Goal: Task Accomplishment & Management: Use online tool/utility

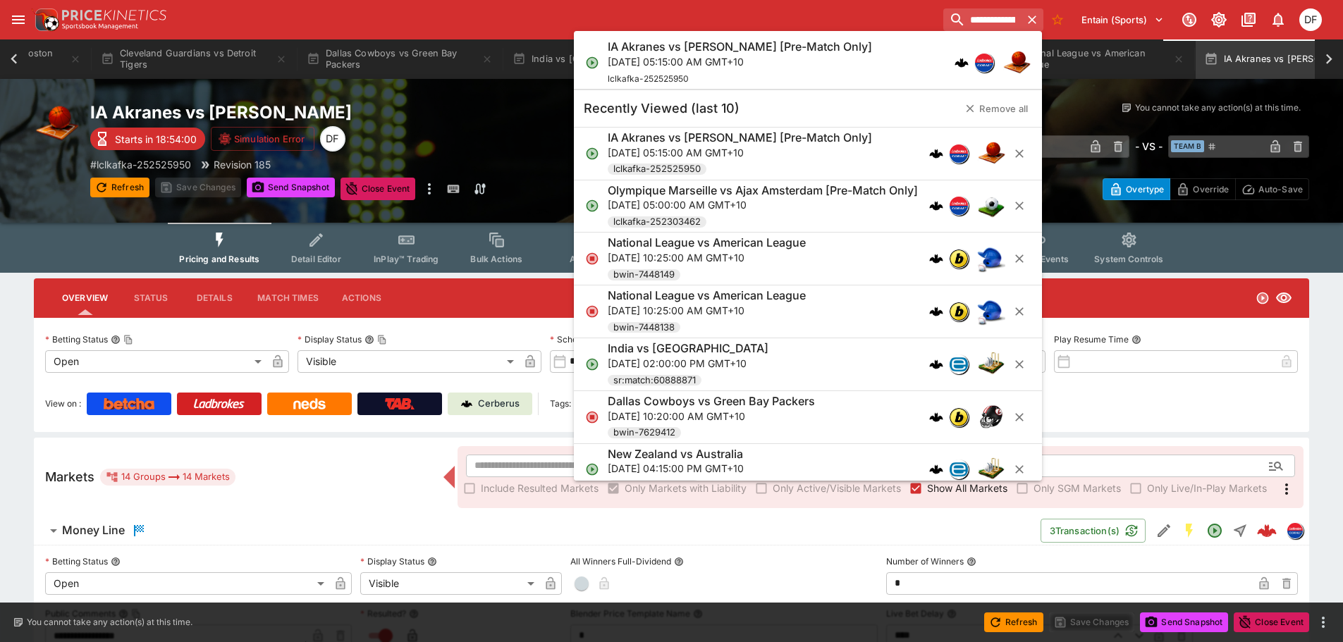
scroll to position [0, 66]
click at [951, 29] on input "**********" at bounding box center [942, 19] width 157 height 23
type input "**********"
click at [797, 63] on p "Tue, Oct 7, 2025, 03:15:00 AM GMT+10" at bounding box center [758, 61] width 300 height 15
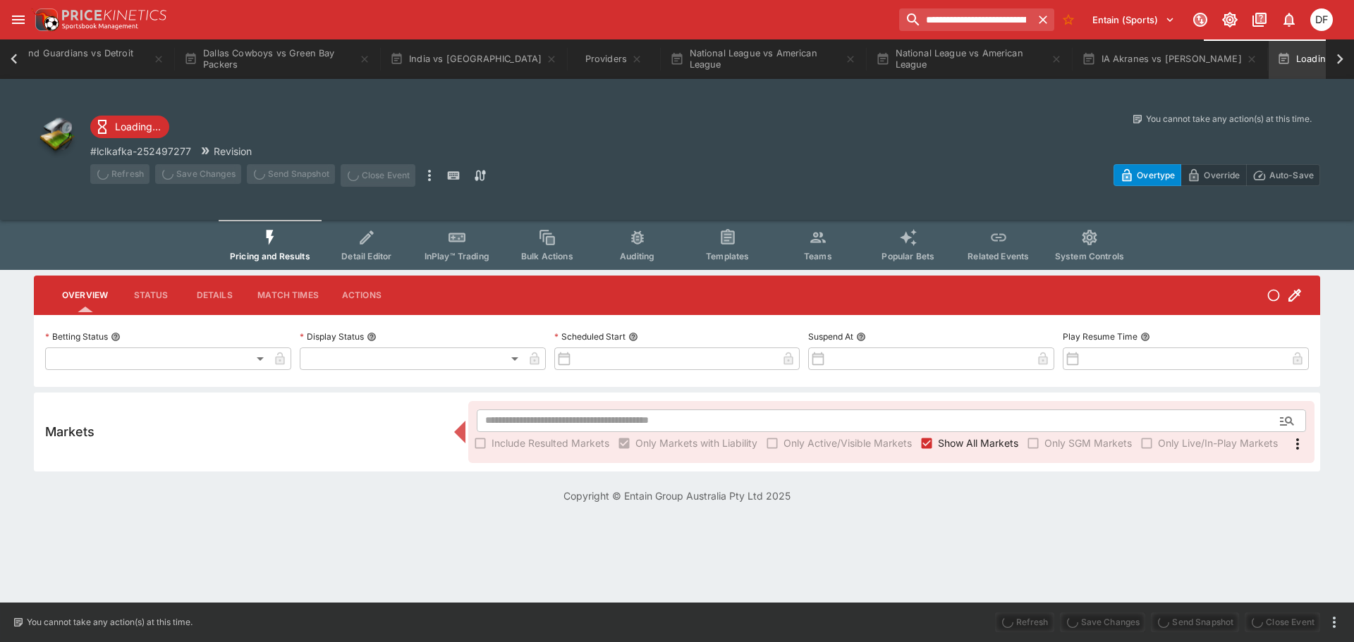
type input "**********"
type input "*******"
type input "**********"
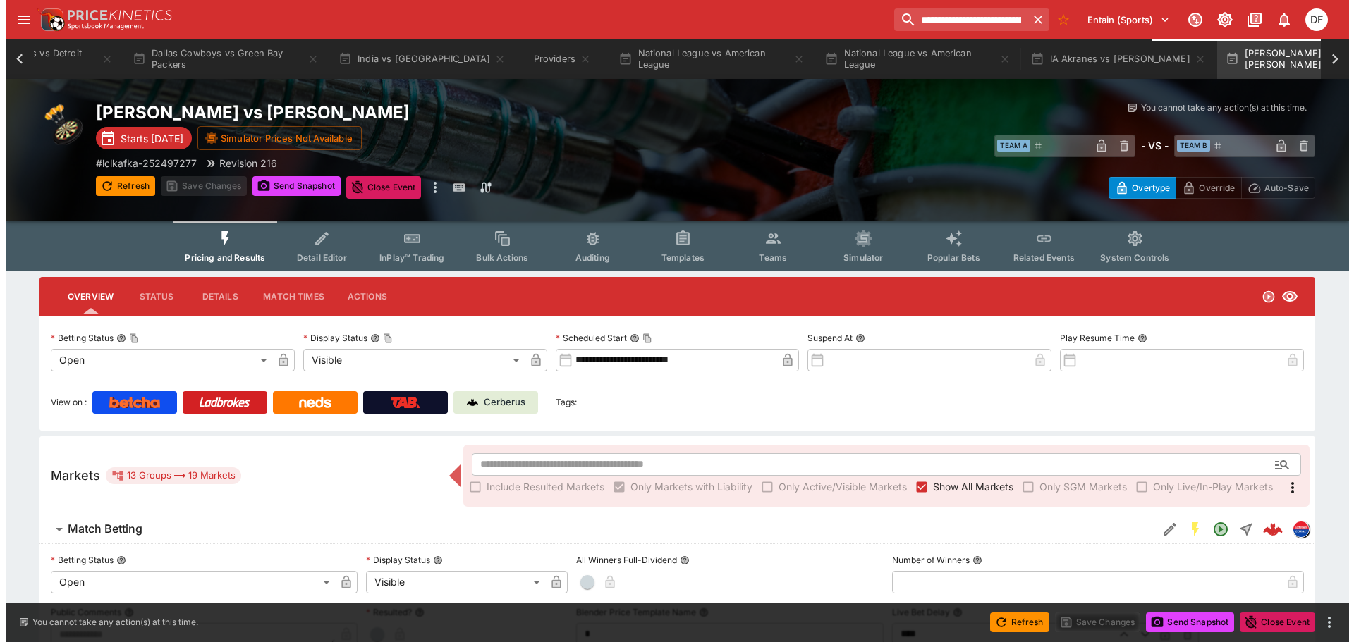
scroll to position [0, 1527]
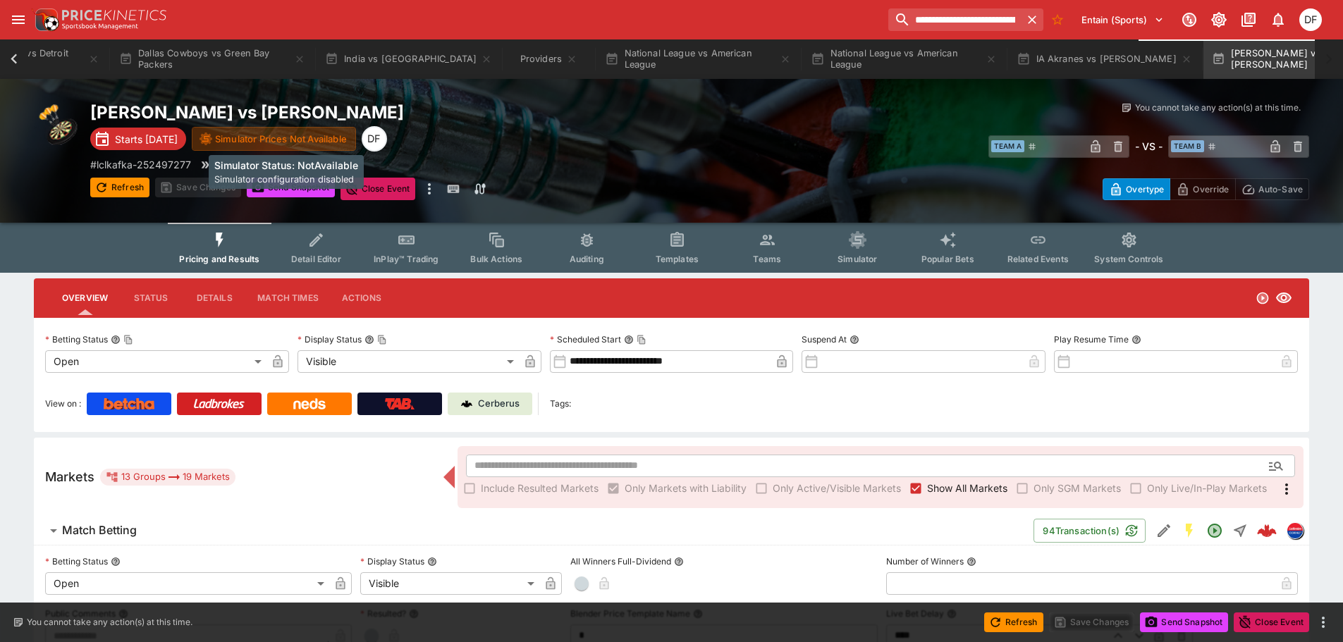
click at [298, 143] on button "Simulator Prices Not Available" at bounding box center [274, 139] width 164 height 24
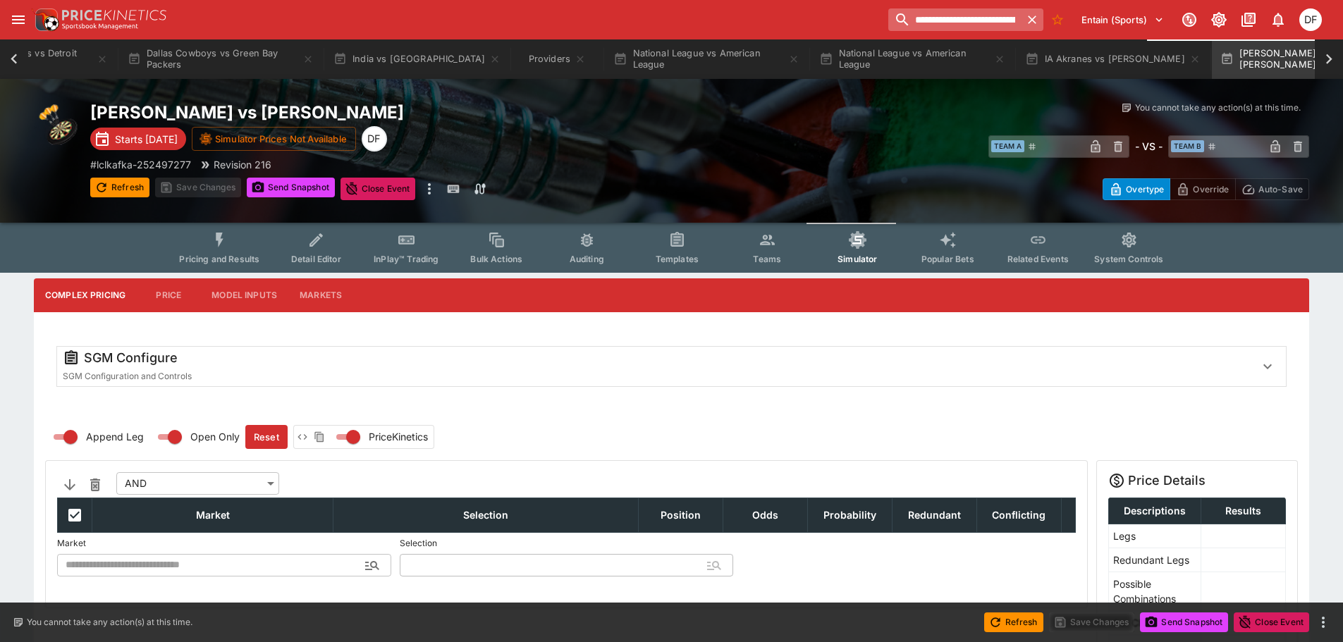
click at [936, 12] on input "**********" at bounding box center [954, 19] width 132 height 23
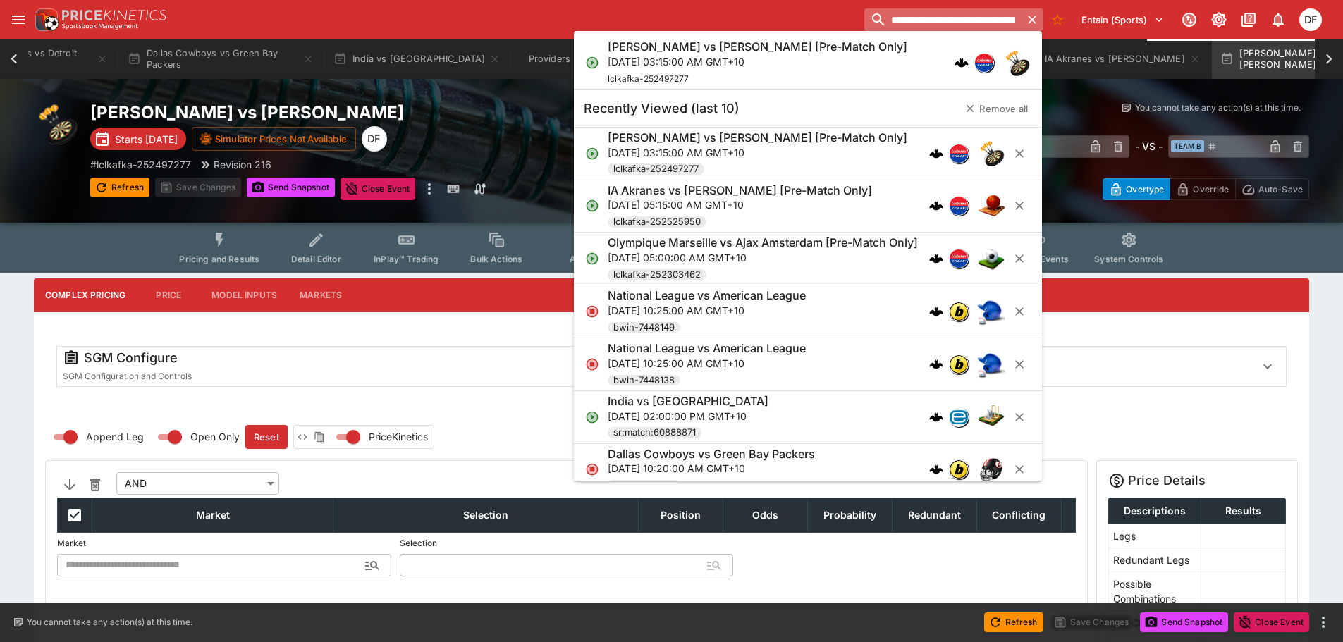
click at [936, 12] on input "**********" at bounding box center [942, 19] width 157 height 23
paste input "search"
click at [955, 16] on input "**********" at bounding box center [942, 19] width 157 height 23
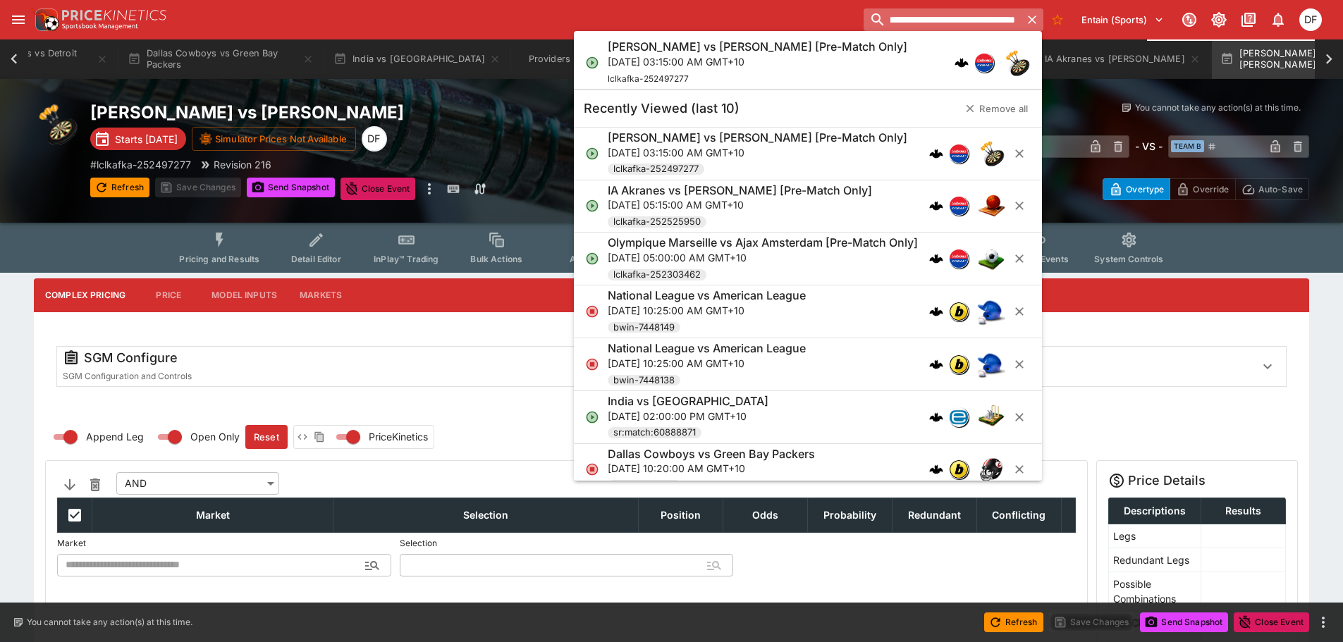
click at [955, 16] on input "**********" at bounding box center [942, 19] width 157 height 23
type input "**********"
click at [891, 47] on h6 "Martin Schindler vs Krzysztof Ratajski [Pre-Match Only]" at bounding box center [758, 46] width 300 height 15
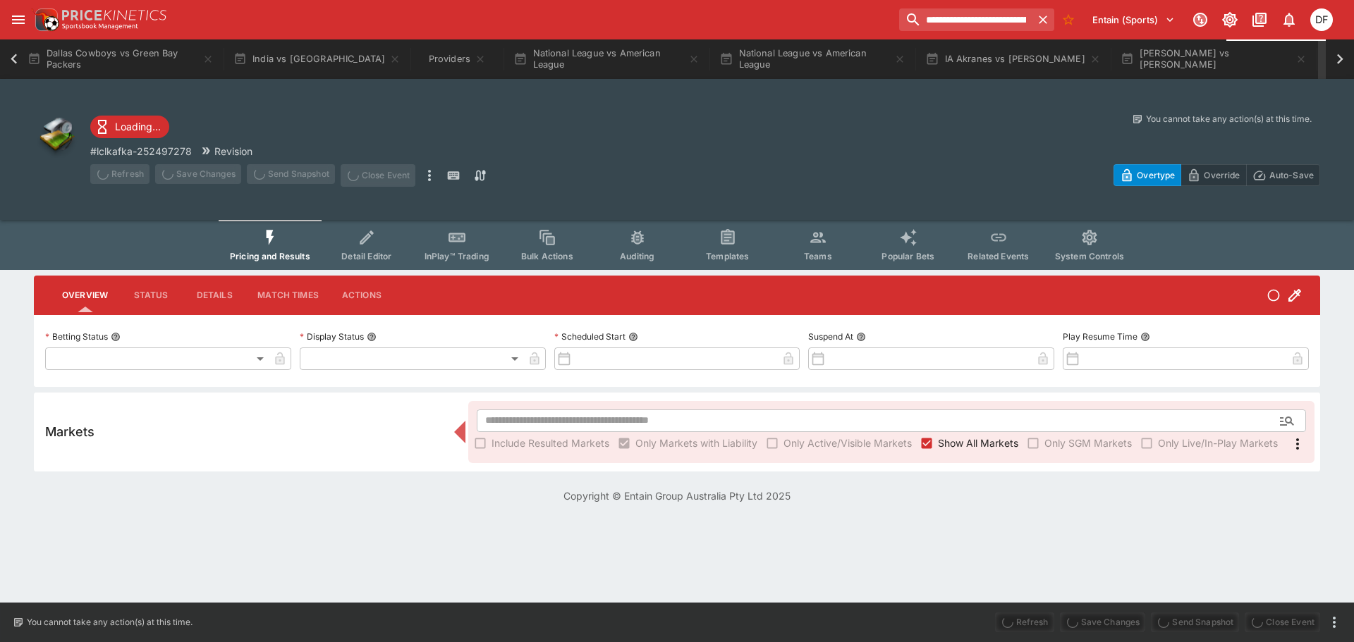
scroll to position [0, 1642]
click at [1097, 55] on button "[PERSON_NAME] vs [PERSON_NAME]" at bounding box center [1190, 58] width 203 height 39
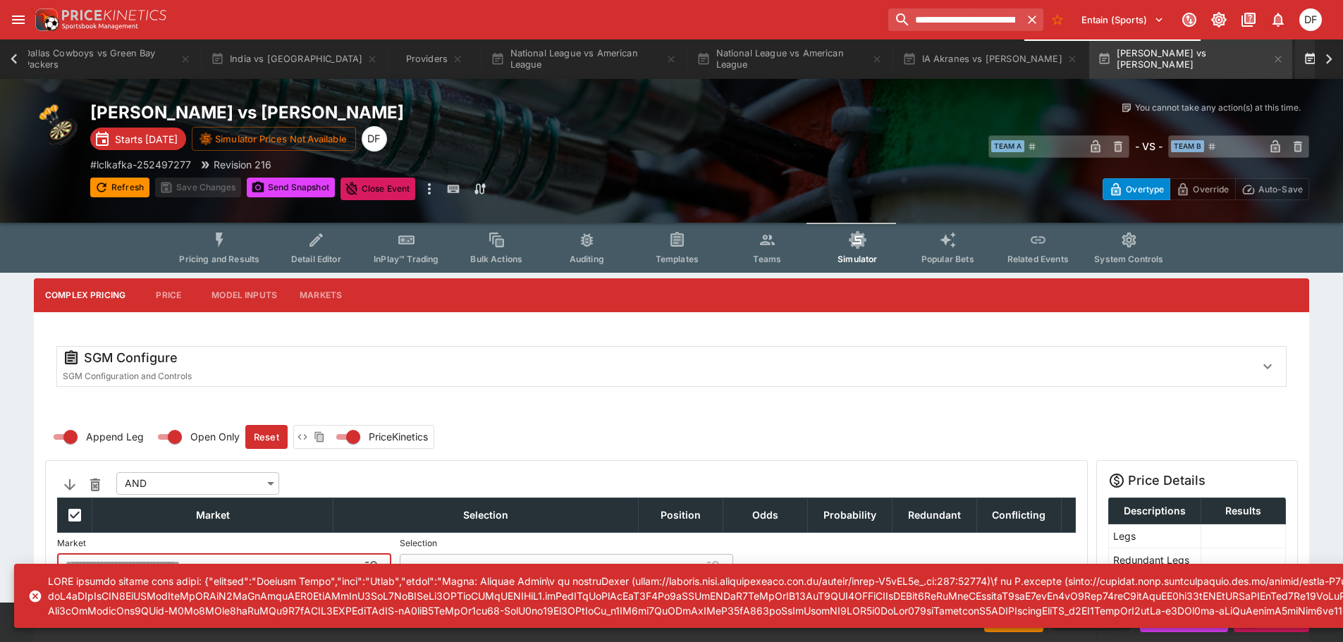
click at [1295, 54] on button "Loading Event..." at bounding box center [1356, 58] width 123 height 39
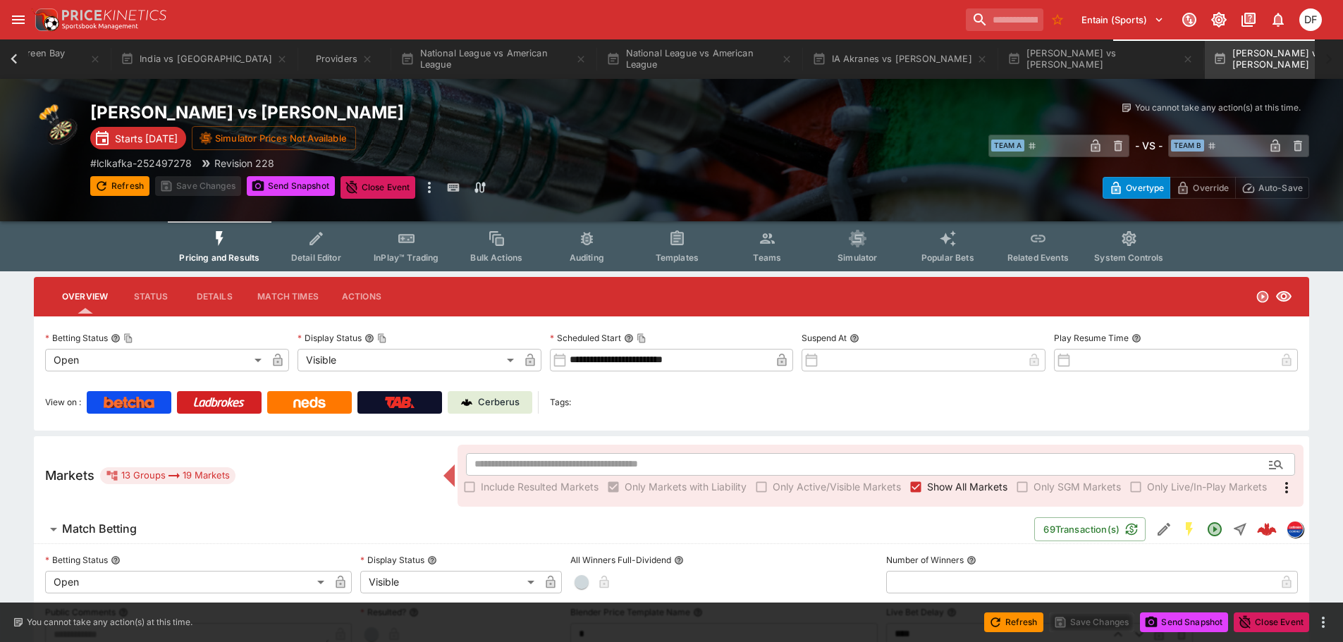
scroll to position [0, 1735]
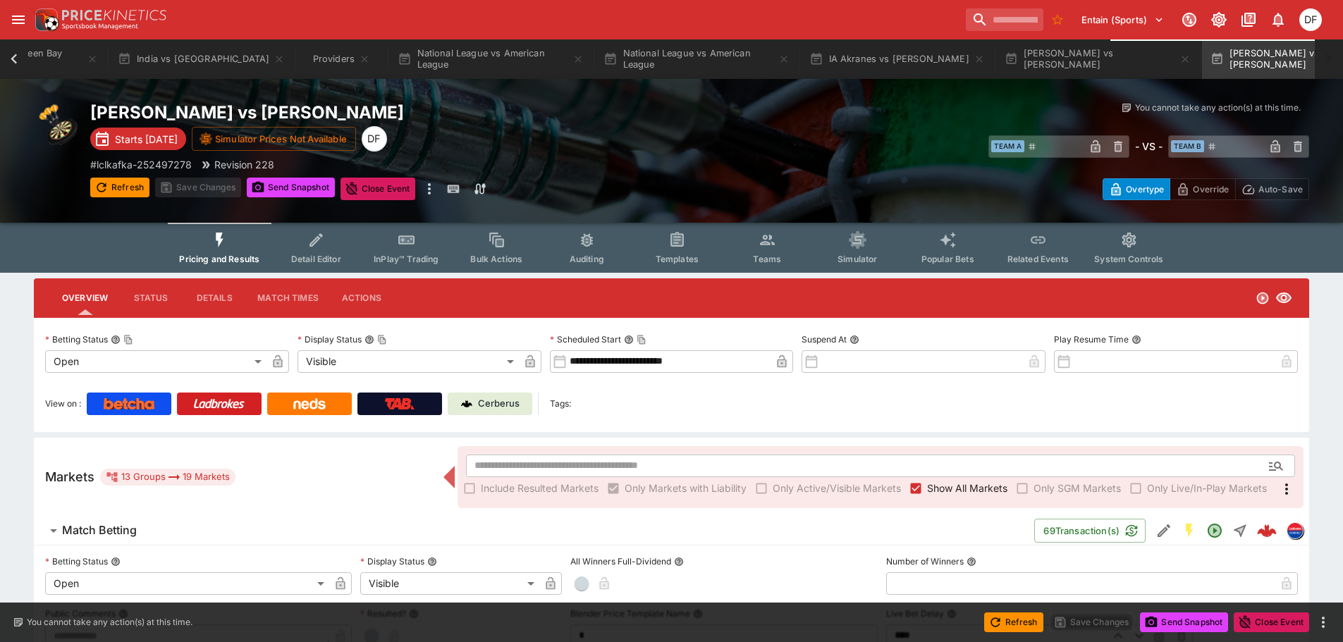
click at [157, 522] on button "Match Betting" at bounding box center [534, 531] width 1001 height 28
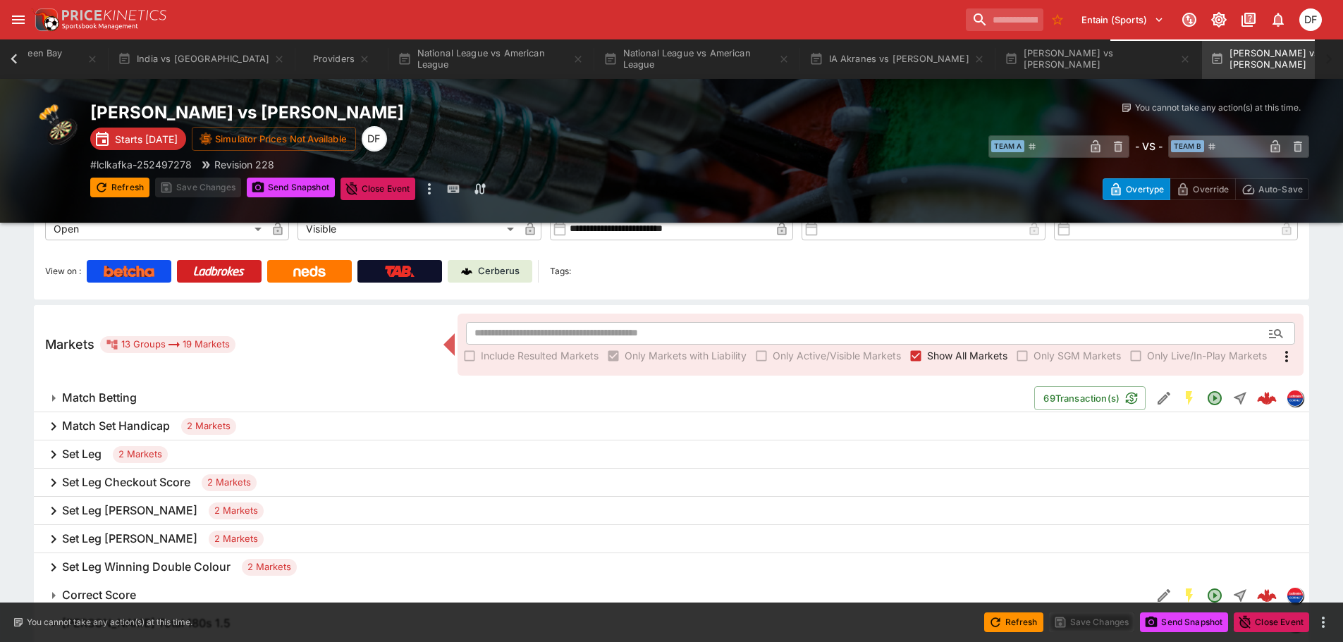
scroll to position [141, 0]
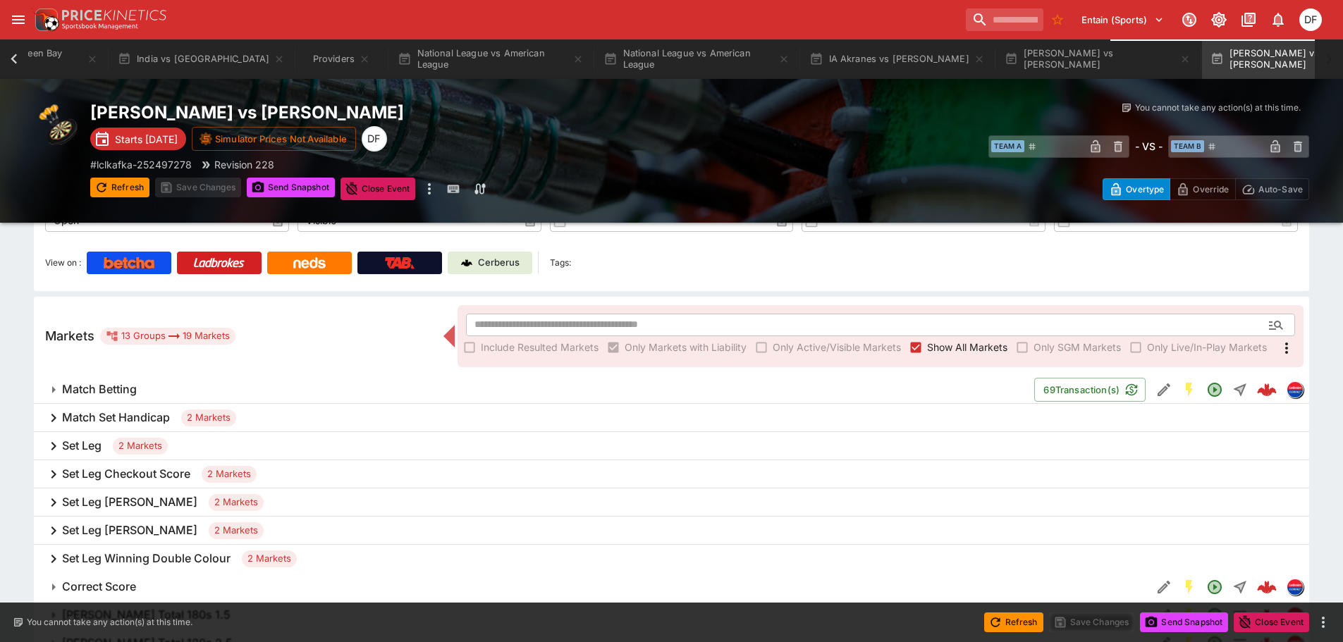
click at [147, 417] on h6 "Match Set Handicap" at bounding box center [116, 417] width 108 height 15
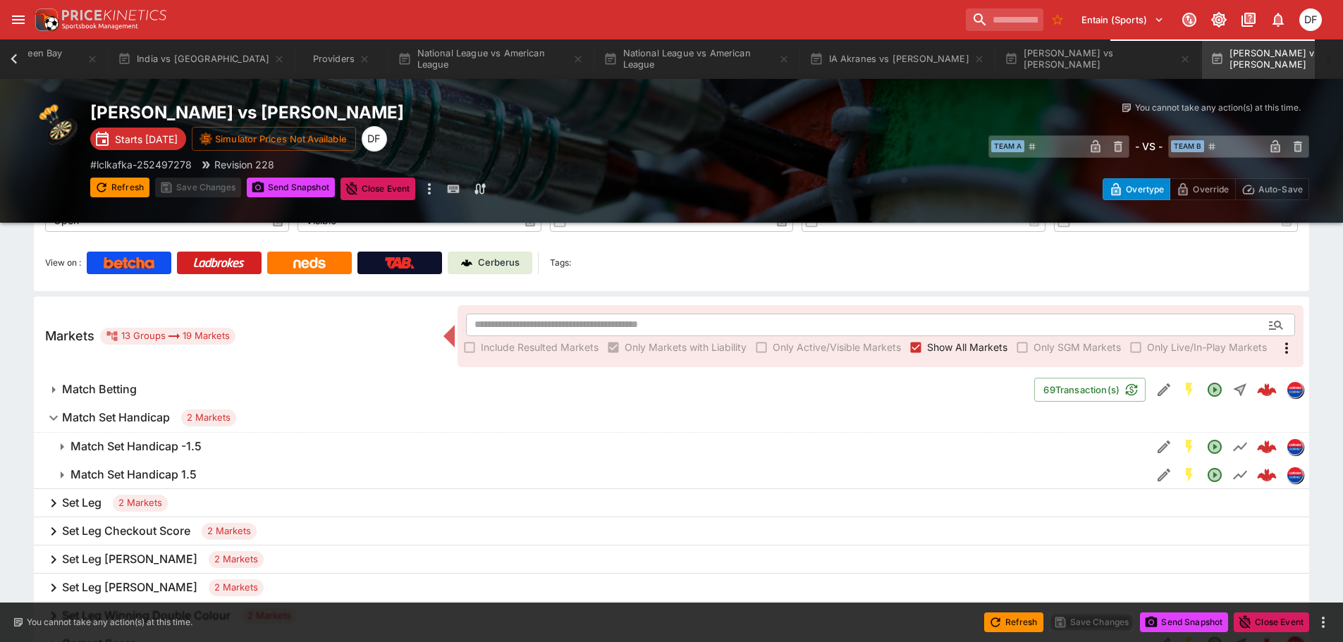
click at [147, 417] on h6 "Match Set Handicap" at bounding box center [116, 417] width 108 height 15
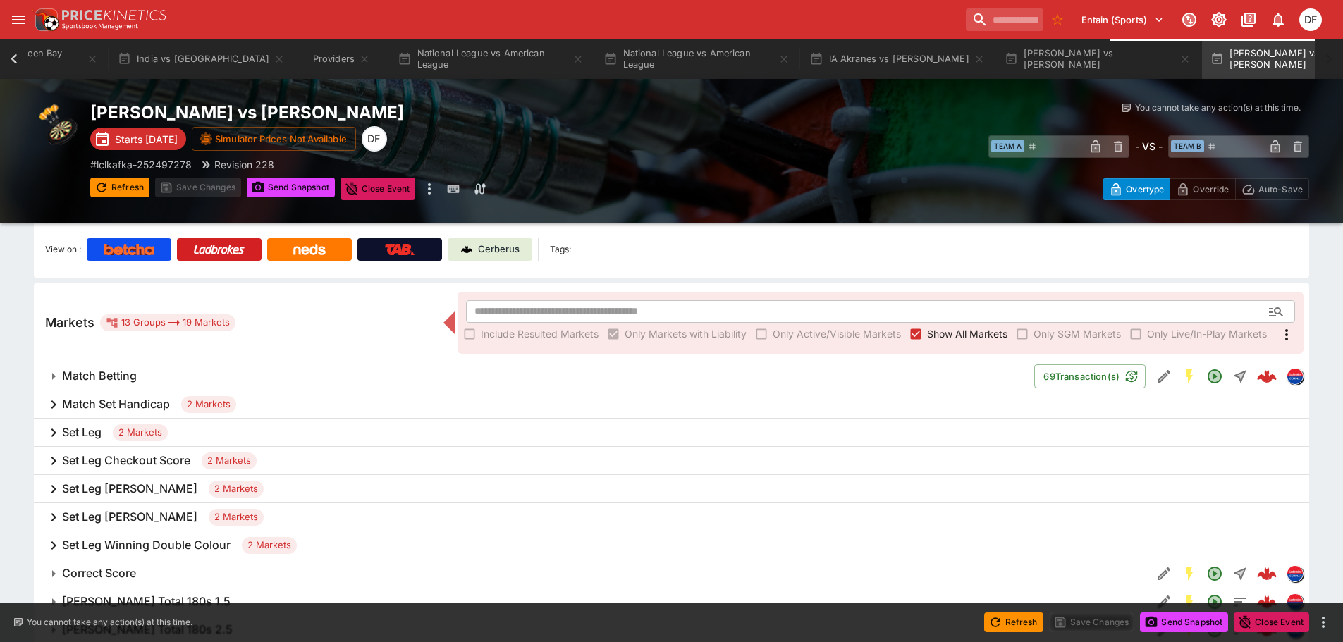
scroll to position [149, 0]
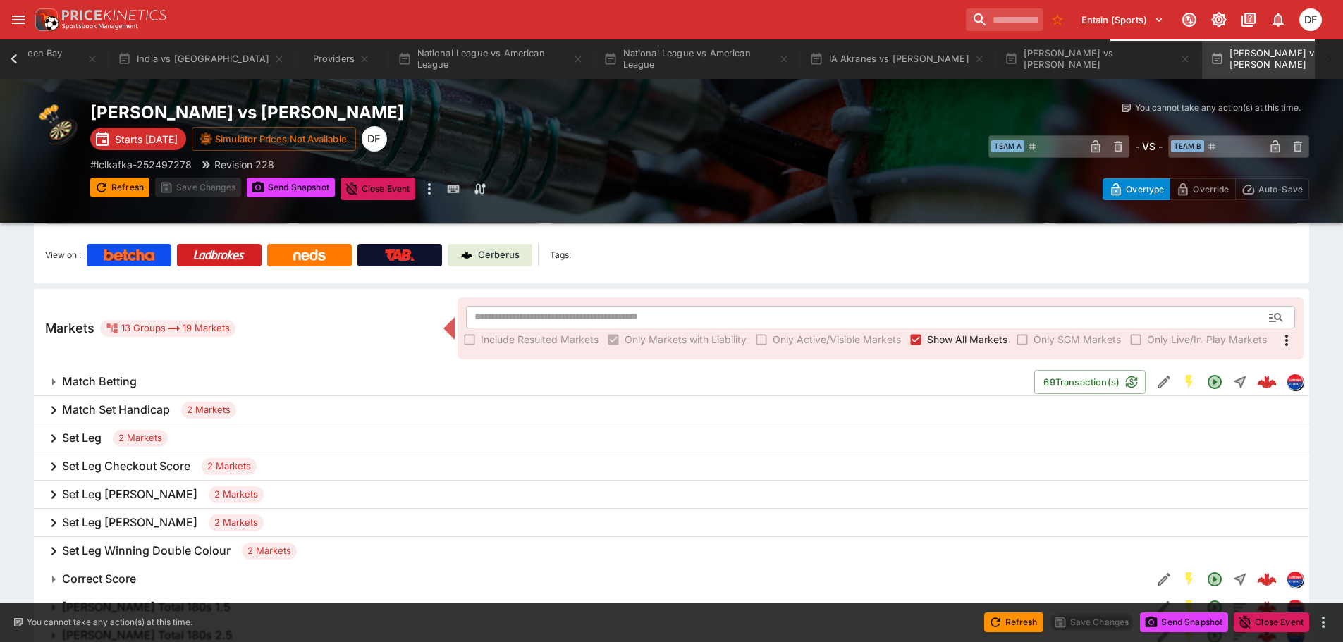
click at [156, 404] on h6 "Match Set Handicap" at bounding box center [116, 410] width 108 height 15
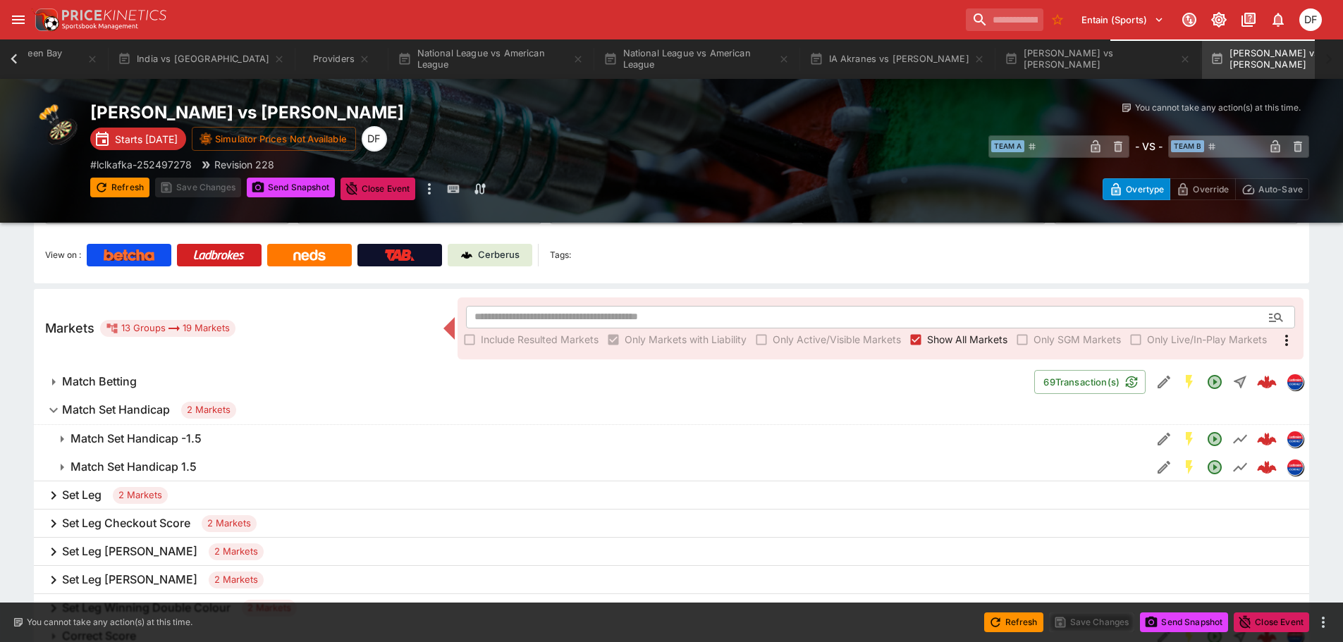
click at [104, 494] on div "Set Leg 2 Markets" at bounding box center [672, 496] width 1276 height 28
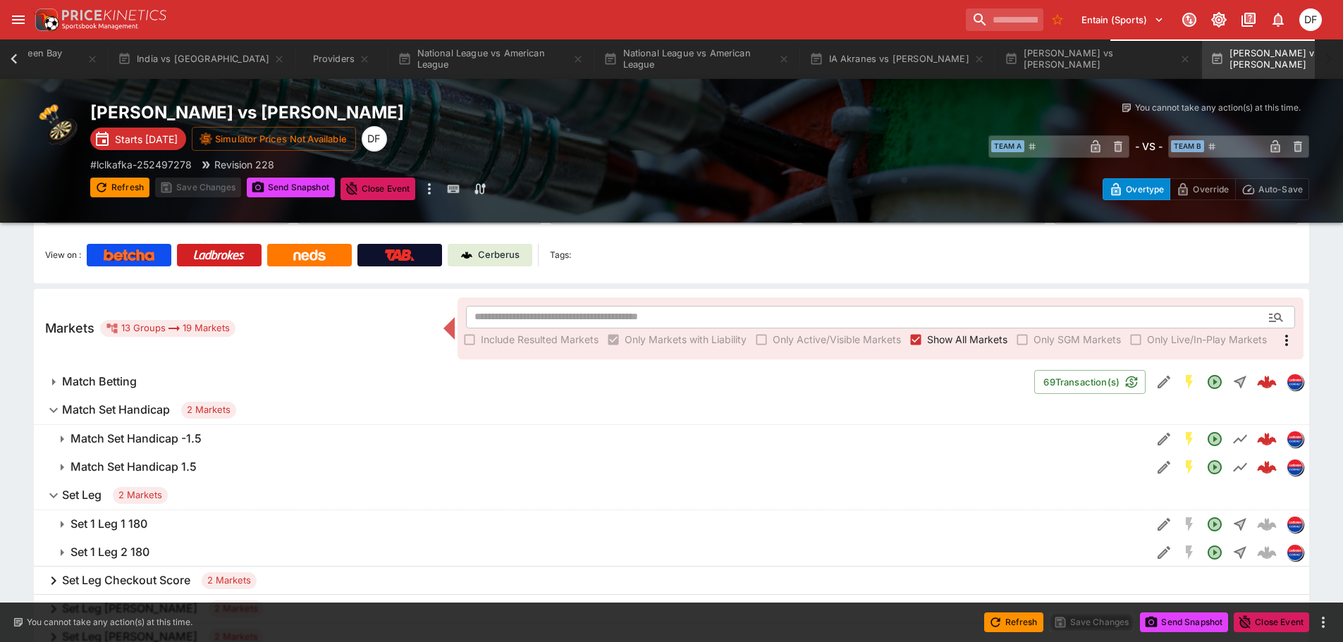
click at [104, 494] on span "Set Leg 2 Markets" at bounding box center [680, 495] width 1236 height 17
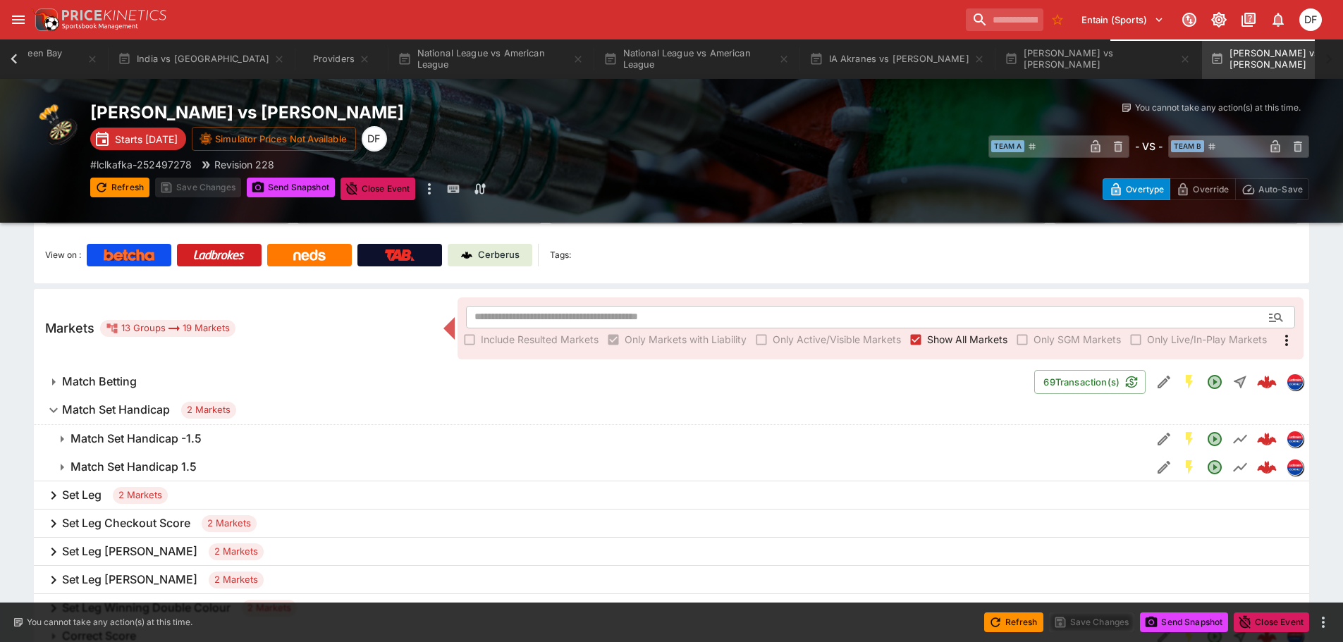
click at [105, 498] on div "Set Leg 2 Markets" at bounding box center [672, 496] width 1276 height 28
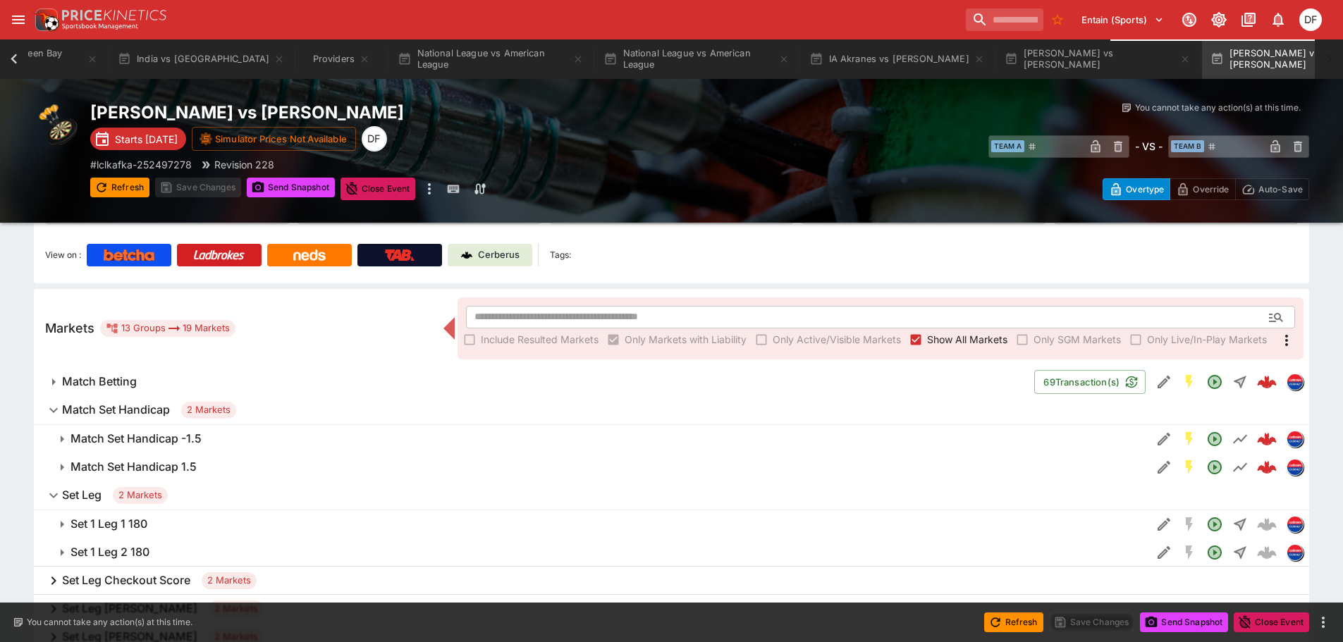
scroll to position [360, 0]
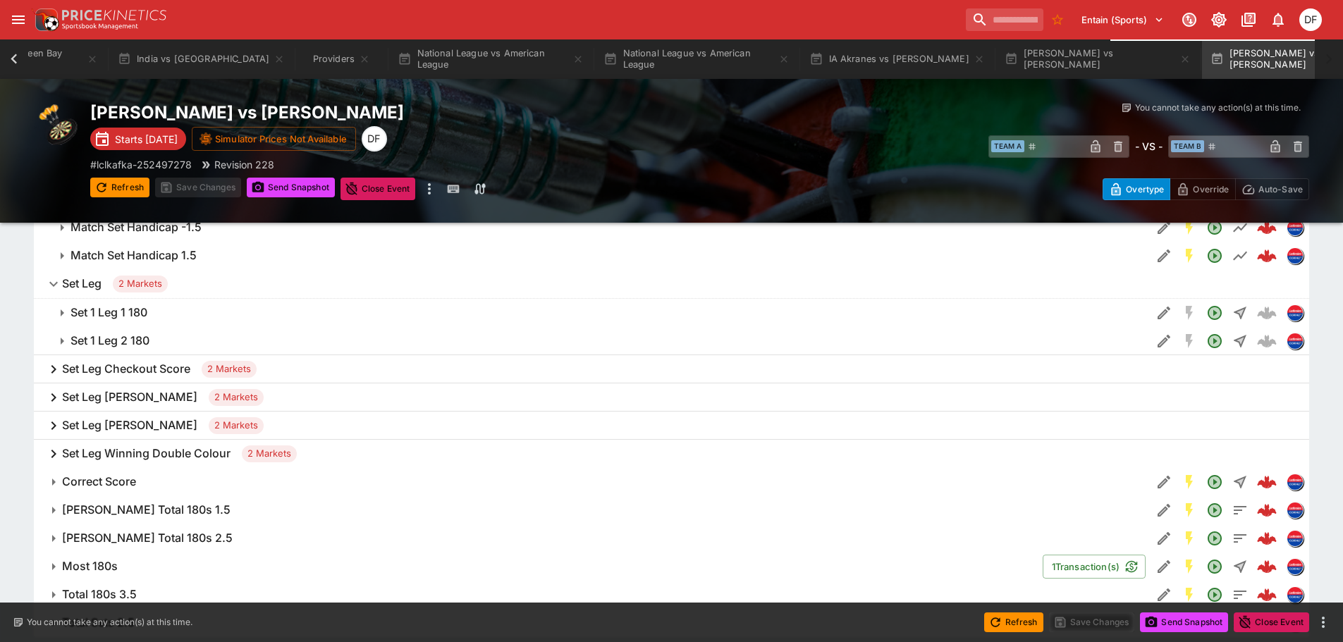
click at [131, 320] on h6 "Set 1 Leg 1 180" at bounding box center [109, 312] width 77 height 15
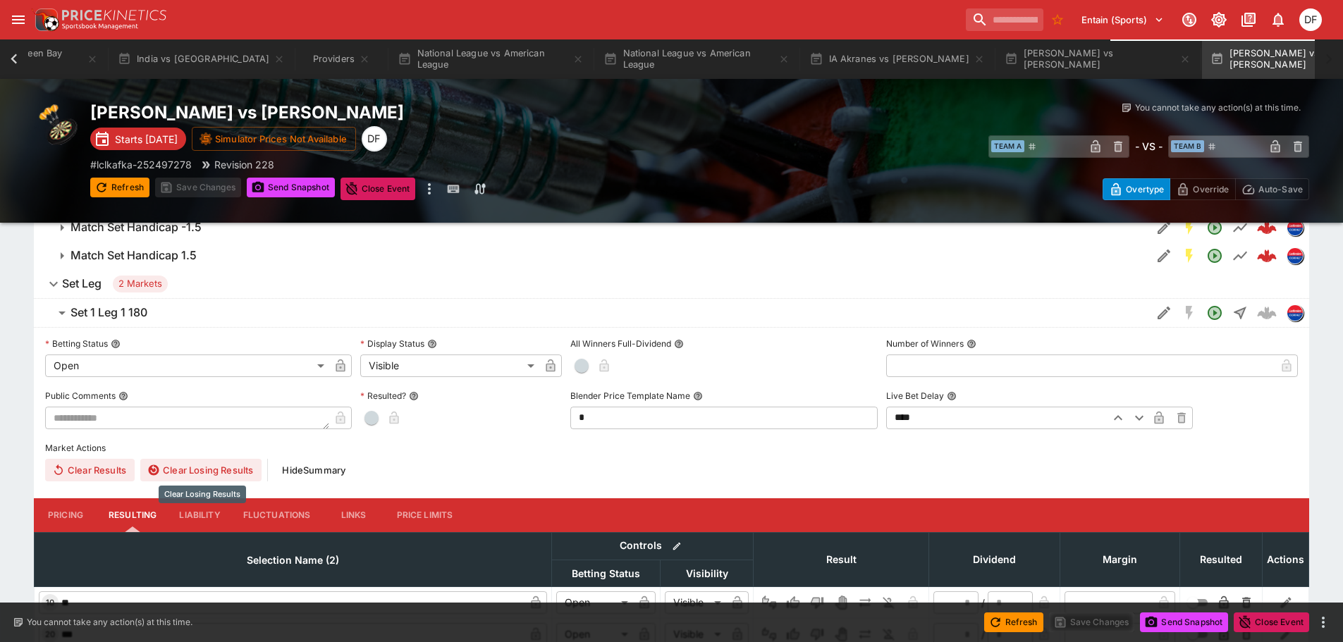
scroll to position [572, 0]
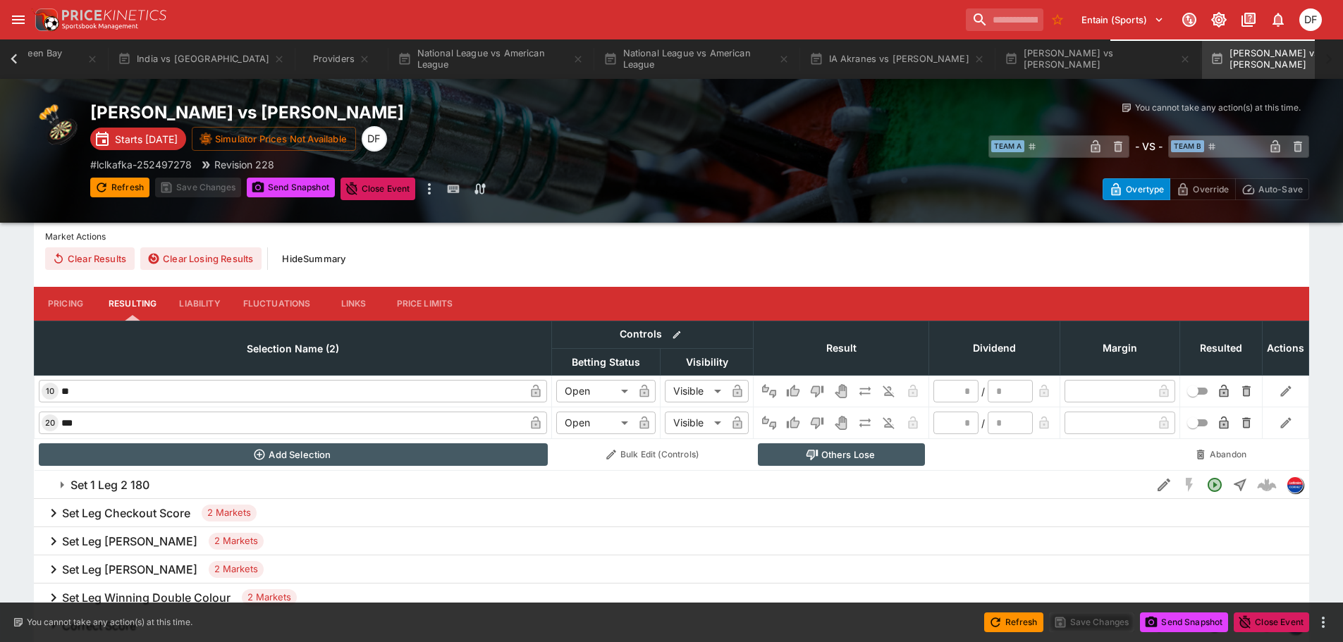
click at [74, 302] on button "Pricing" at bounding box center [65, 304] width 63 height 34
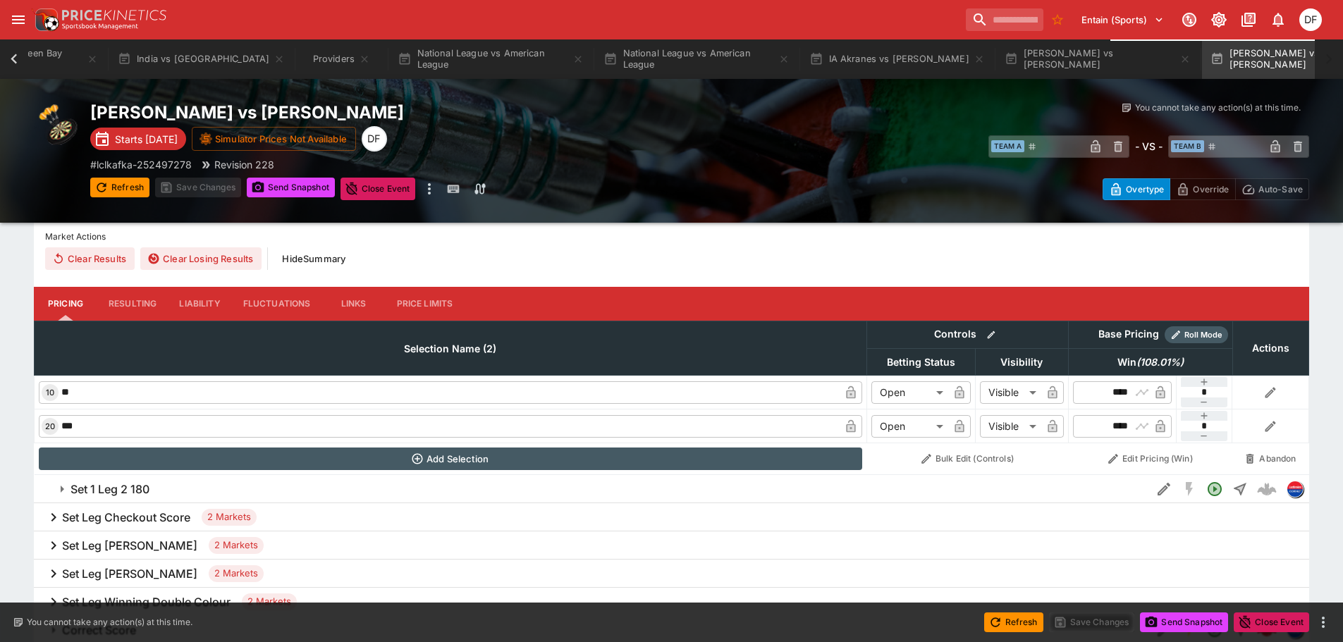
click at [123, 515] on h6 "Set Leg Checkout Score" at bounding box center [126, 518] width 128 height 15
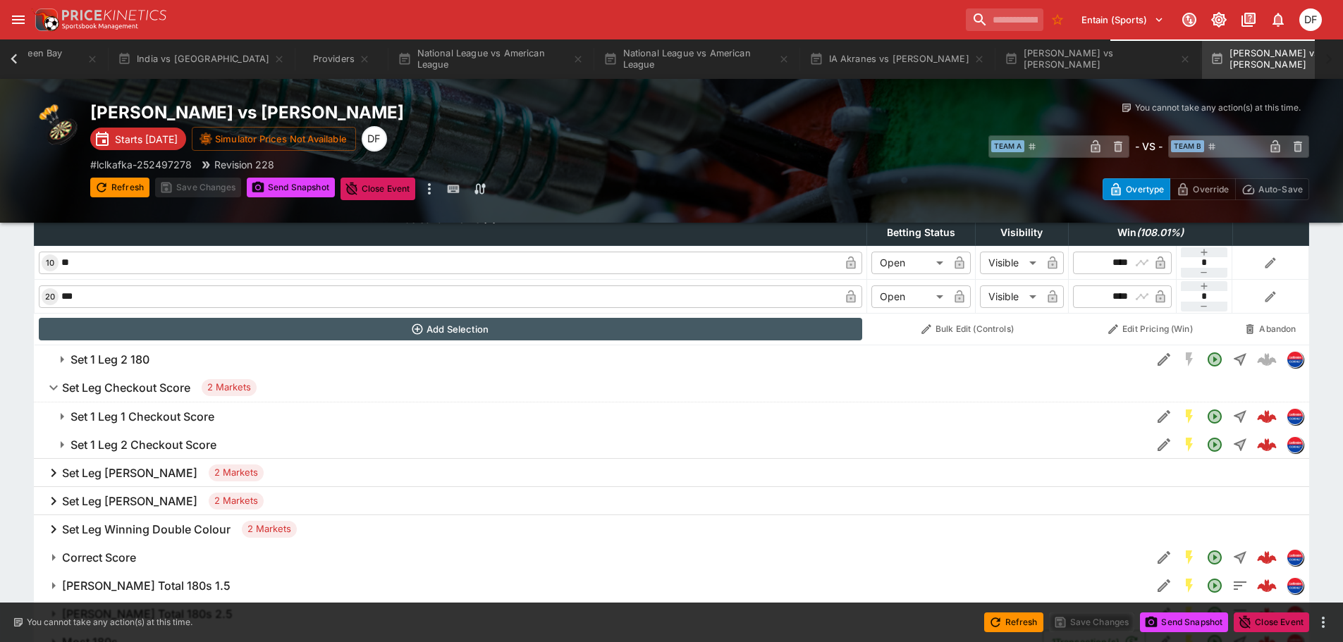
scroll to position [783, 0]
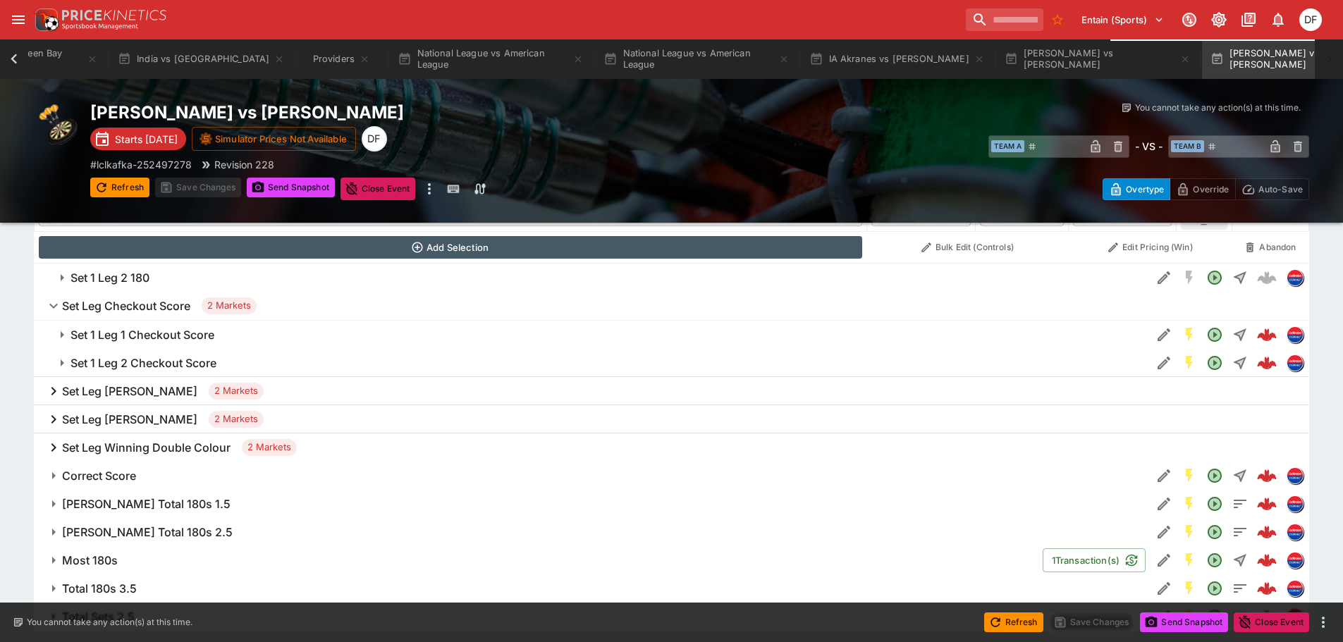
click at [140, 389] on h6 "Set Leg [PERSON_NAME]" at bounding box center [129, 391] width 135 height 15
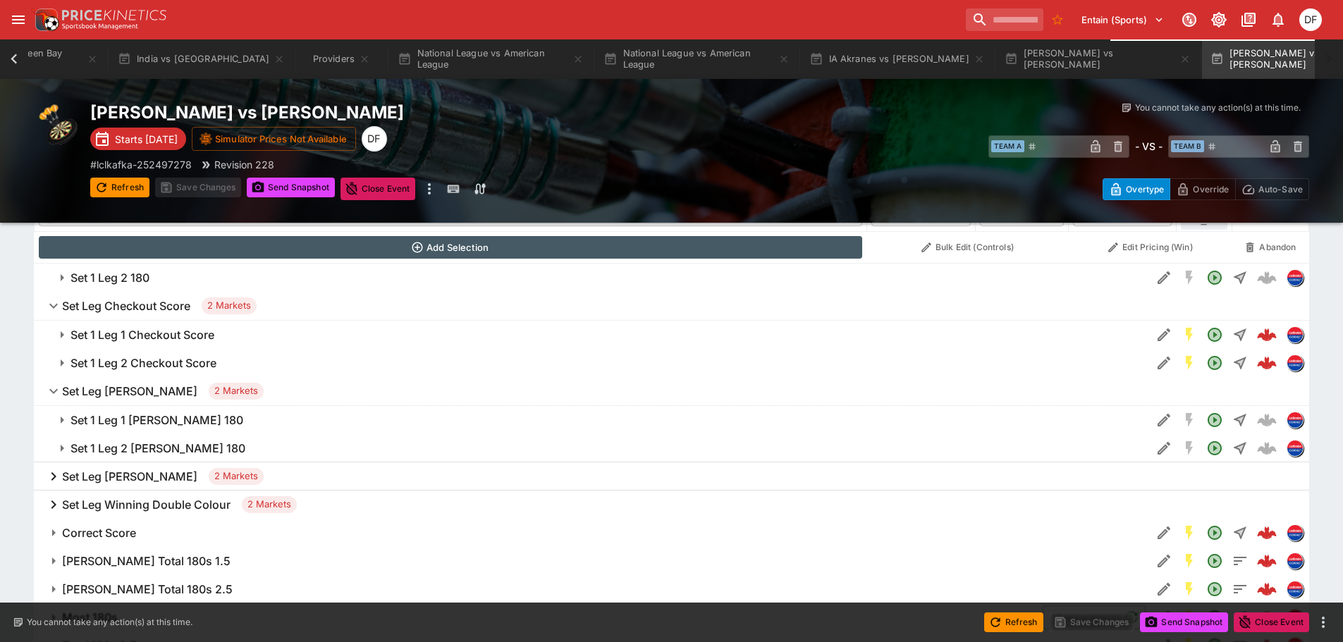
click at [149, 416] on h6 "Set 1 Leg 1 [PERSON_NAME] 180" at bounding box center [157, 420] width 173 height 15
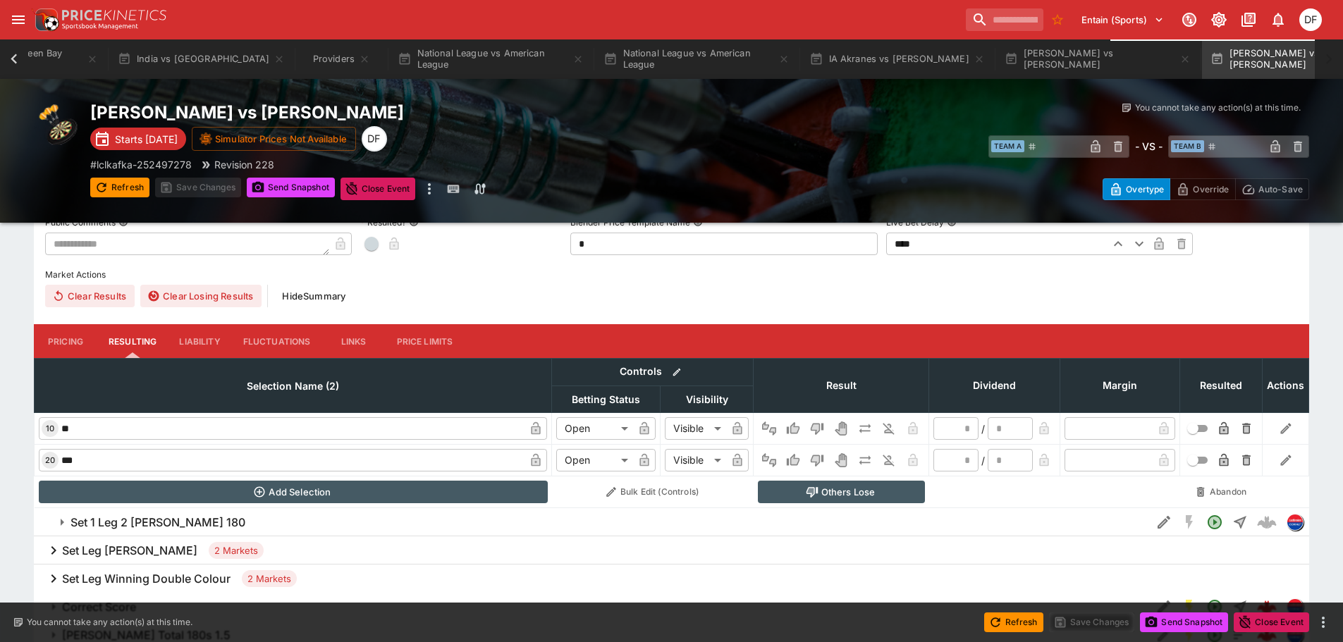
scroll to position [1065, 0]
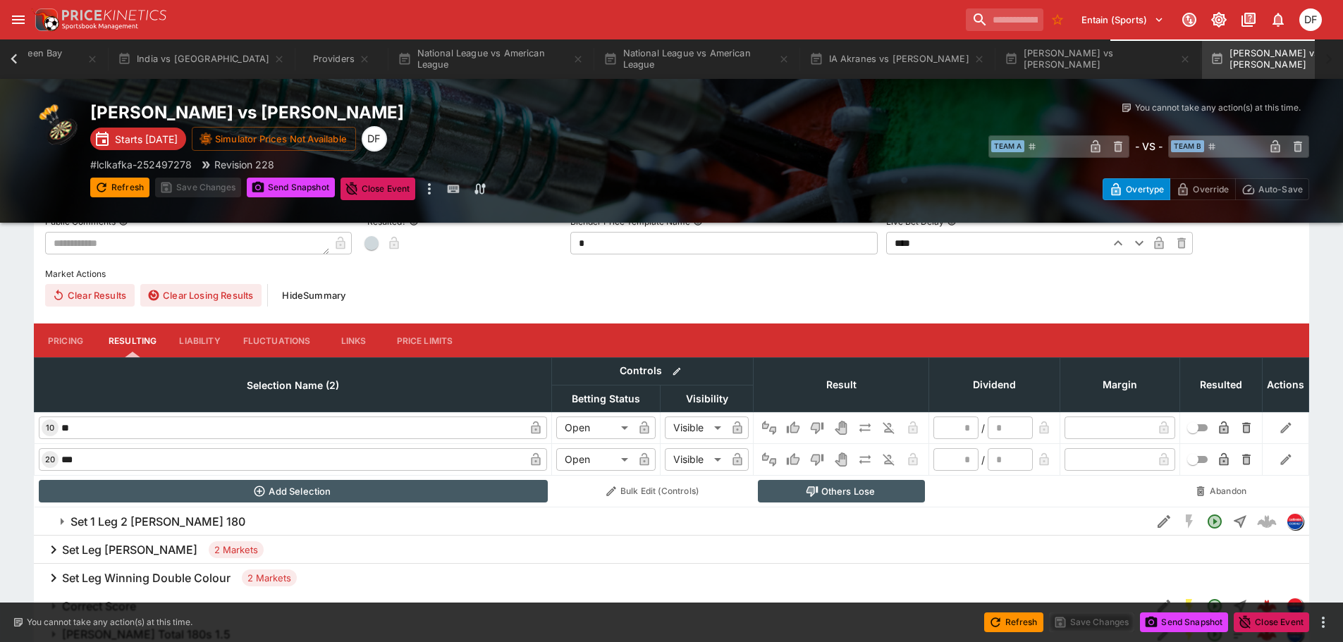
click at [59, 346] on button "Pricing" at bounding box center [65, 341] width 63 height 34
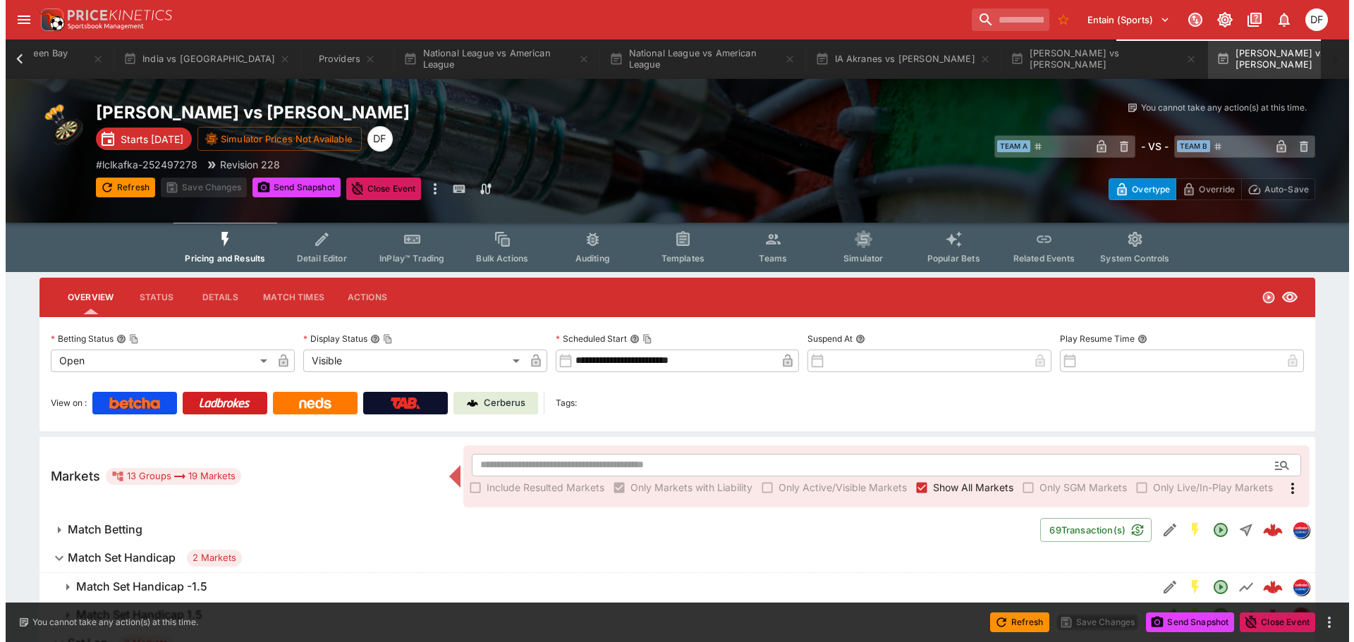
scroll to position [0, 0]
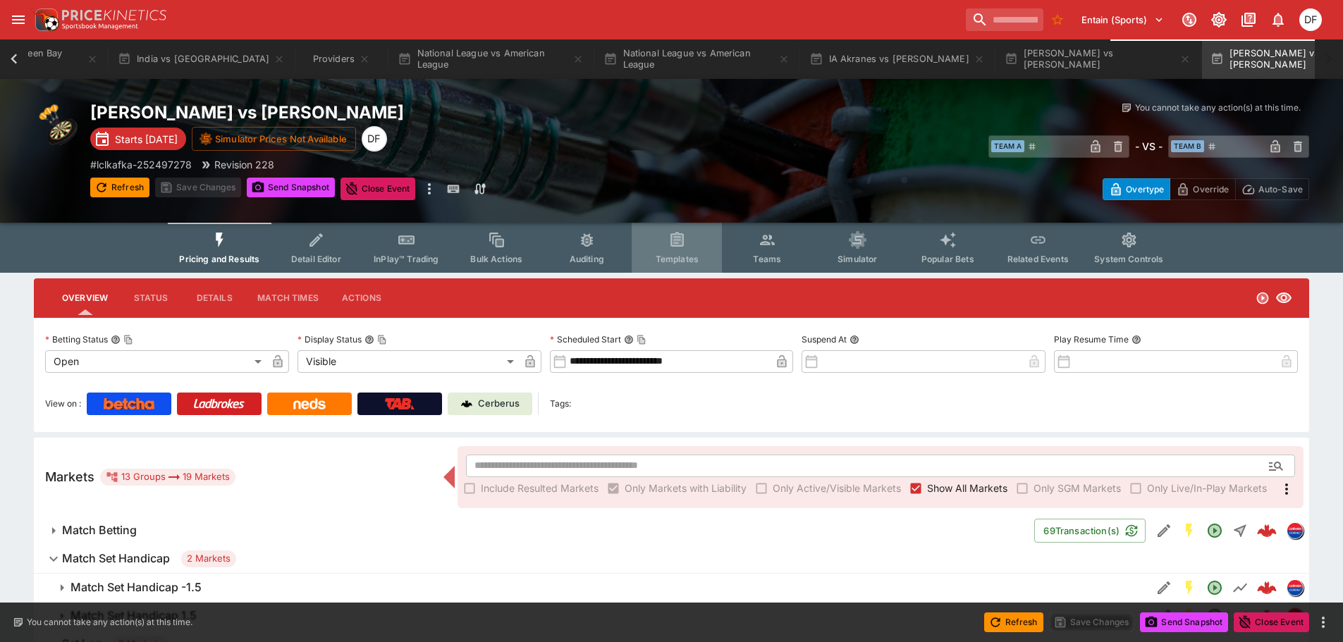
click at [706, 259] on button "Templates" at bounding box center [677, 248] width 90 height 50
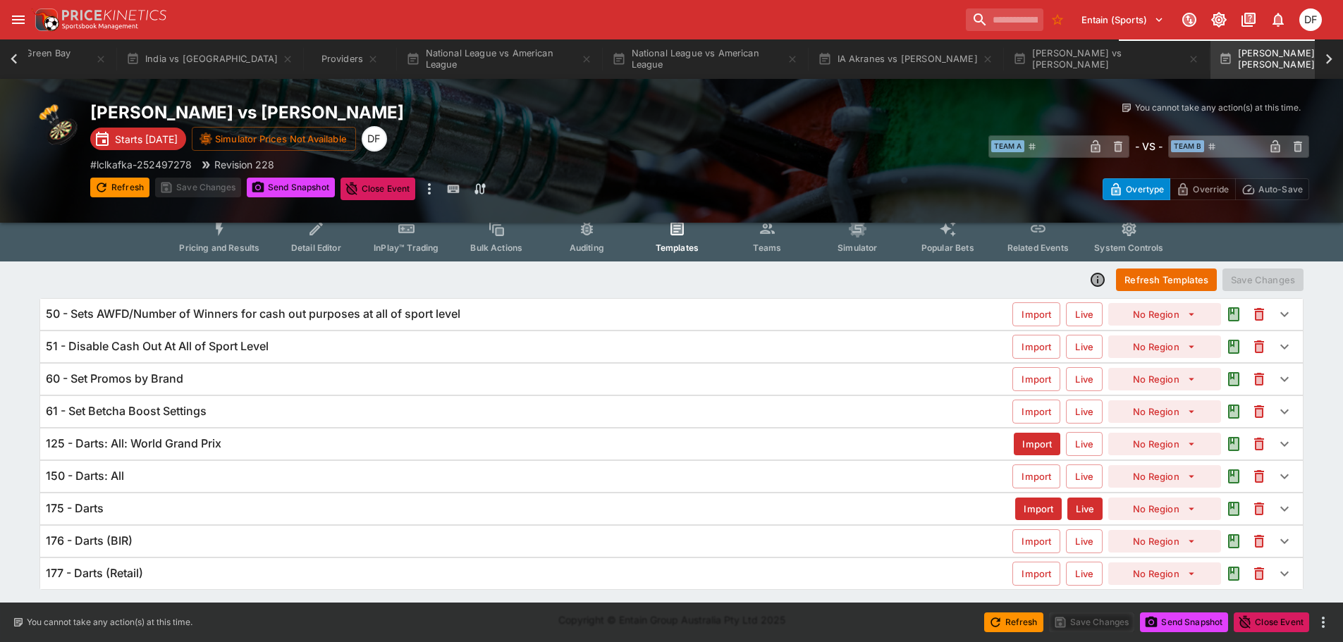
scroll to position [13, 0]
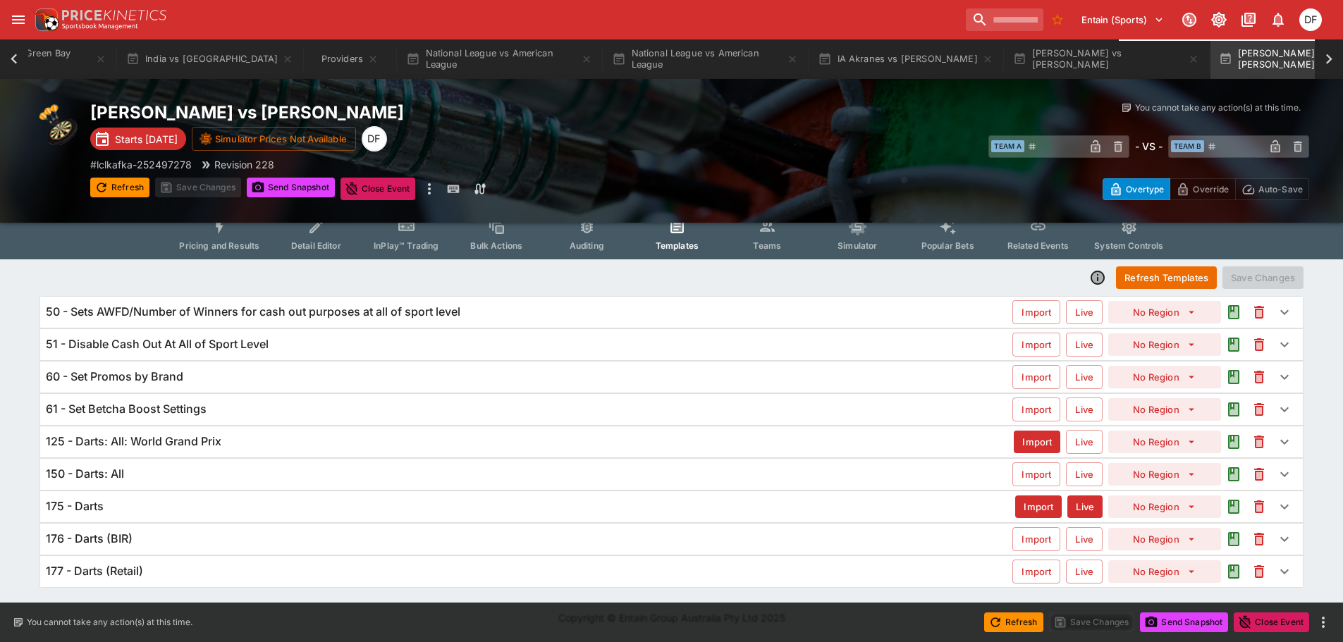
click at [150, 506] on div "175 - Darts" at bounding box center [531, 506] width 970 height 15
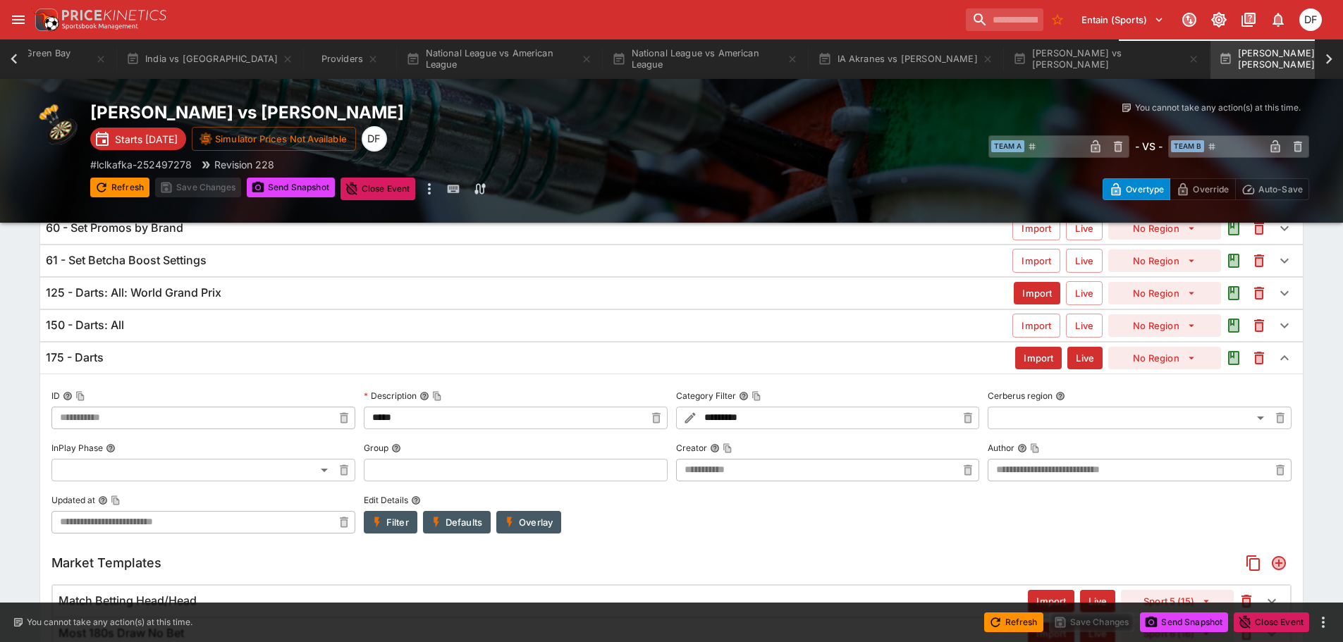
type input "**********"
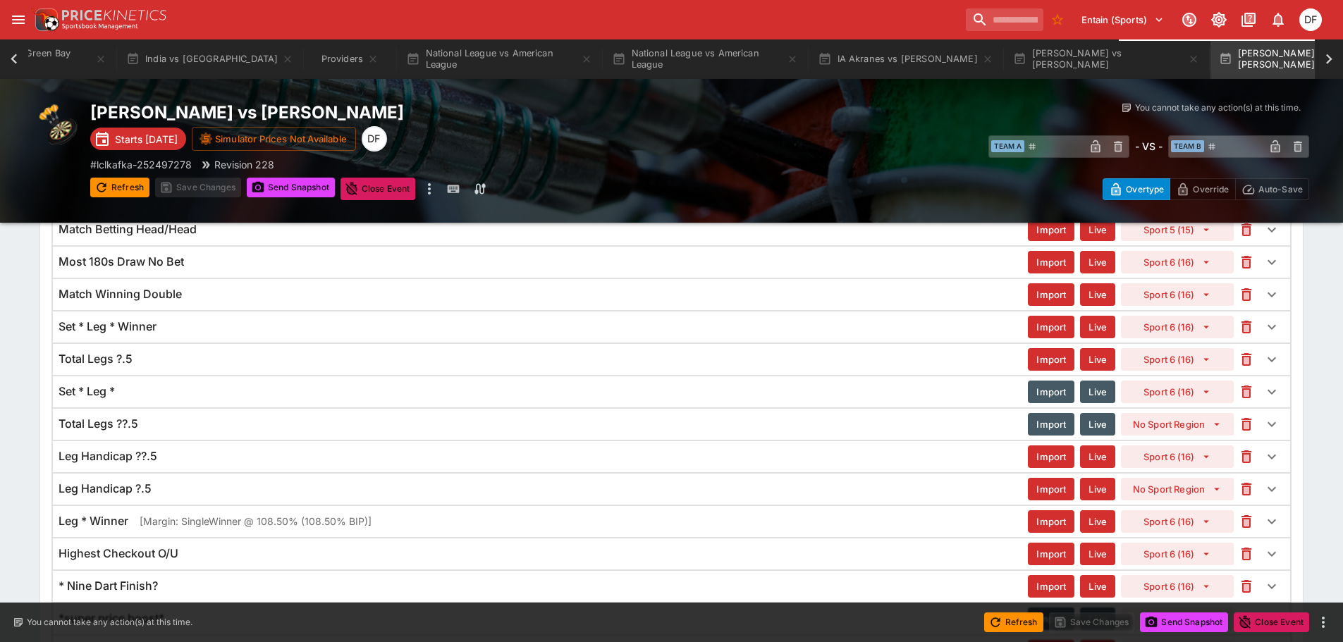
scroll to position [594, 0]
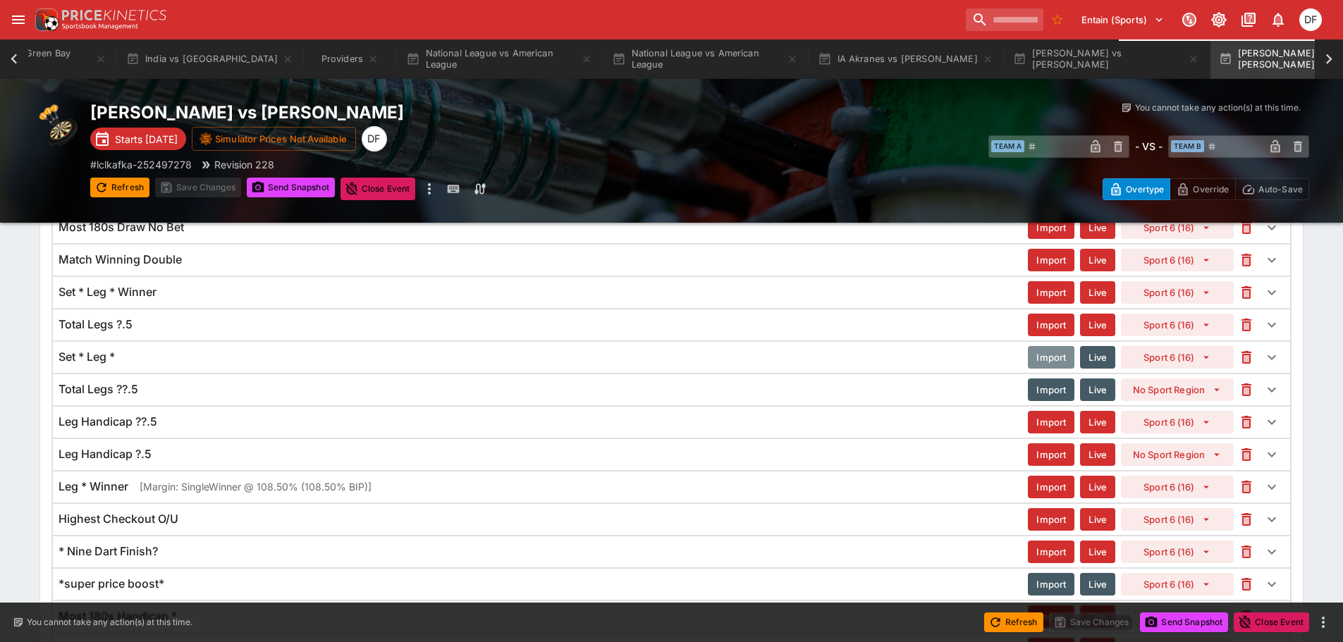
click at [1062, 360] on button "Import" at bounding box center [1051, 357] width 47 height 23
click at [1101, 360] on button "Live" at bounding box center [1097, 357] width 35 height 23
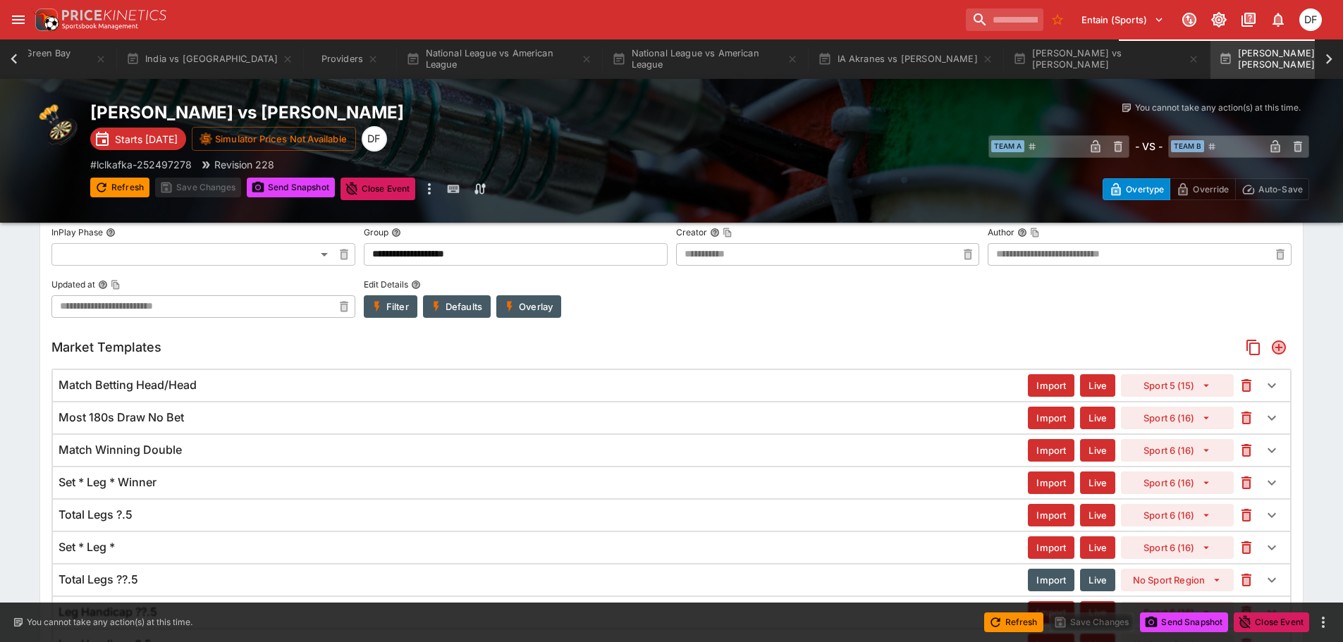
scroll to position [34, 0]
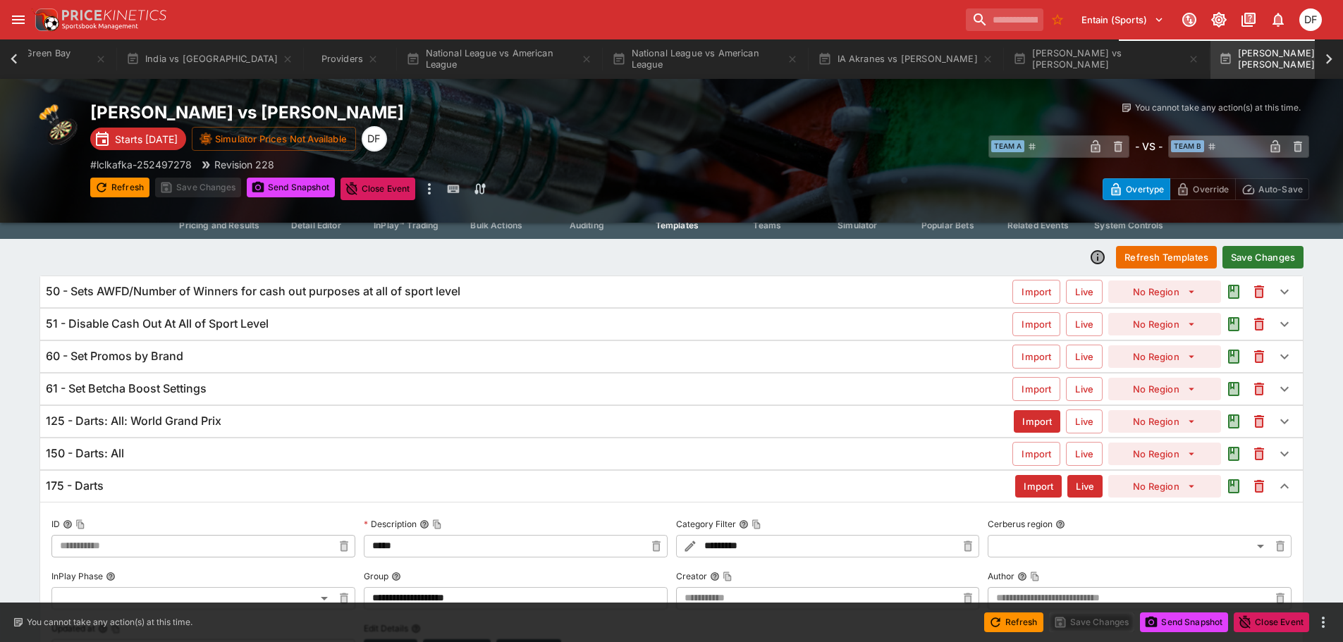
click at [1265, 252] on button "Save Changes" at bounding box center [1263, 257] width 81 height 23
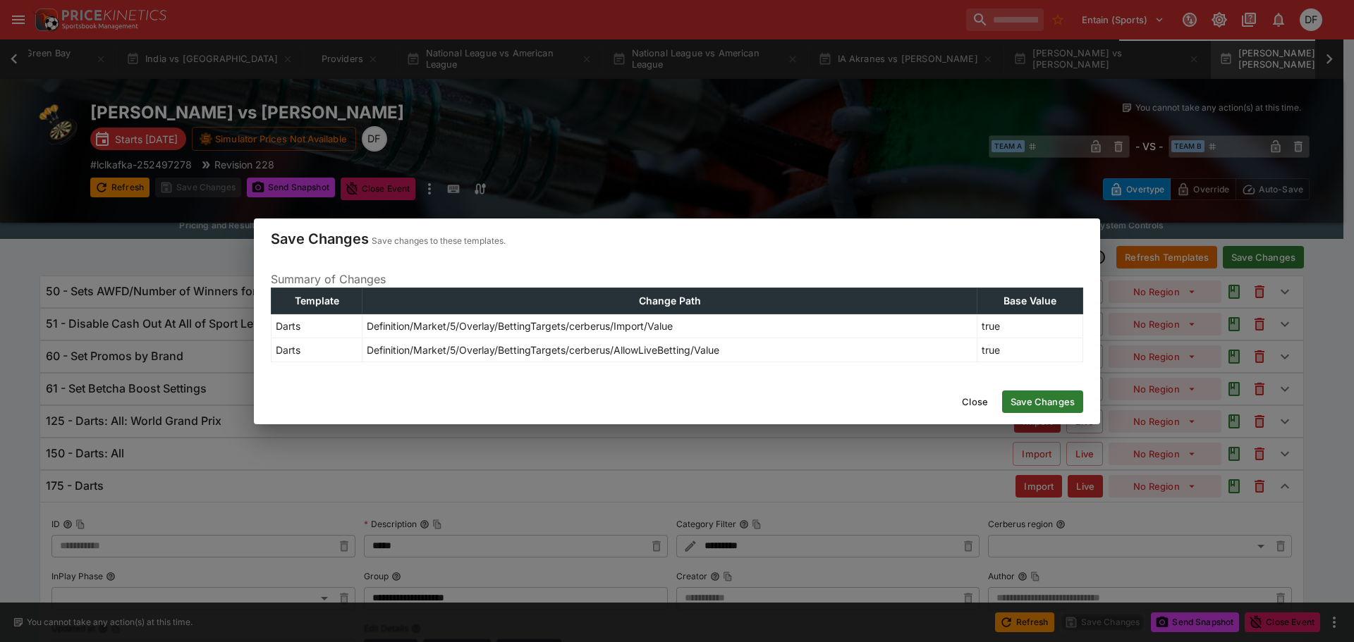
click at [1063, 407] on button "Save Changes" at bounding box center [1042, 402] width 81 height 23
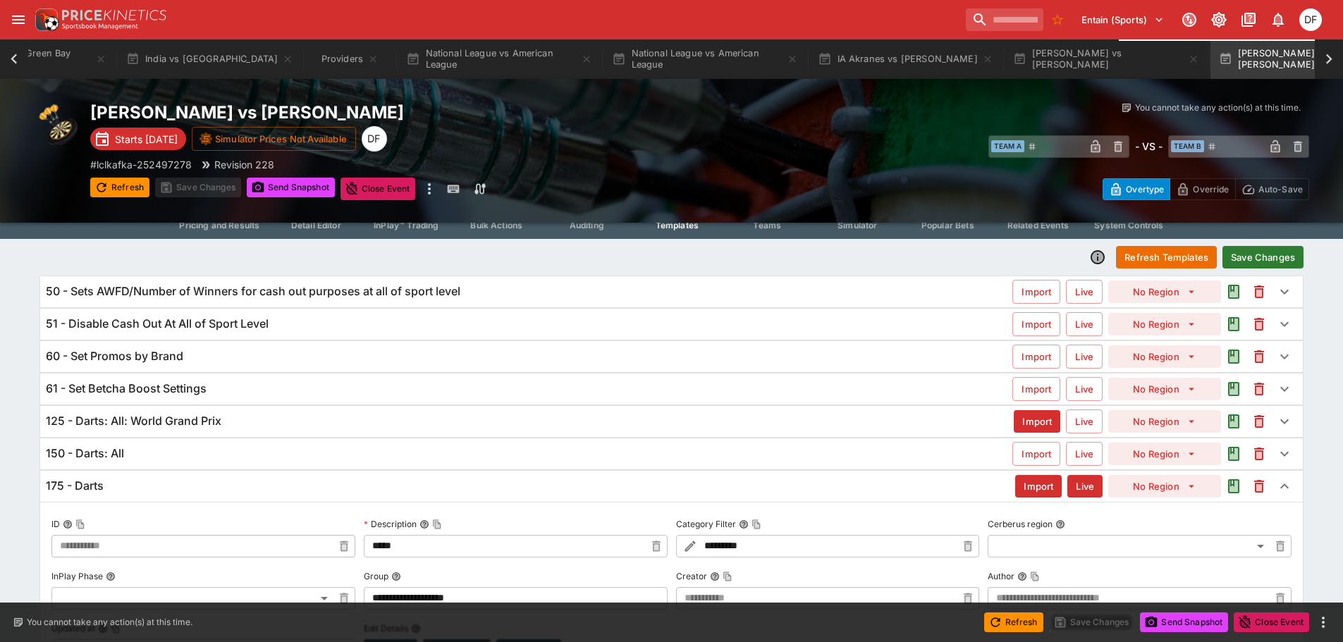
click at [825, 147] on div "​ Team A ​ - VS - ​ Team B ​" at bounding box center [1005, 146] width 610 height 32
click at [821, 157] on div "​ Team A ​ - VS - ​ Team B ​" at bounding box center [1005, 146] width 610 height 32
type input "**********"
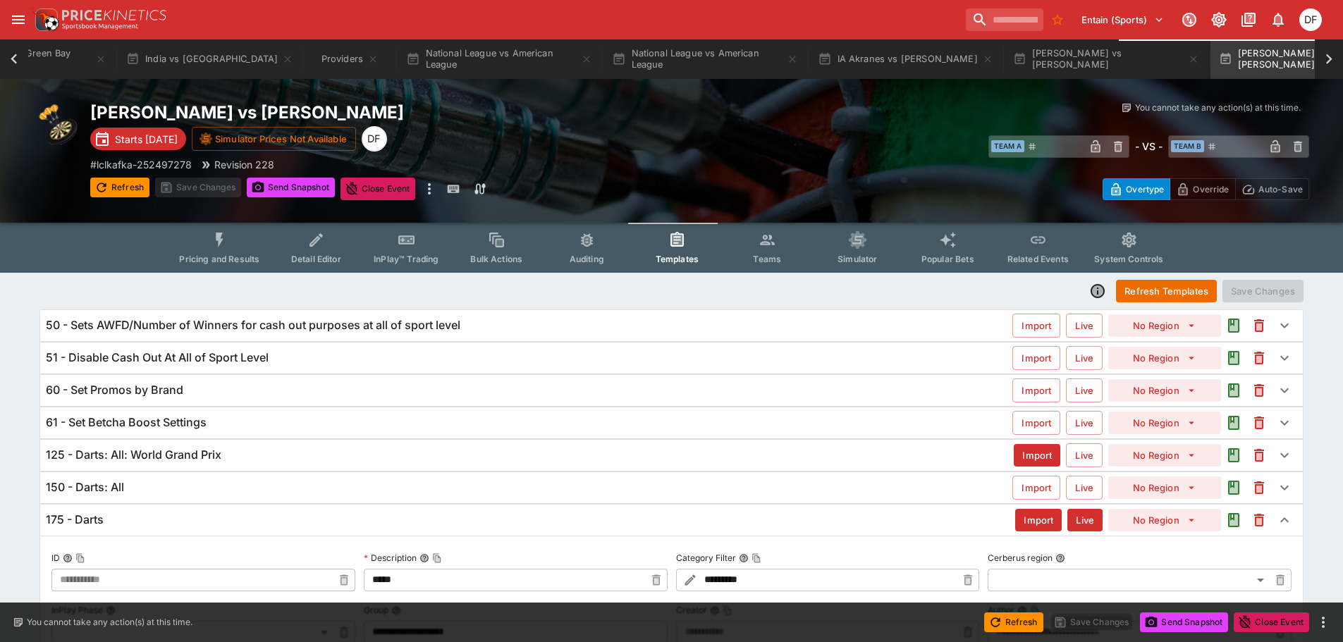
click at [215, 250] on button "Pricing and Results" at bounding box center [219, 248] width 103 height 50
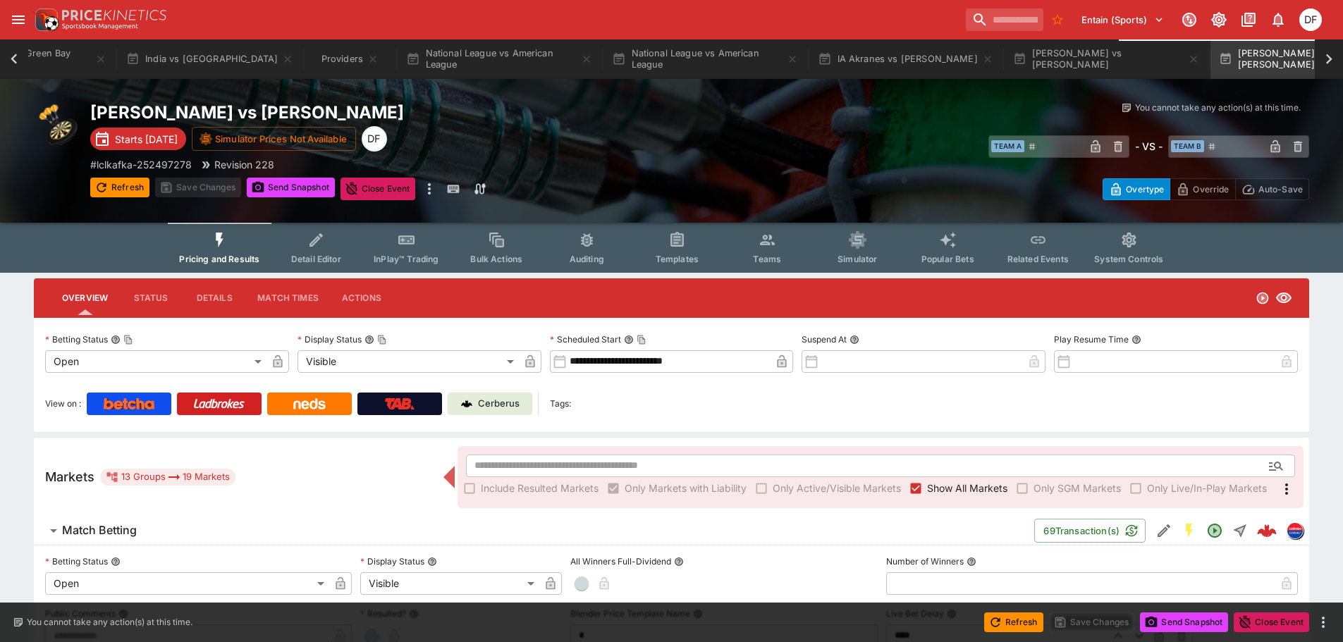
click at [132, 519] on button "Match Betting" at bounding box center [534, 531] width 1001 height 28
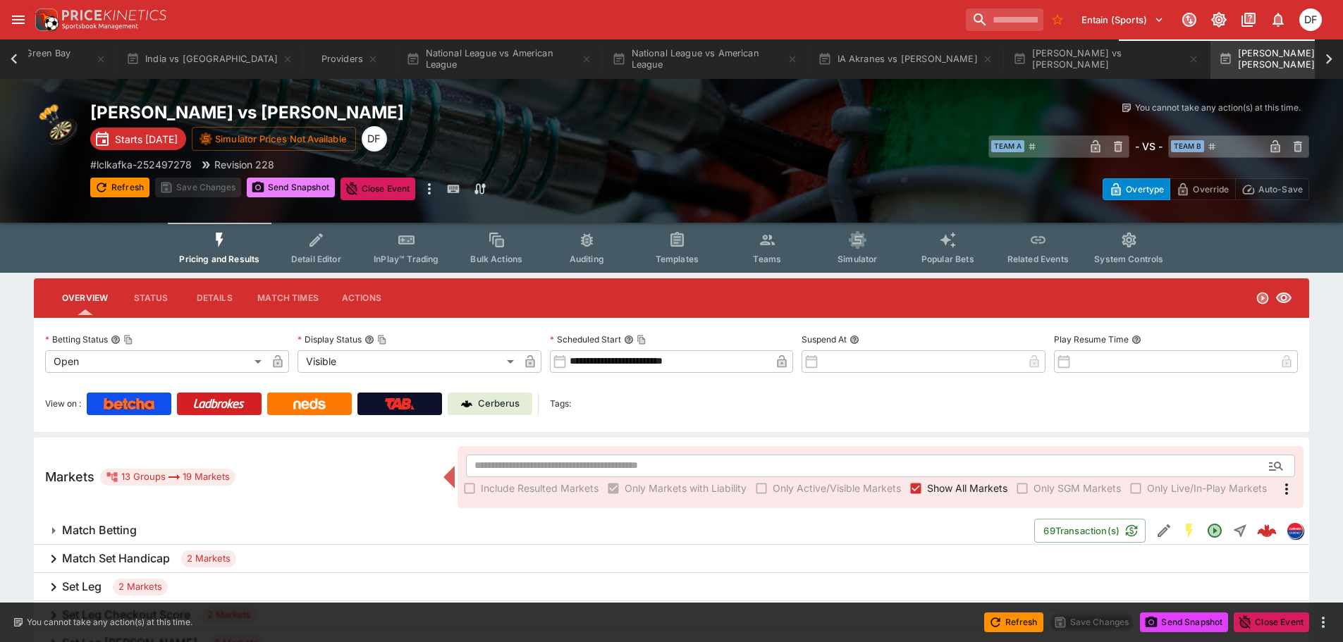
click at [304, 185] on button "Send Snapshot" at bounding box center [291, 188] width 88 height 20
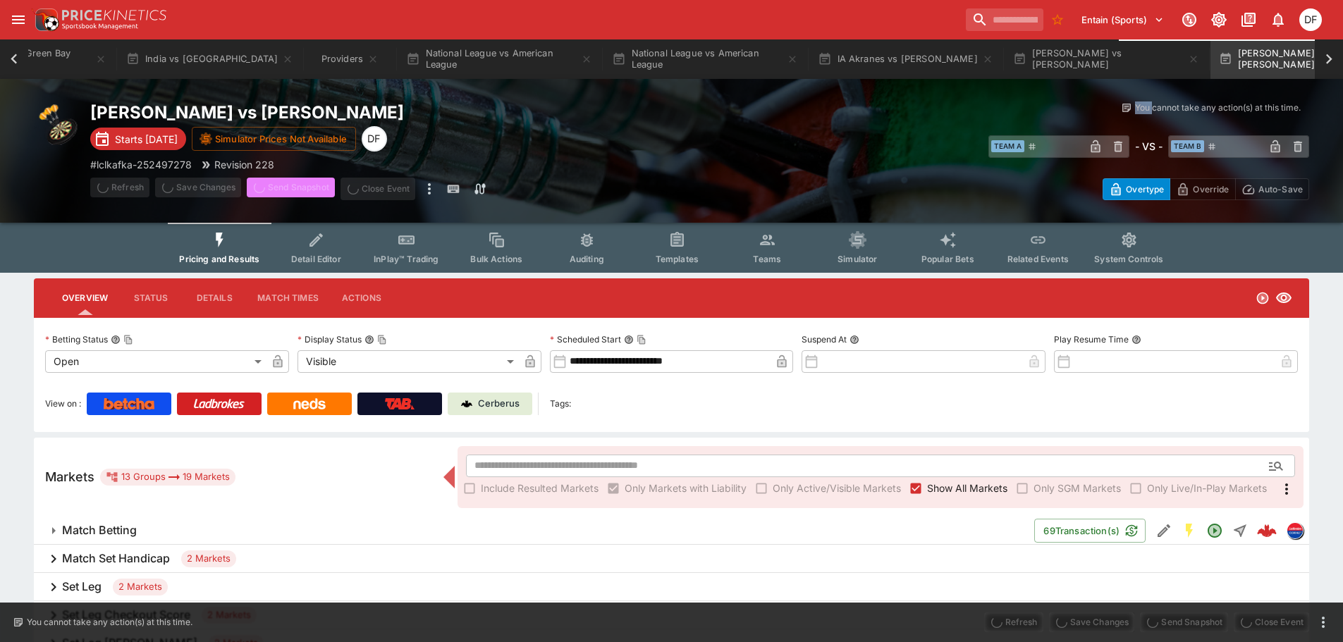
click at [304, 185] on span "Send Snapshot" at bounding box center [291, 189] width 88 height 23
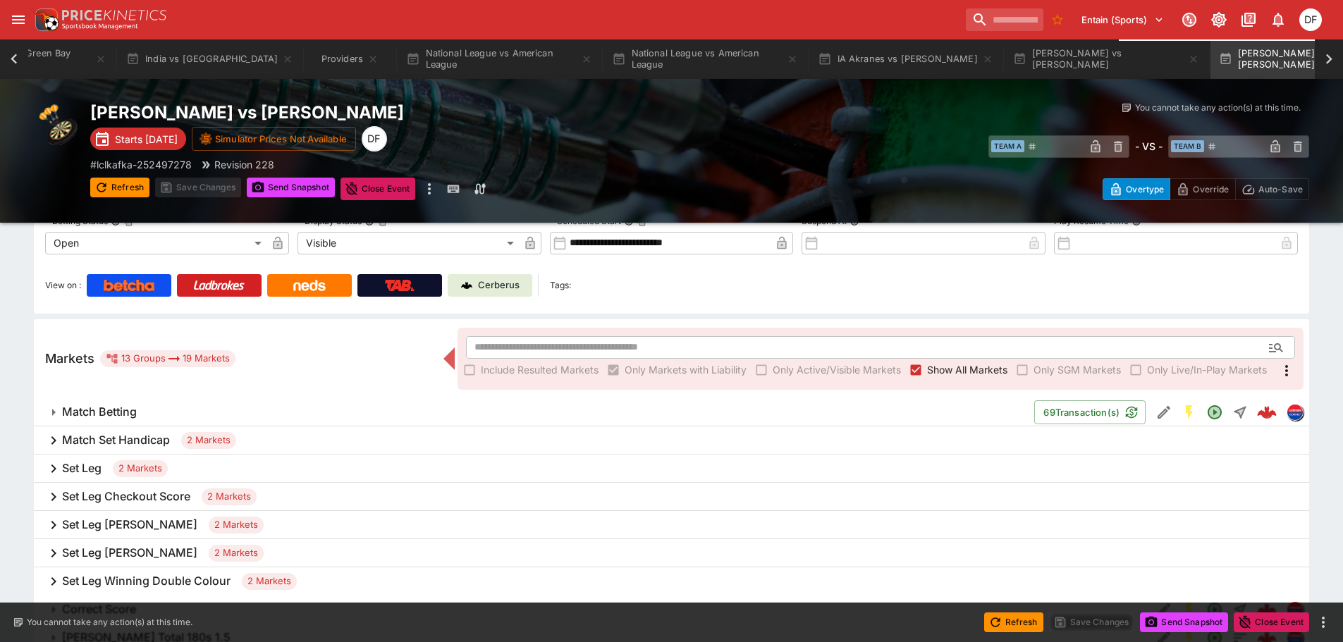
scroll to position [212, 0]
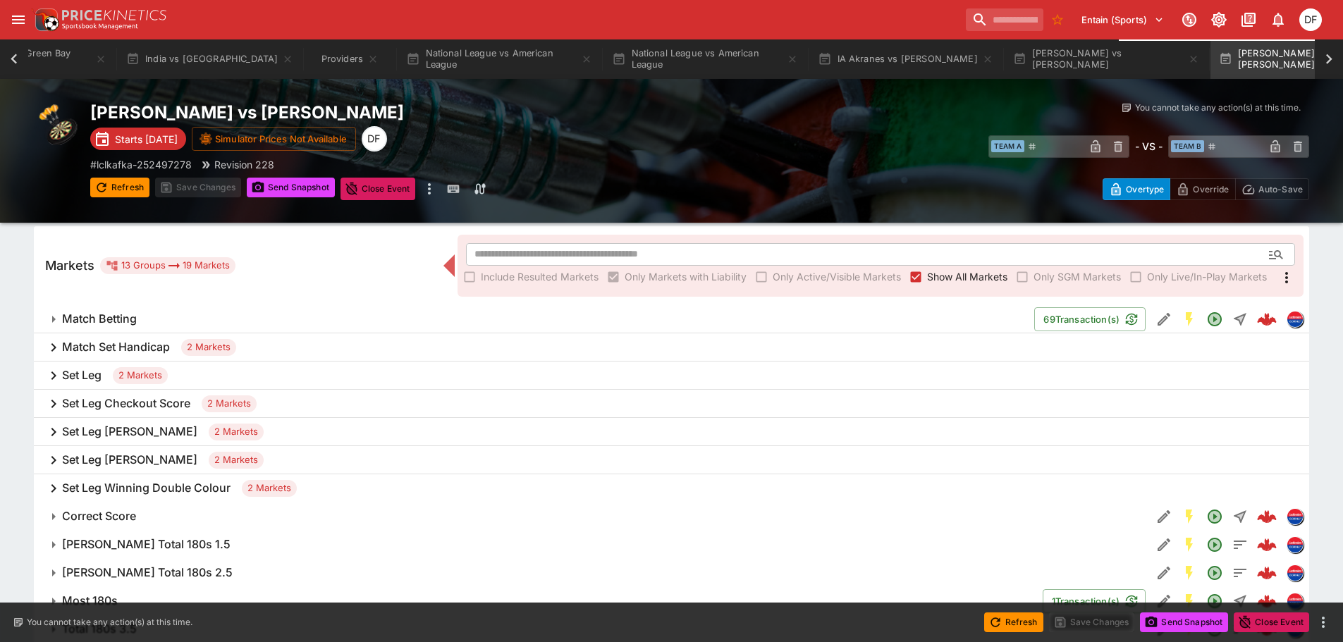
click at [91, 373] on h6 "Set Leg" at bounding box center [81, 375] width 39 height 15
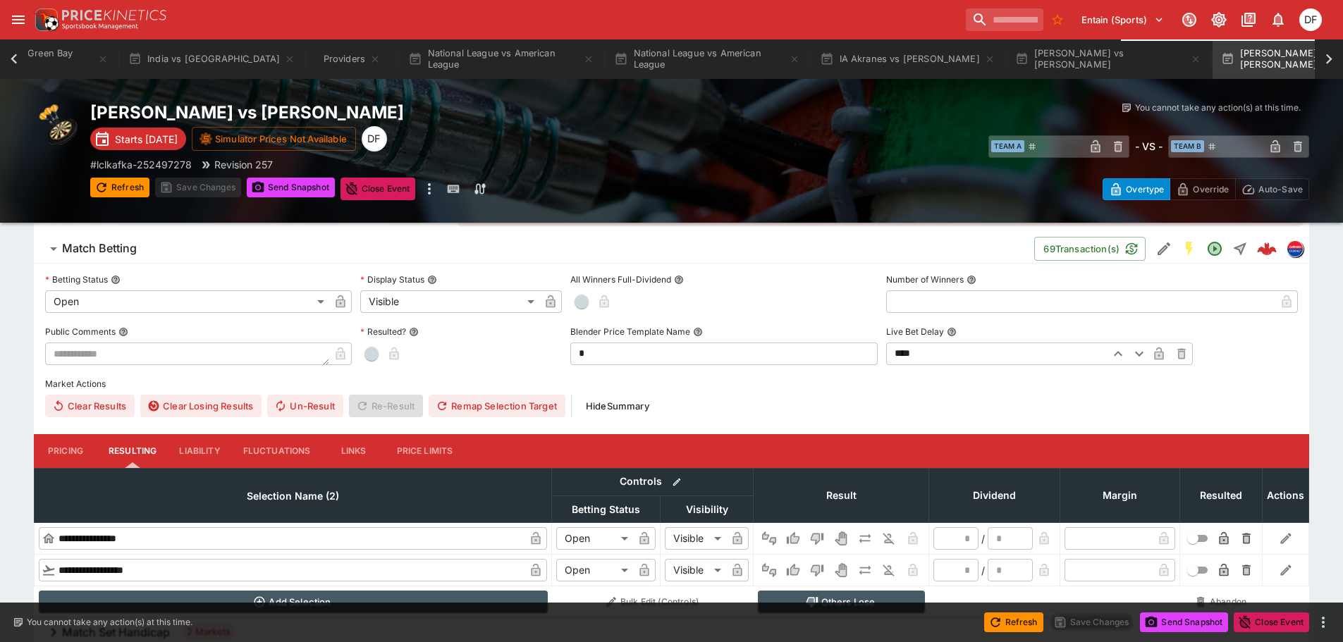
scroll to position [0, 1735]
click at [108, 244] on h6 "Match Betting" at bounding box center [99, 248] width 75 height 15
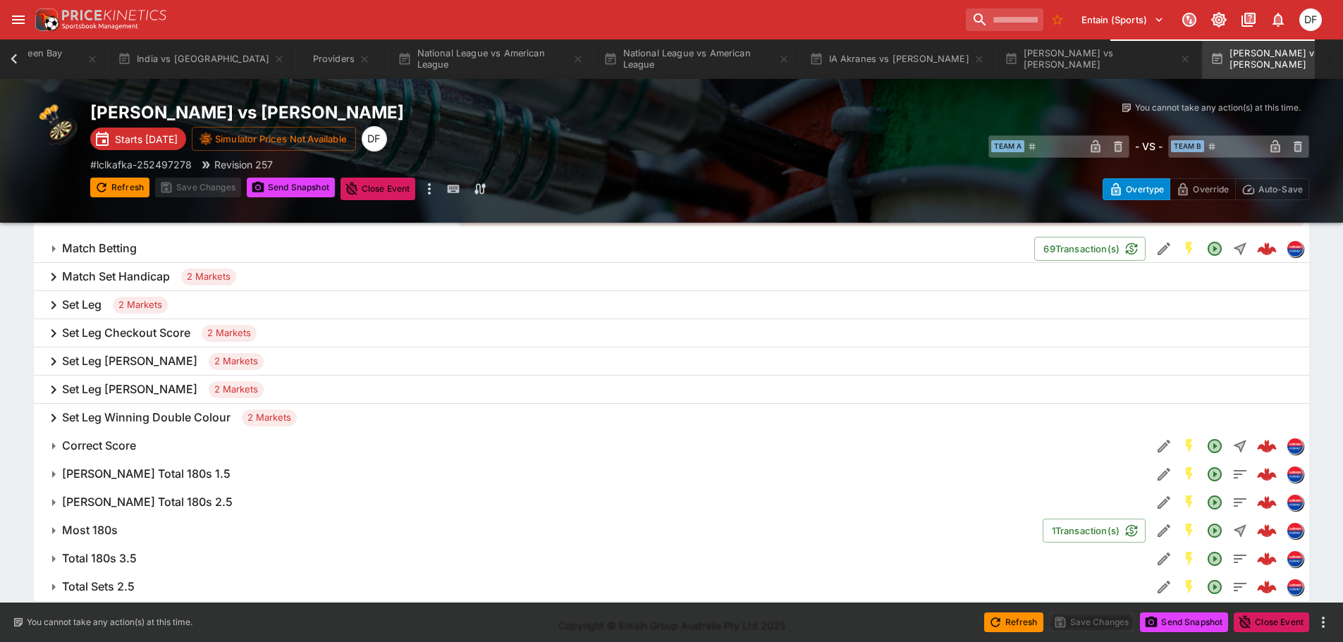
click at [96, 308] on h6 "Set Leg" at bounding box center [81, 305] width 39 height 15
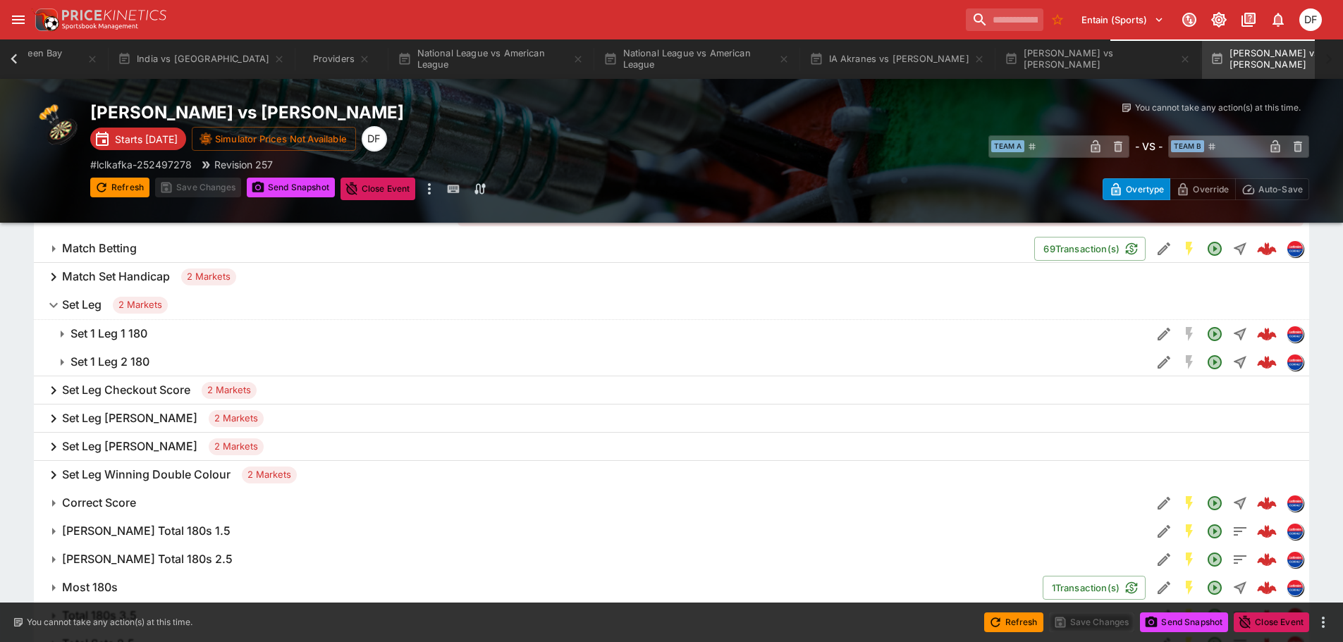
click at [103, 389] on h6 "Set Leg Checkout Score" at bounding box center [126, 390] width 128 height 15
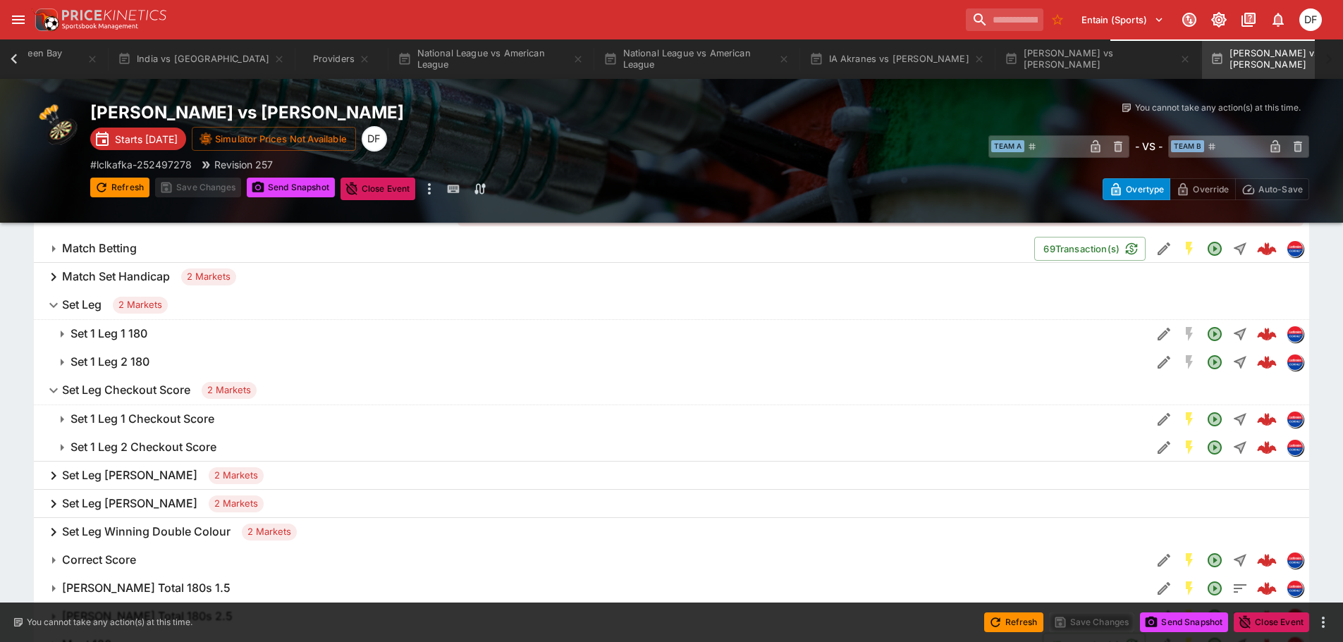
click at [121, 329] on h6 "Set 1 Leg 1 180" at bounding box center [109, 333] width 77 height 15
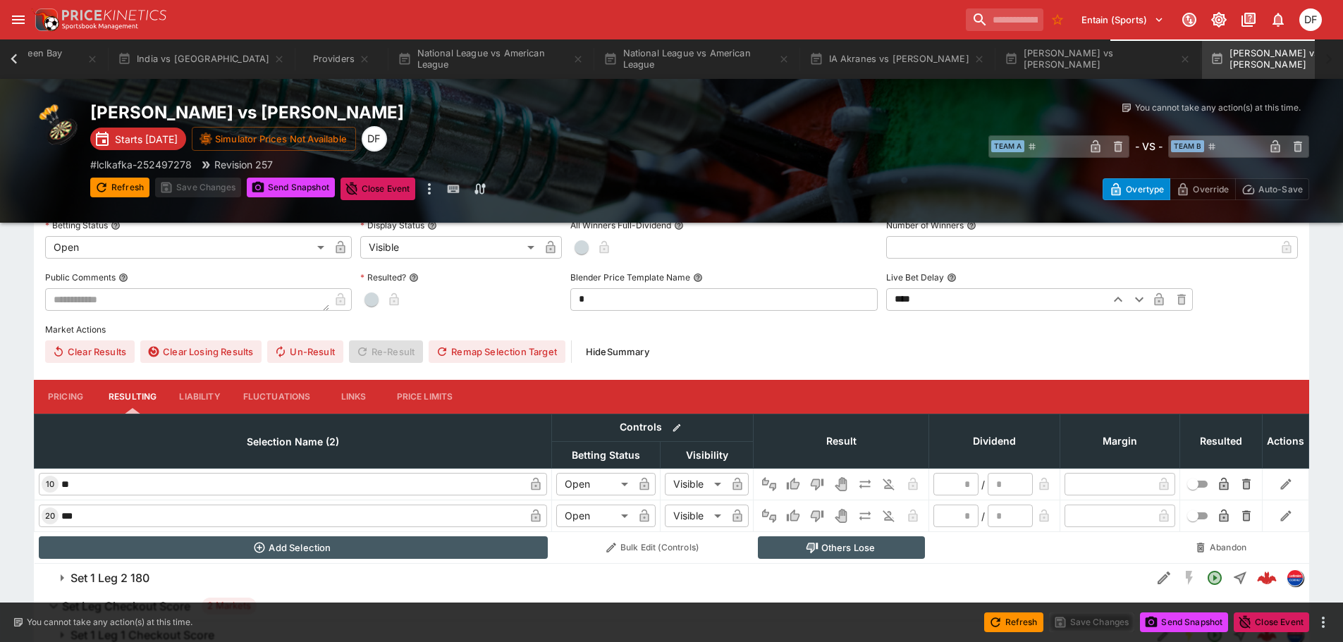
scroll to position [423, 0]
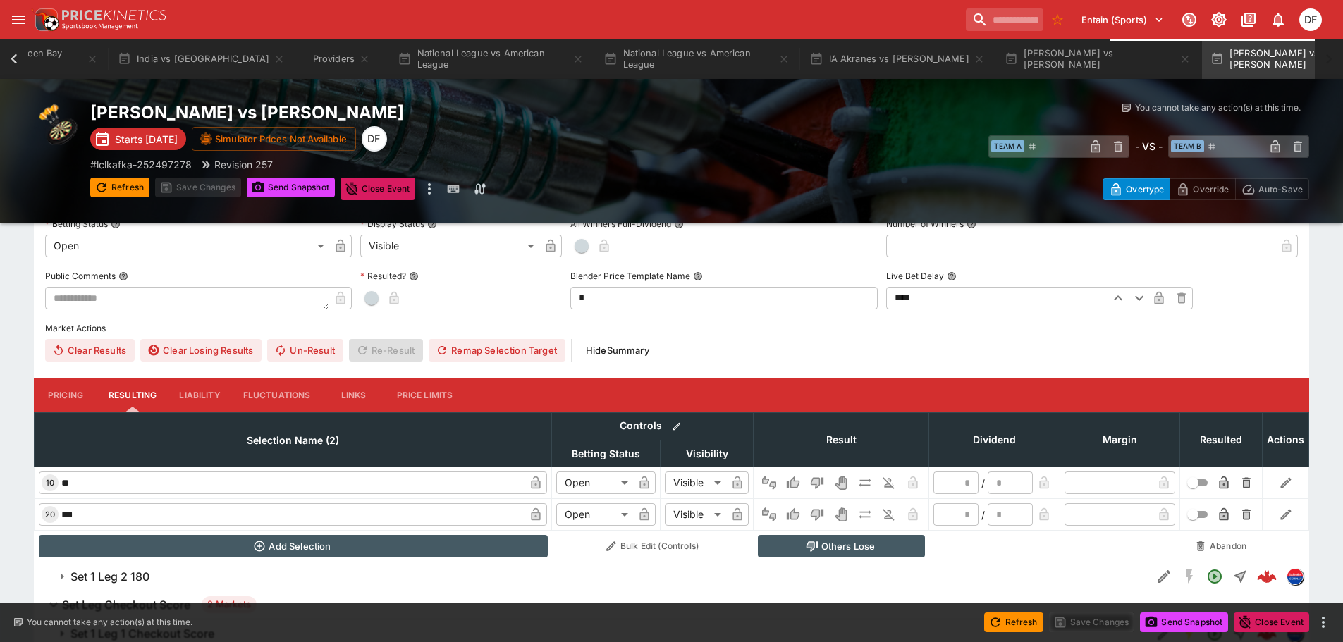
click at [70, 401] on button "Pricing" at bounding box center [65, 396] width 63 height 34
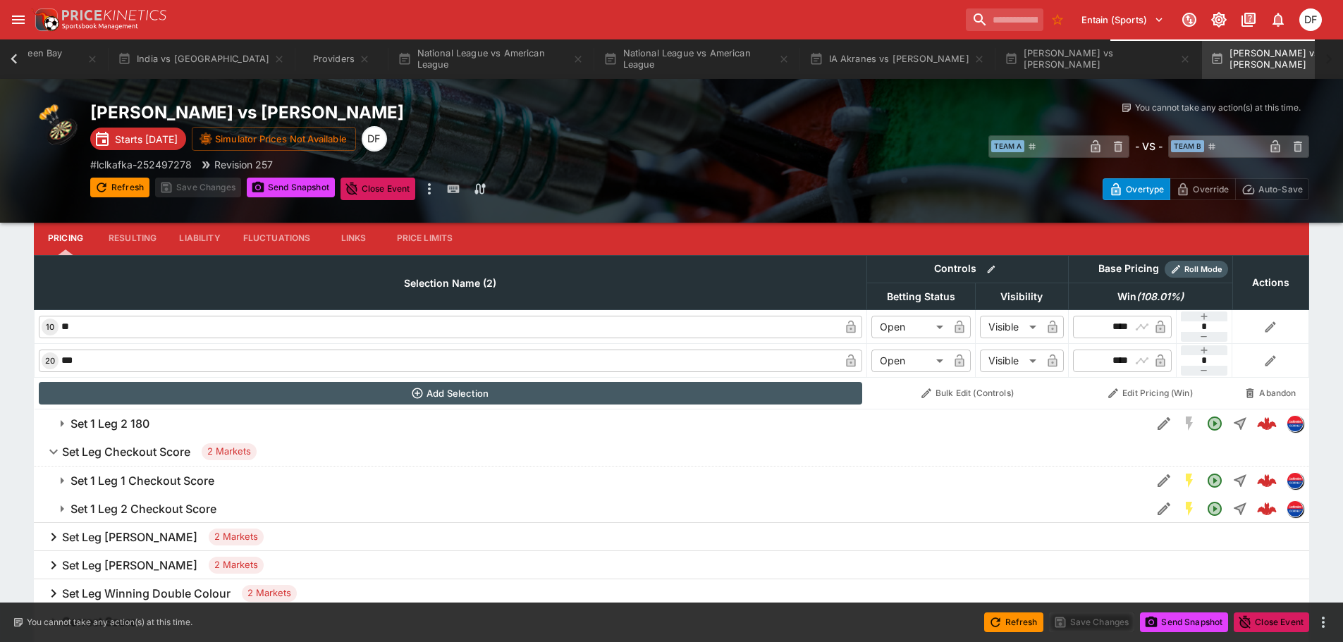
scroll to position [635, 0]
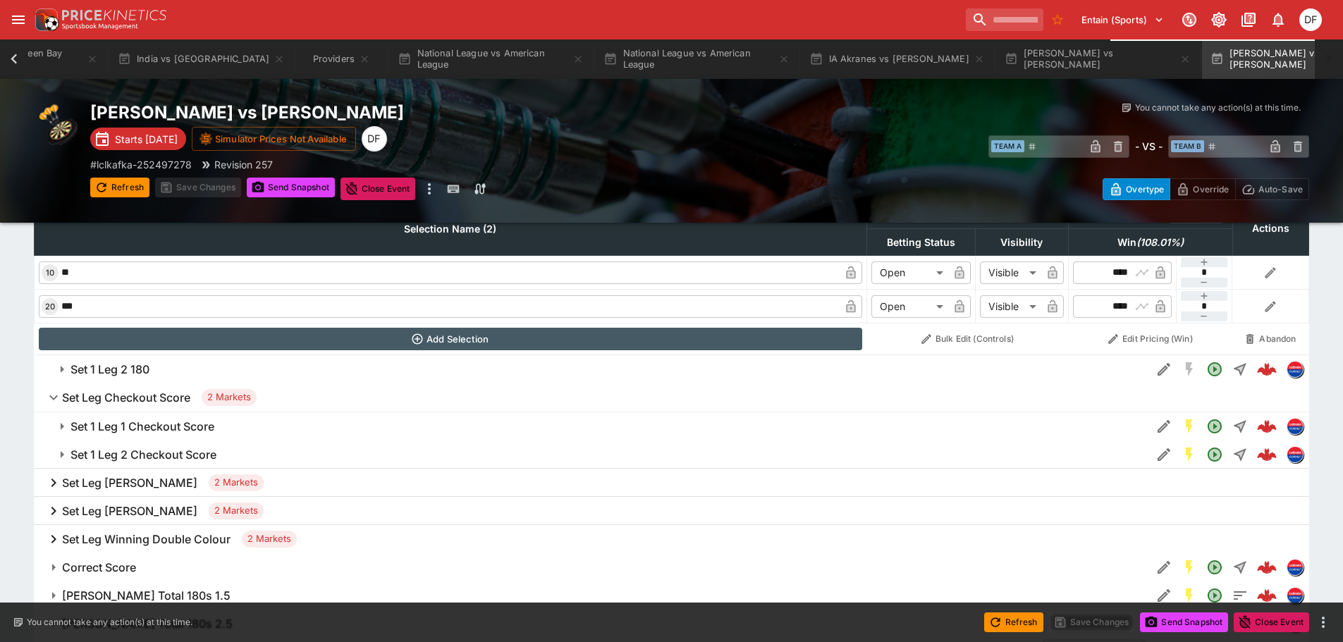
click at [134, 377] on h6 "Set 1 Leg 2 180" at bounding box center [110, 369] width 79 height 15
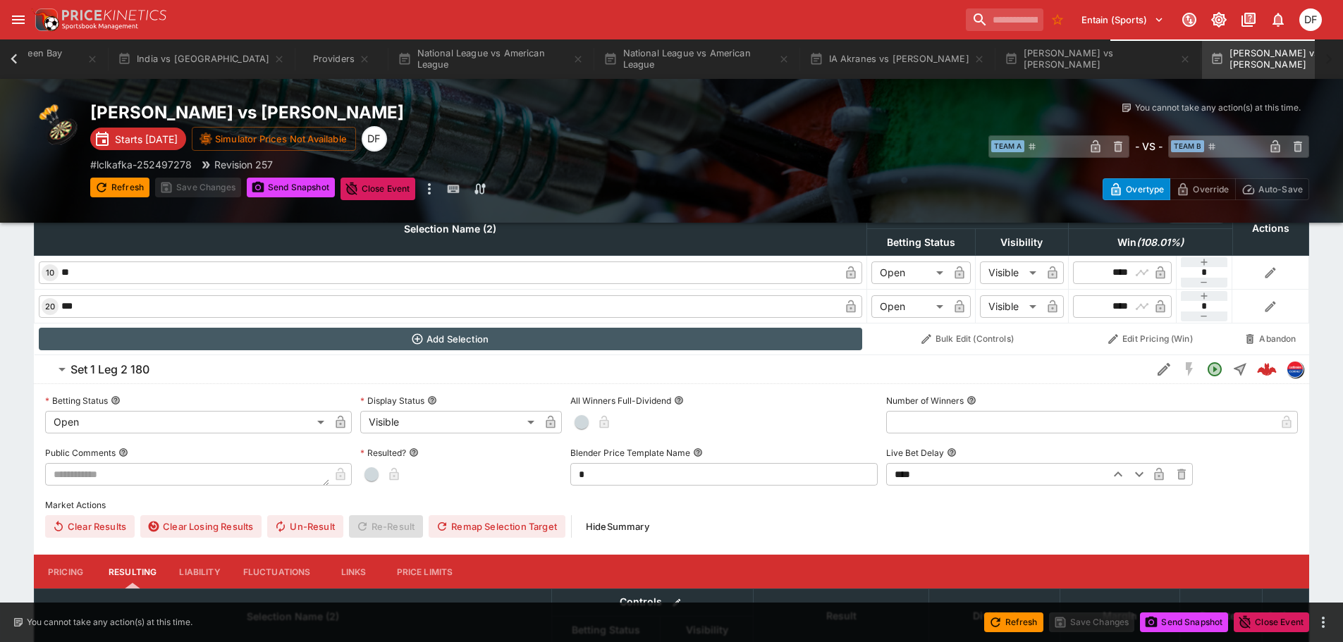
click at [134, 377] on h6 "Set 1 Leg 2 180" at bounding box center [110, 369] width 79 height 15
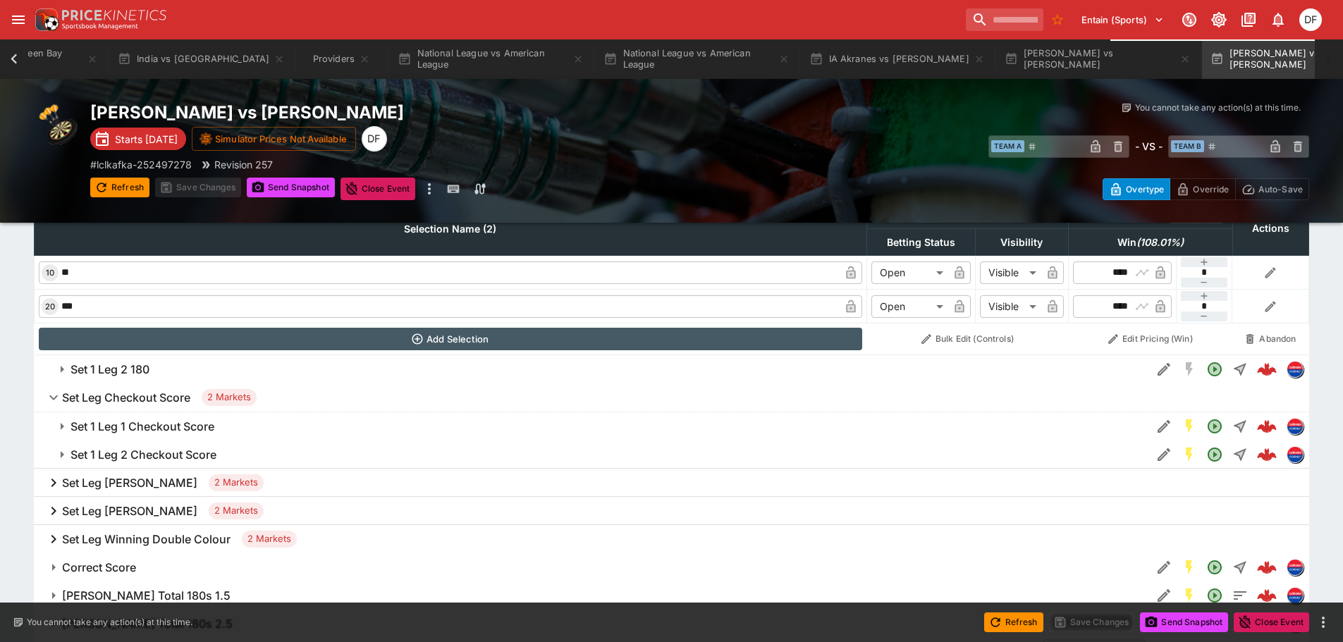
scroll to position [705, 0]
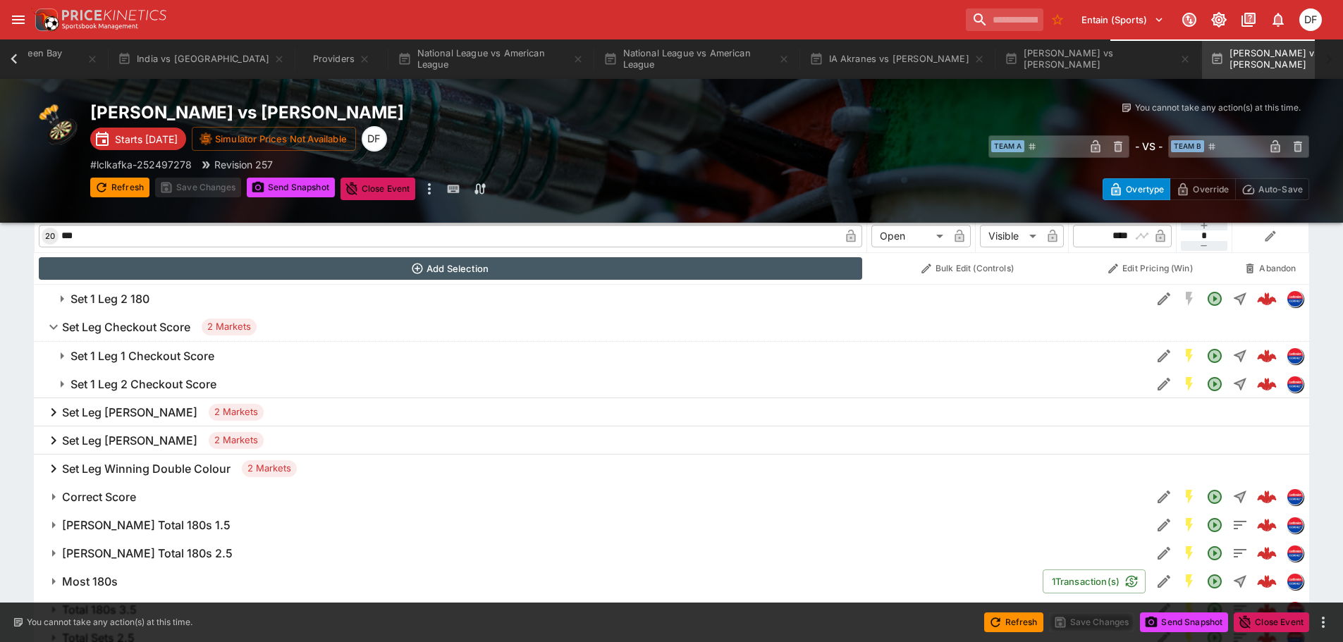
click at [140, 414] on h6 "Set Leg Krzysztof Ratajski" at bounding box center [129, 412] width 135 height 15
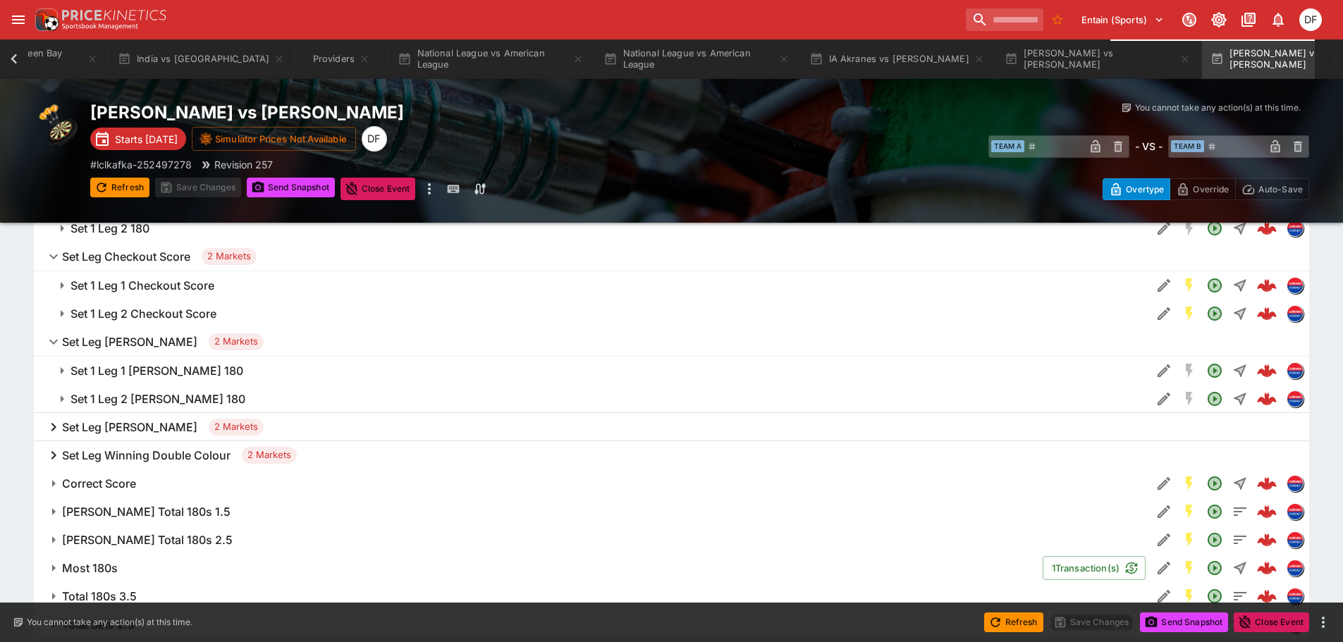
click at [138, 423] on h6 "Set Leg Martin Schindler" at bounding box center [129, 427] width 135 height 15
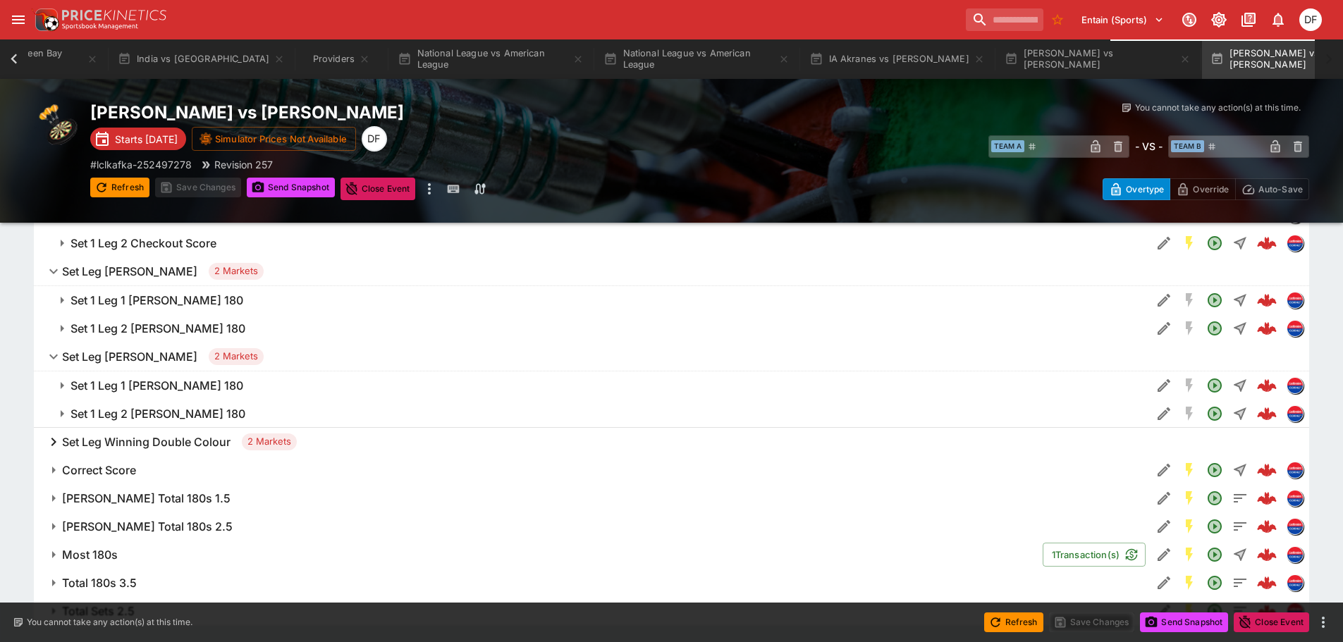
scroll to position [878, 0]
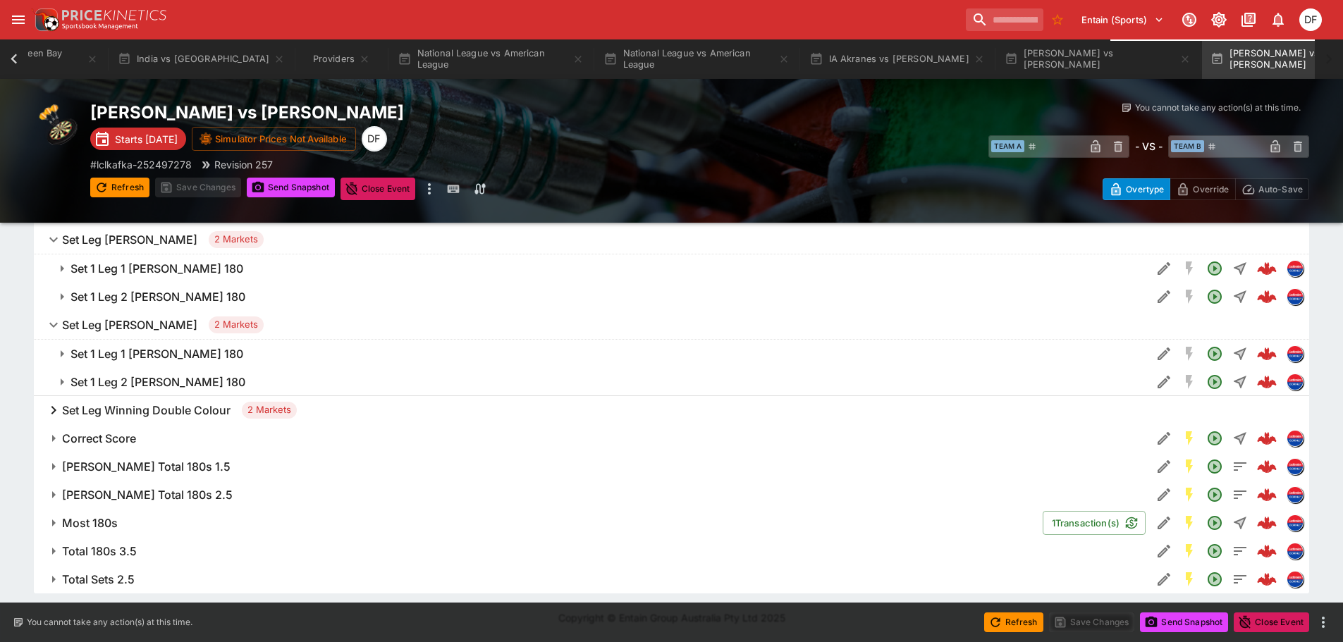
click at [144, 415] on h6 "Set Leg Winning Double Colour" at bounding box center [146, 410] width 169 height 15
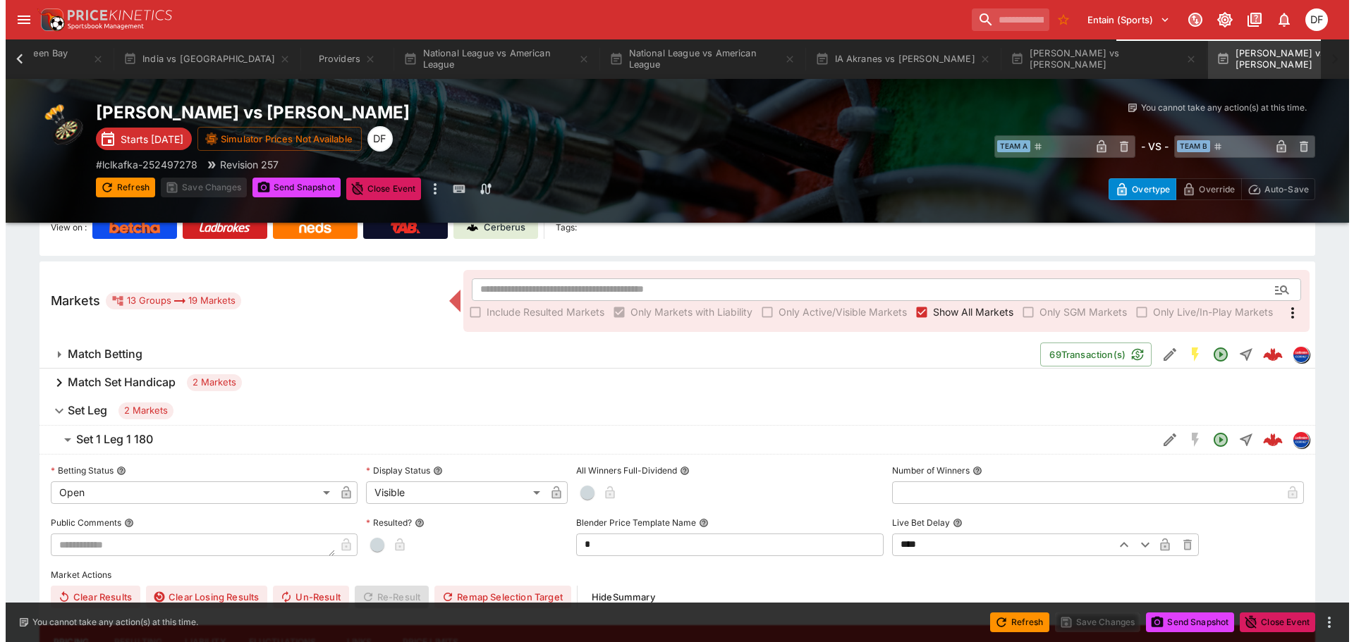
scroll to position [0, 0]
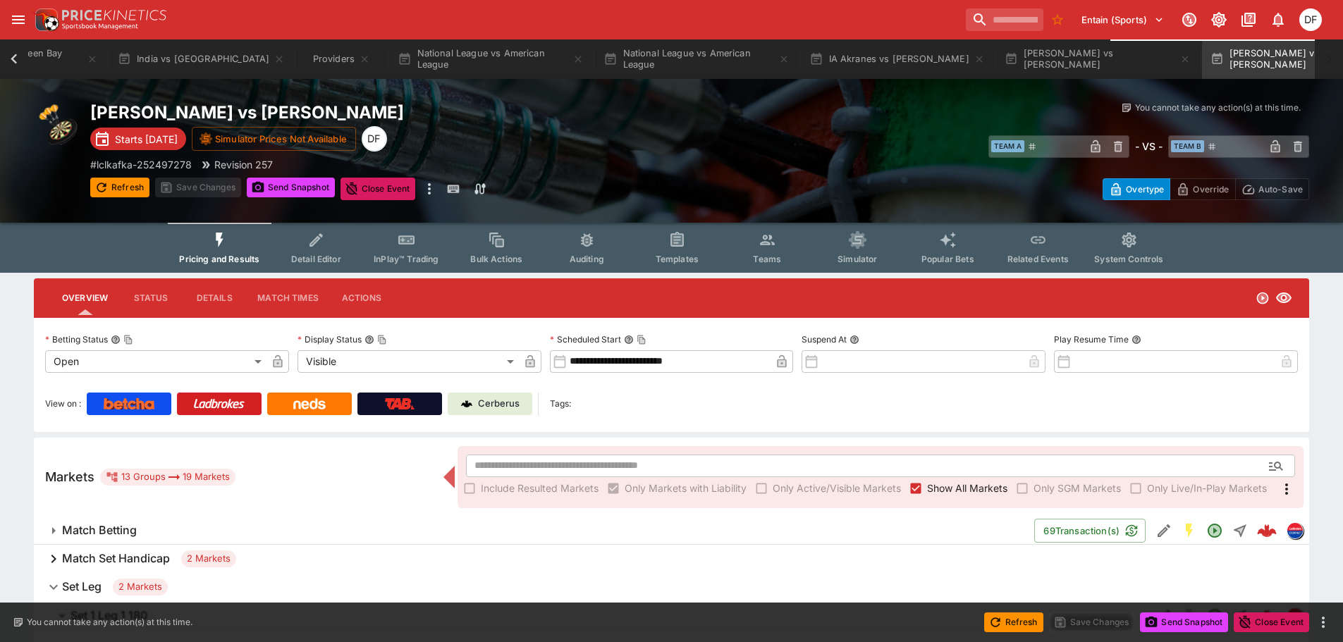
click at [326, 255] on span "Detail Editor" at bounding box center [316, 259] width 50 height 11
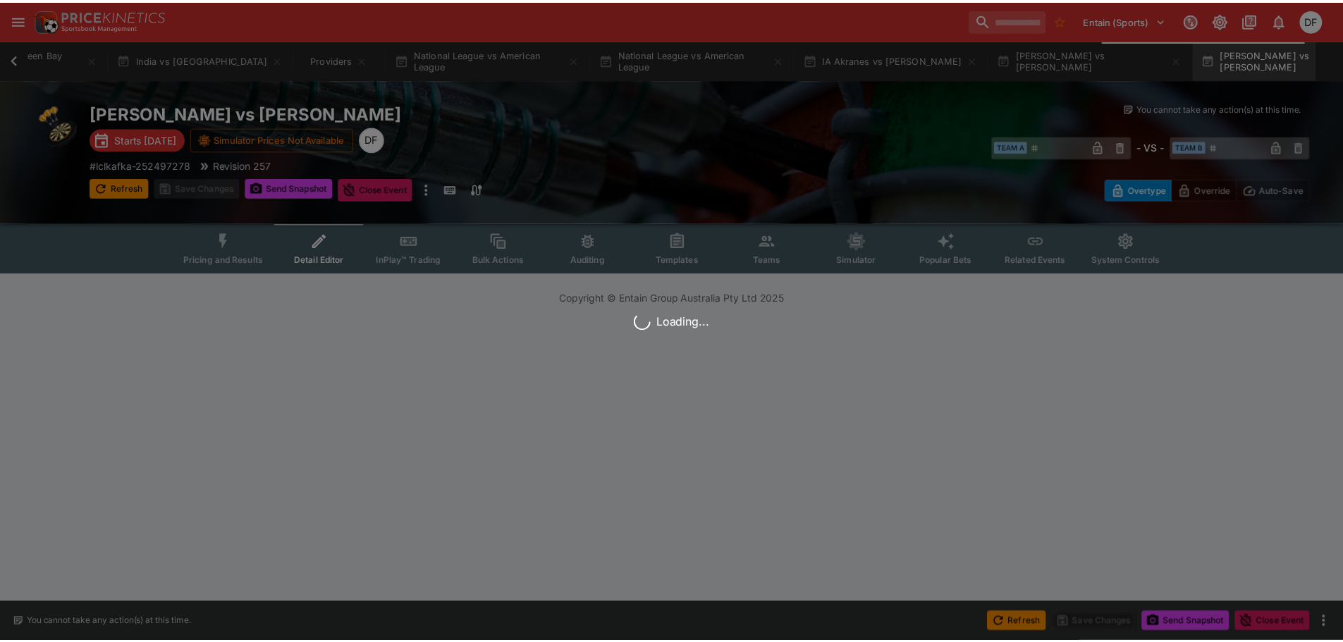
scroll to position [0, 1726]
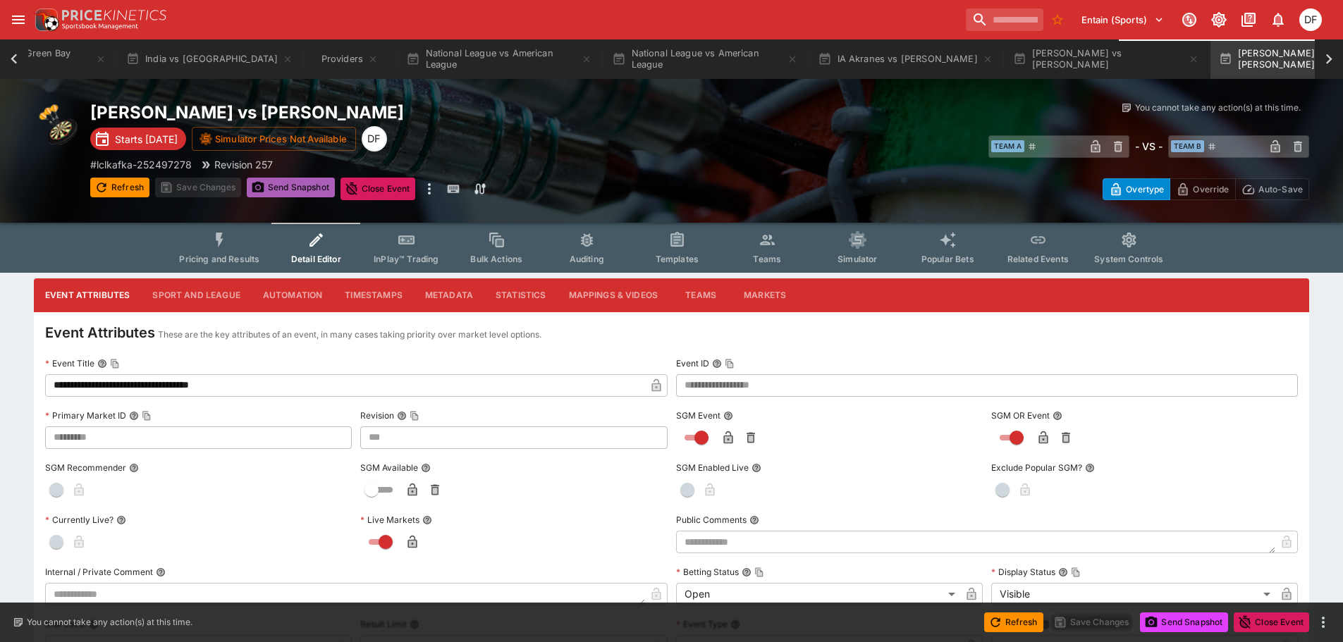
click at [303, 185] on button "Send Snapshot" at bounding box center [291, 188] width 88 height 20
click at [303, 185] on span "Send Snapshot" at bounding box center [291, 189] width 88 height 23
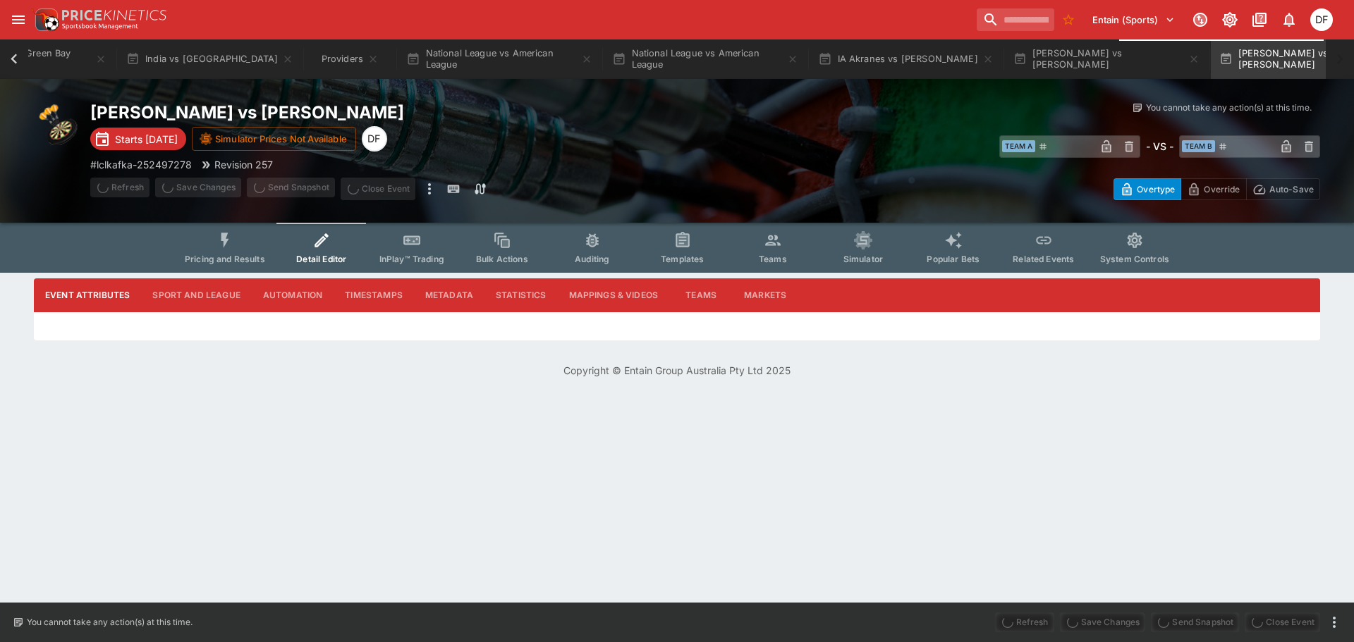
click at [303, 185] on span "Send Snapshot" at bounding box center [291, 189] width 88 height 23
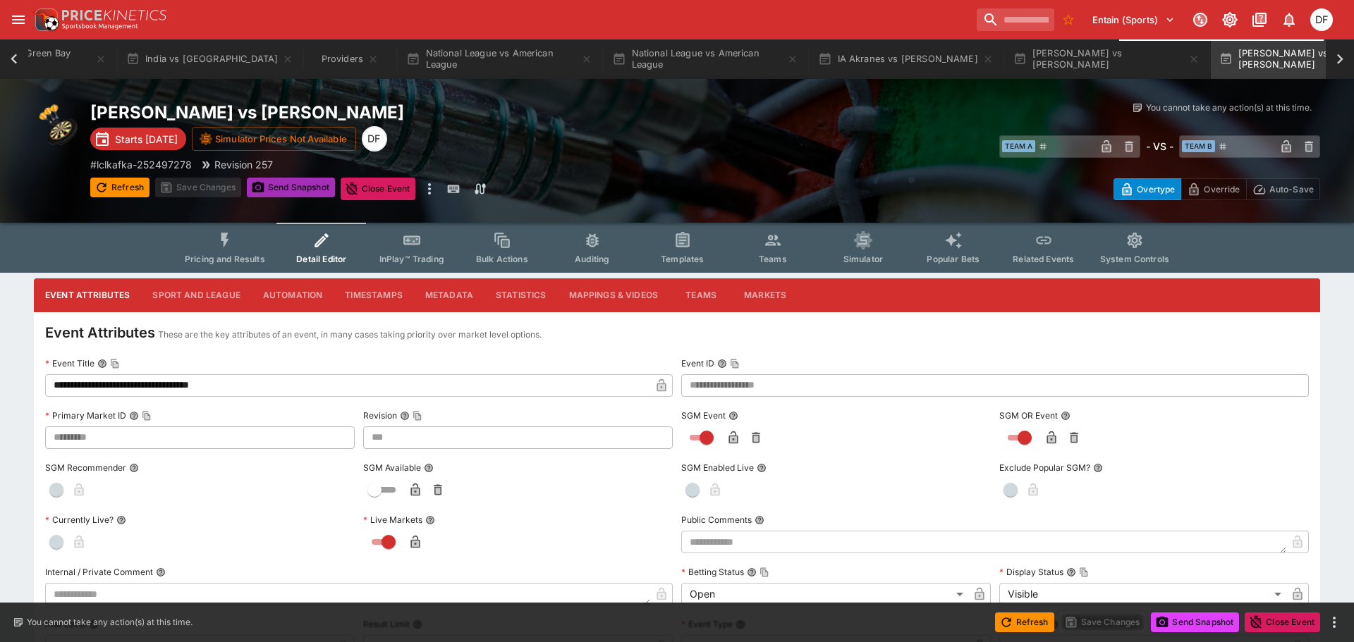
click at [303, 185] on button "Send Snapshot" at bounding box center [291, 188] width 88 height 20
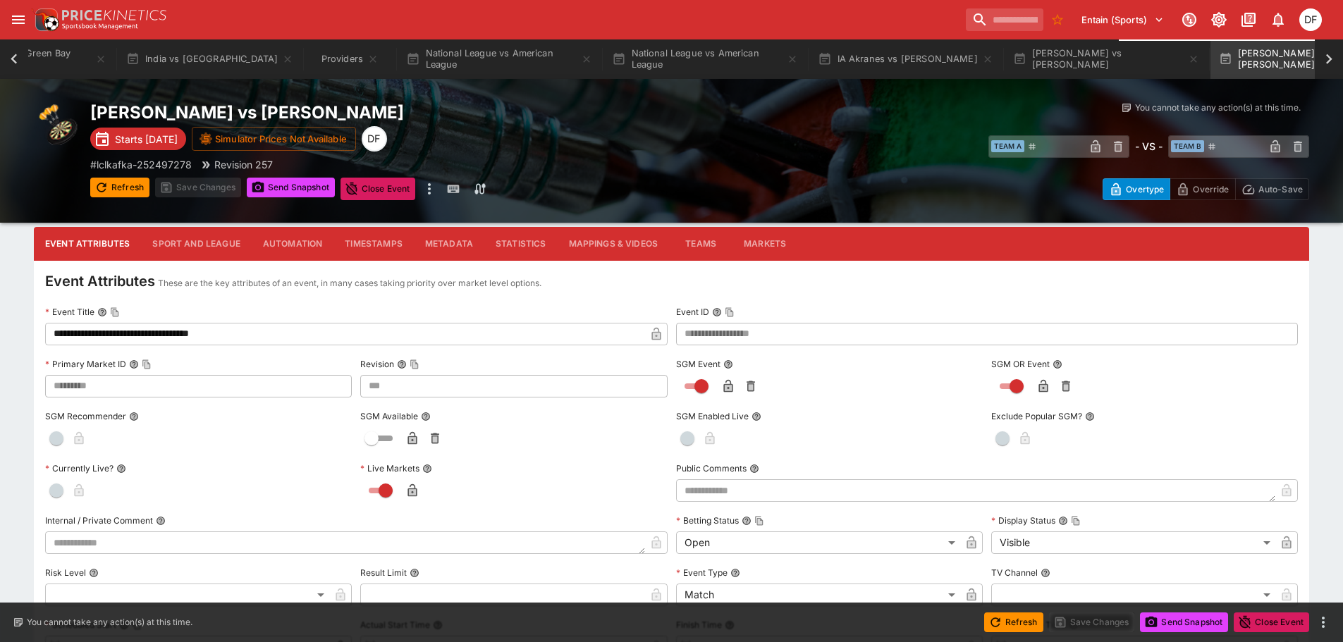
scroll to position [0, 0]
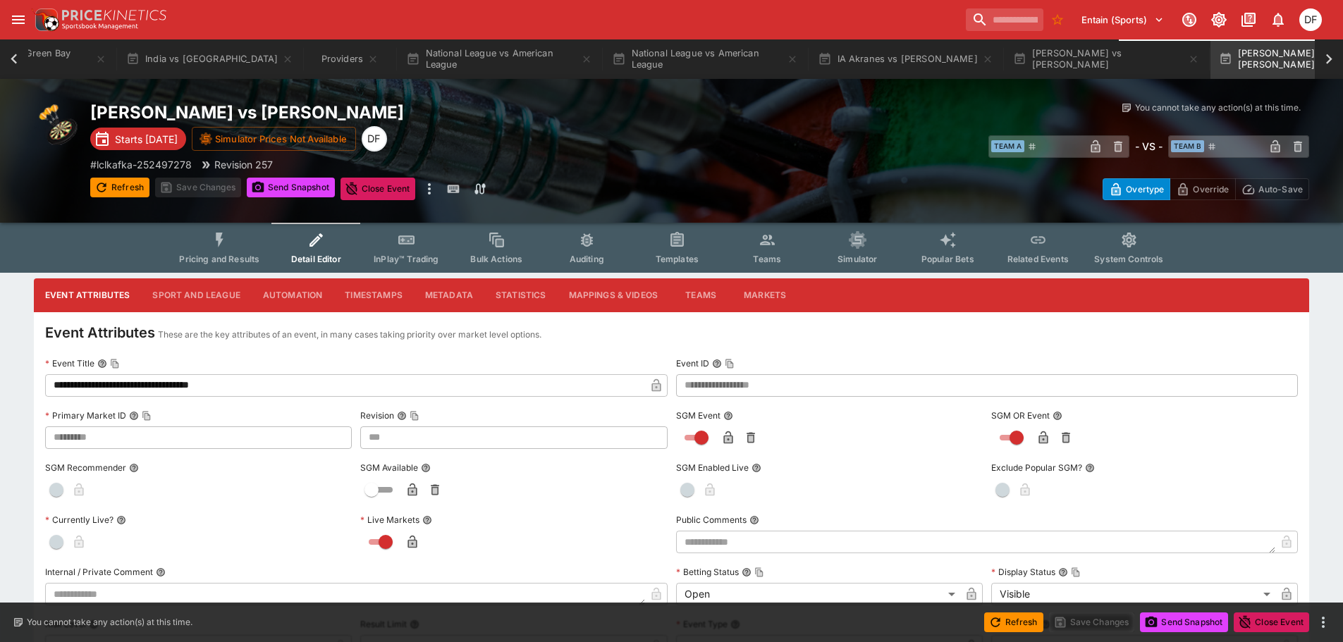
click at [676, 247] on icon "Event type filters" at bounding box center [677, 240] width 18 height 18
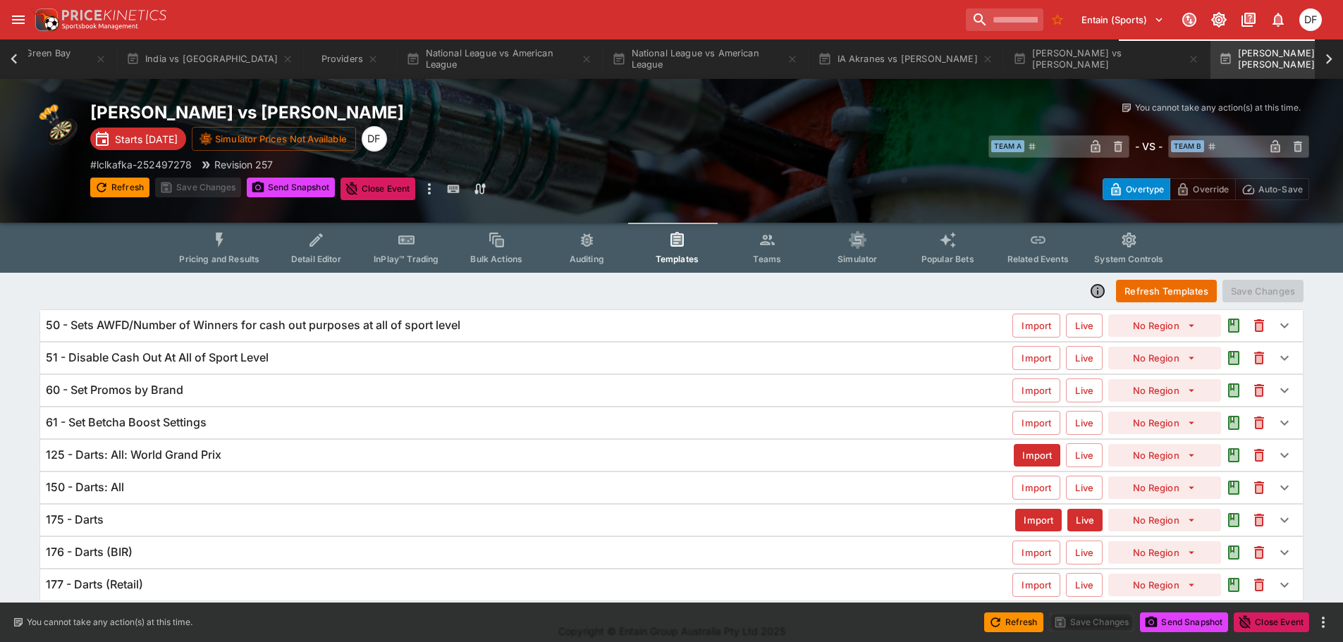
click at [214, 457] on h6 "125 - Darts: All: World Grand Prix" at bounding box center [134, 455] width 176 height 15
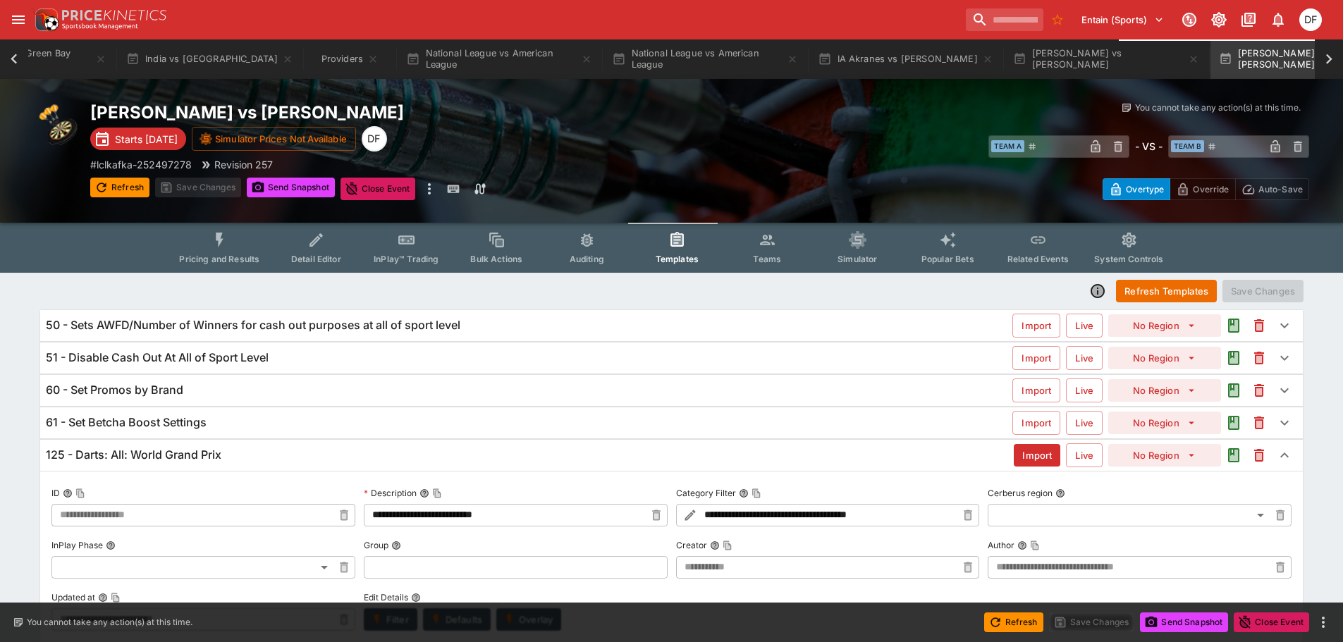
type input "**********"
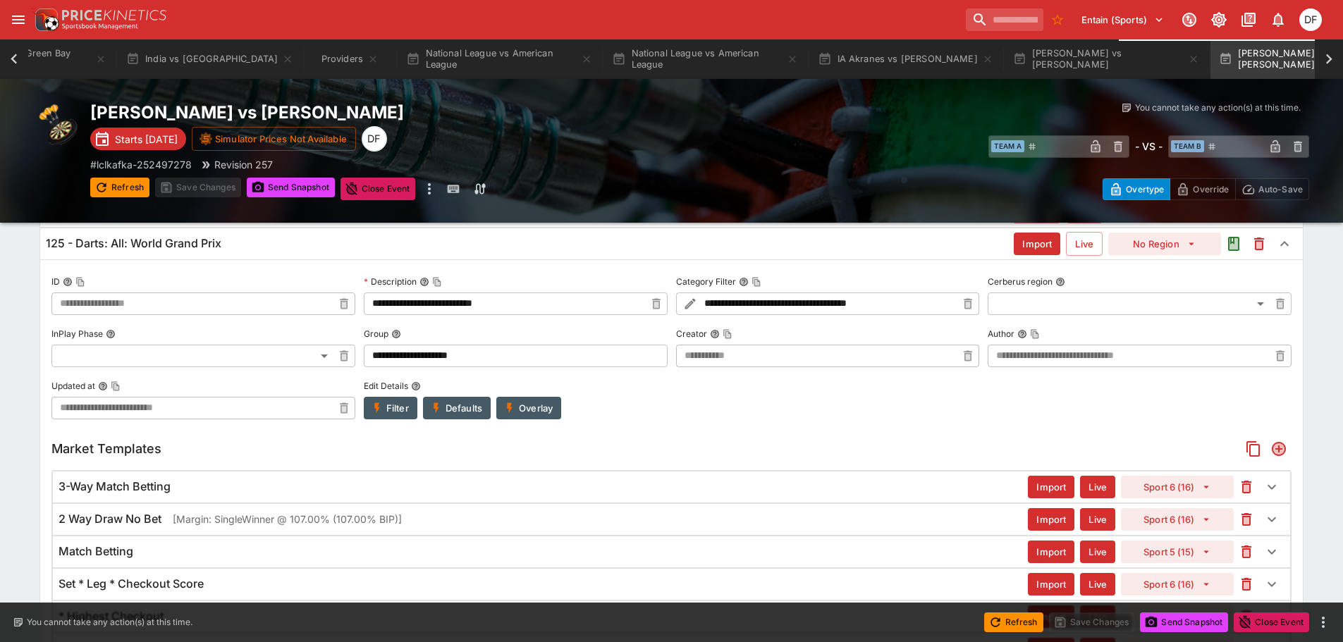
click at [514, 408] on icon "button" at bounding box center [509, 408] width 13 height 13
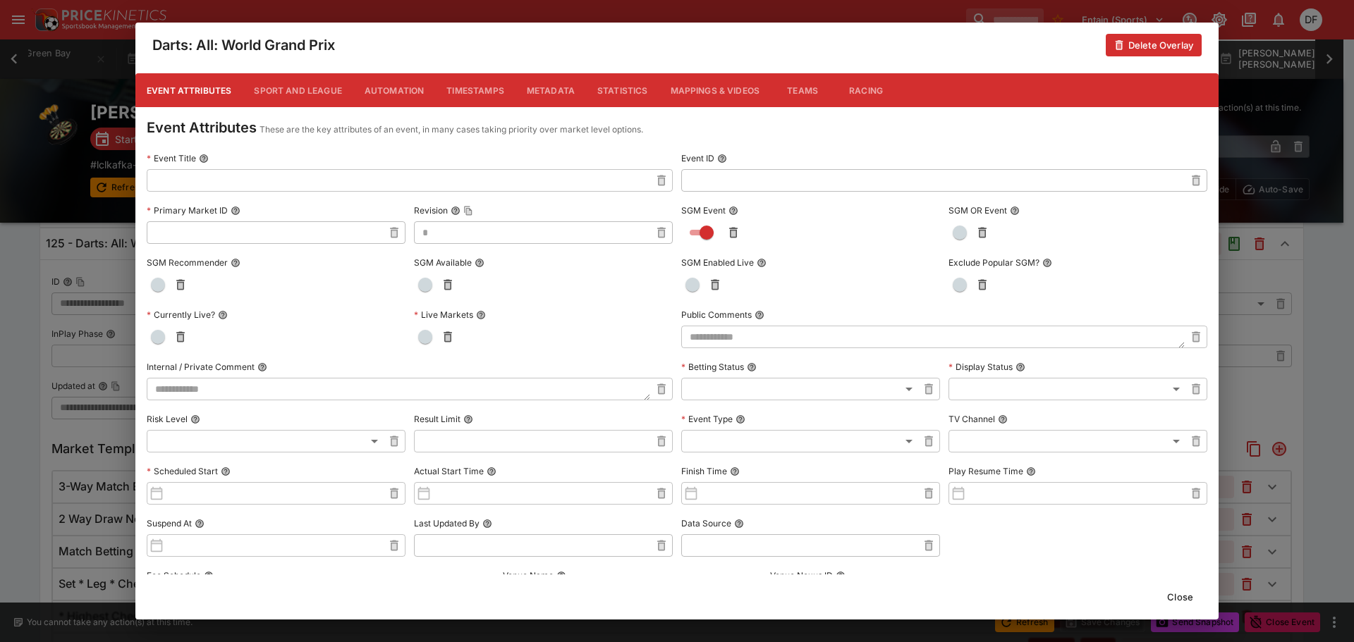
click at [38, 288] on div "Darts: All: World Grand Prix Delete Overlay Event Attributes Sport and League A…" at bounding box center [677, 321] width 1354 height 642
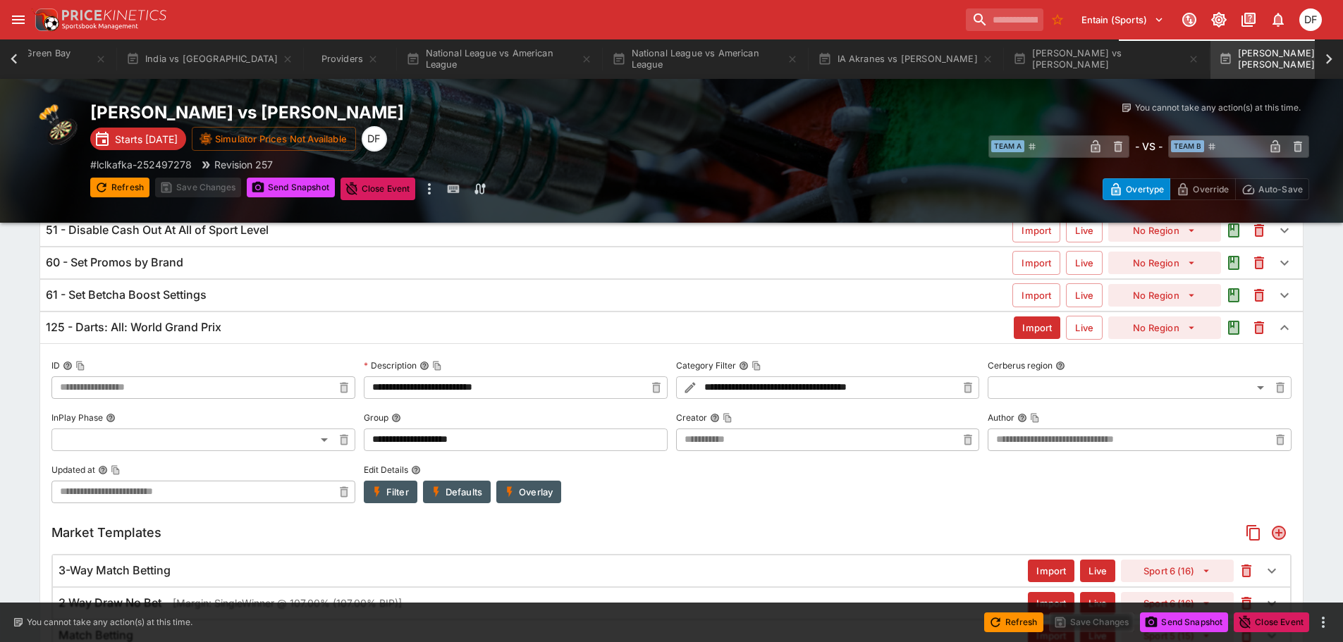
scroll to position [0, 0]
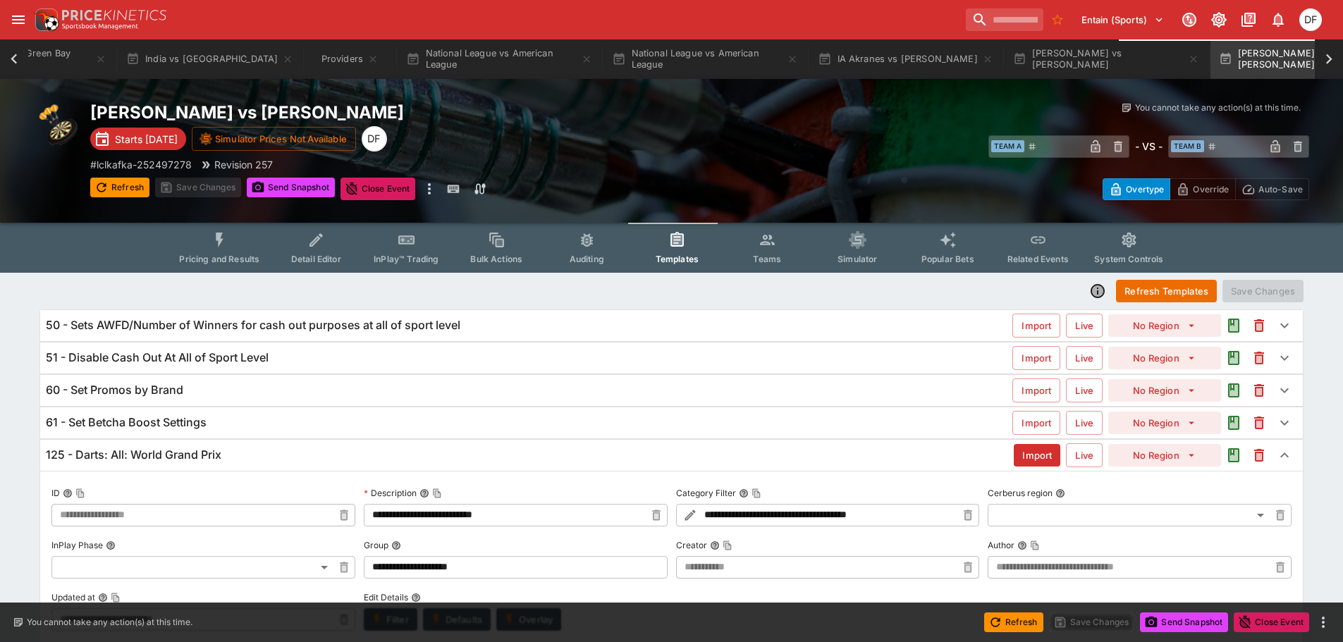
click at [185, 454] on h6 "125 - Darts: All: World Grand Prix" at bounding box center [134, 455] width 176 height 15
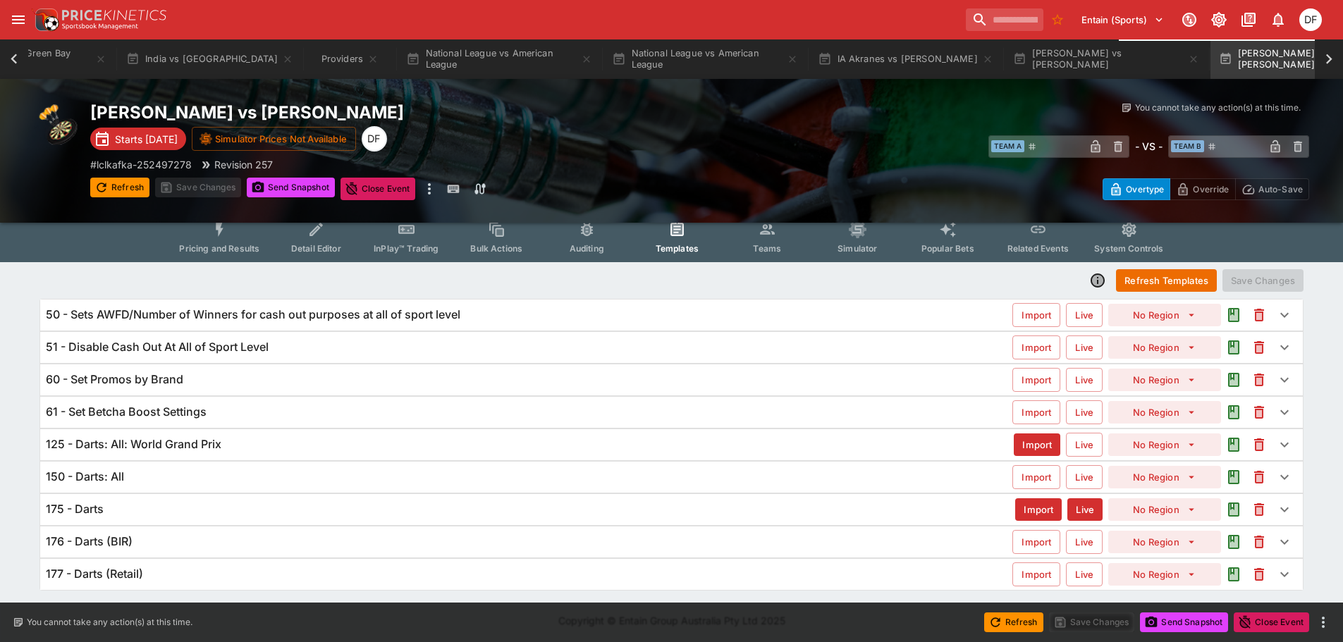
scroll to position [13, 0]
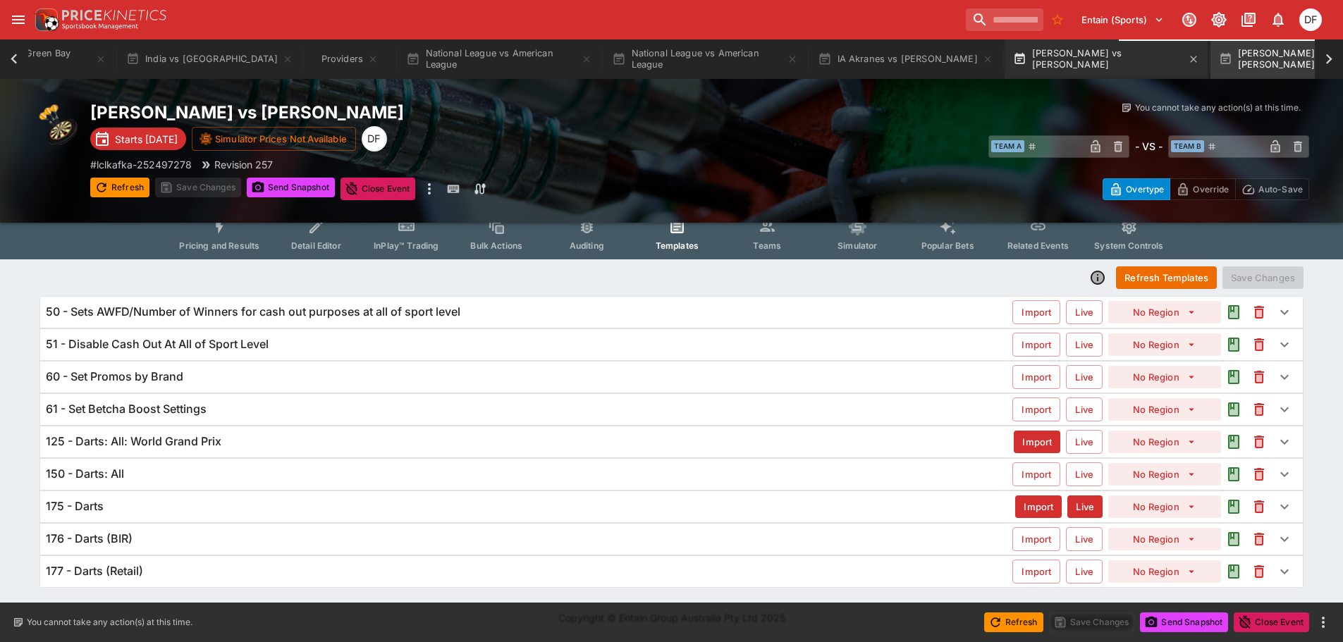
click at [1013, 54] on button "Rob Cross vs Wessel Nijman" at bounding box center [1106, 58] width 203 height 39
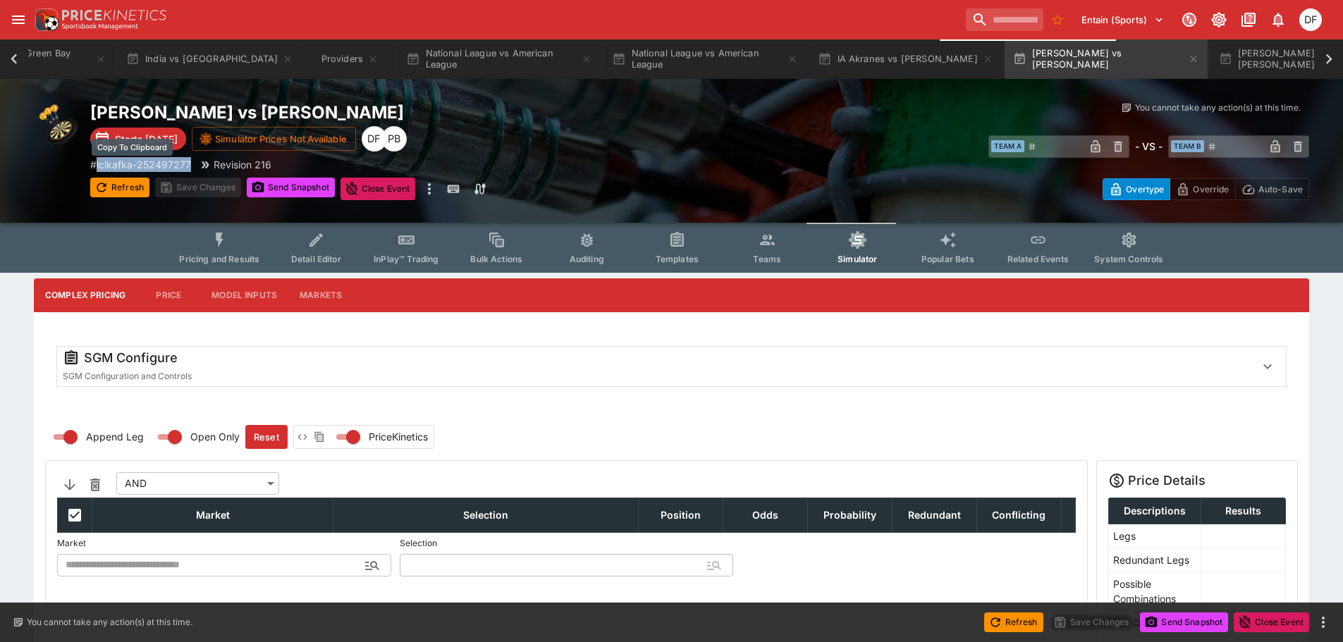
drag, startPoint x: 194, startPoint y: 161, endPoint x: 99, endPoint y: 166, distance: 95.3
click at [99, 166] on div "# lclkafka-252497277 Revision 216" at bounding box center [395, 164] width 610 height 15
copy p "lclkafka-252497277"
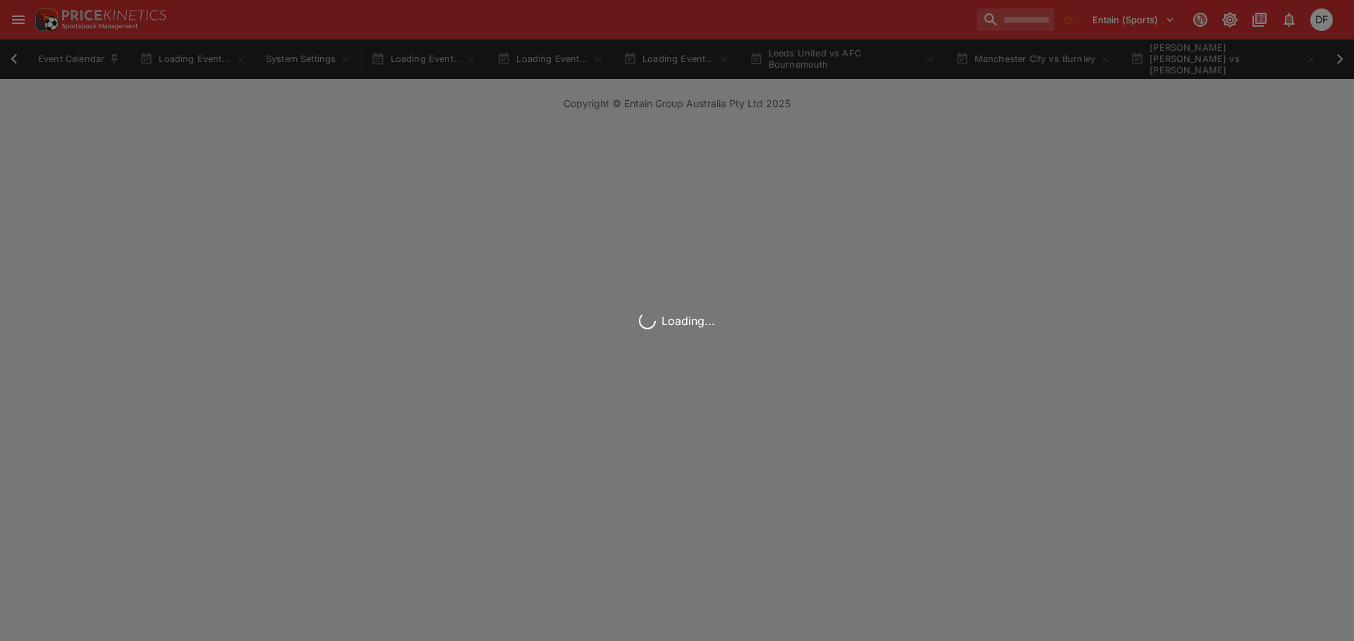
click at [958, 21] on div "Loading..." at bounding box center [677, 320] width 1354 height 641
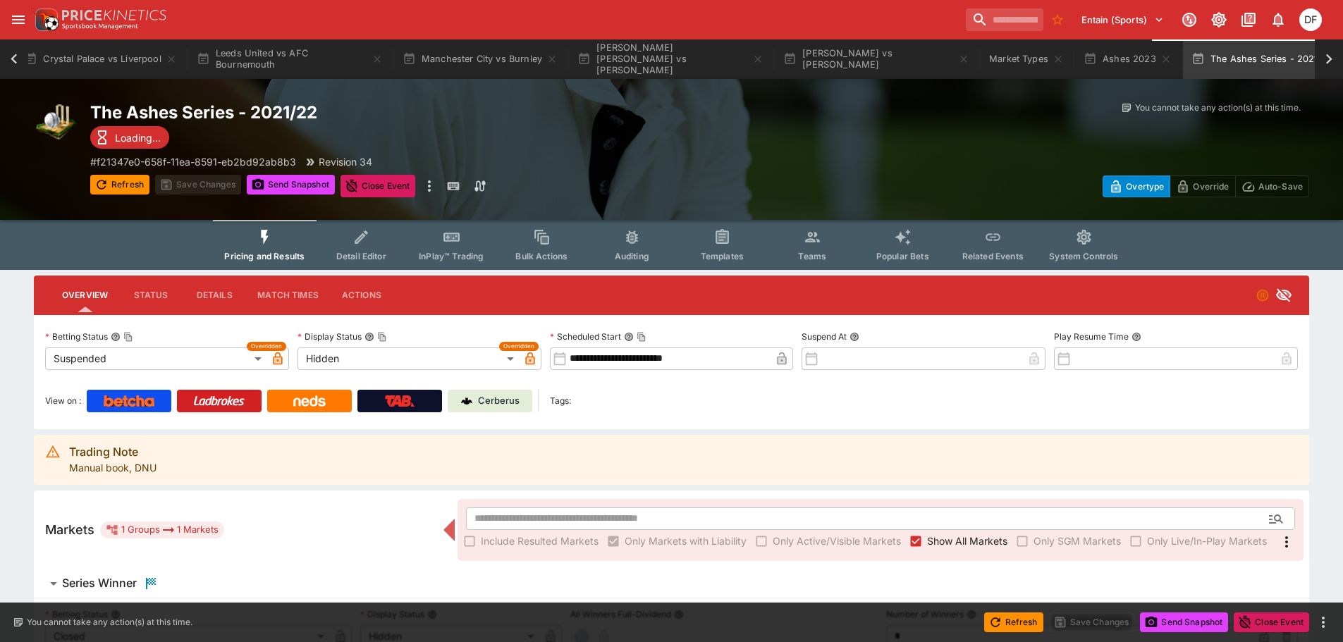
scroll to position [0, 804]
click at [958, 21] on input "search" at bounding box center [999, 19] width 89 height 23
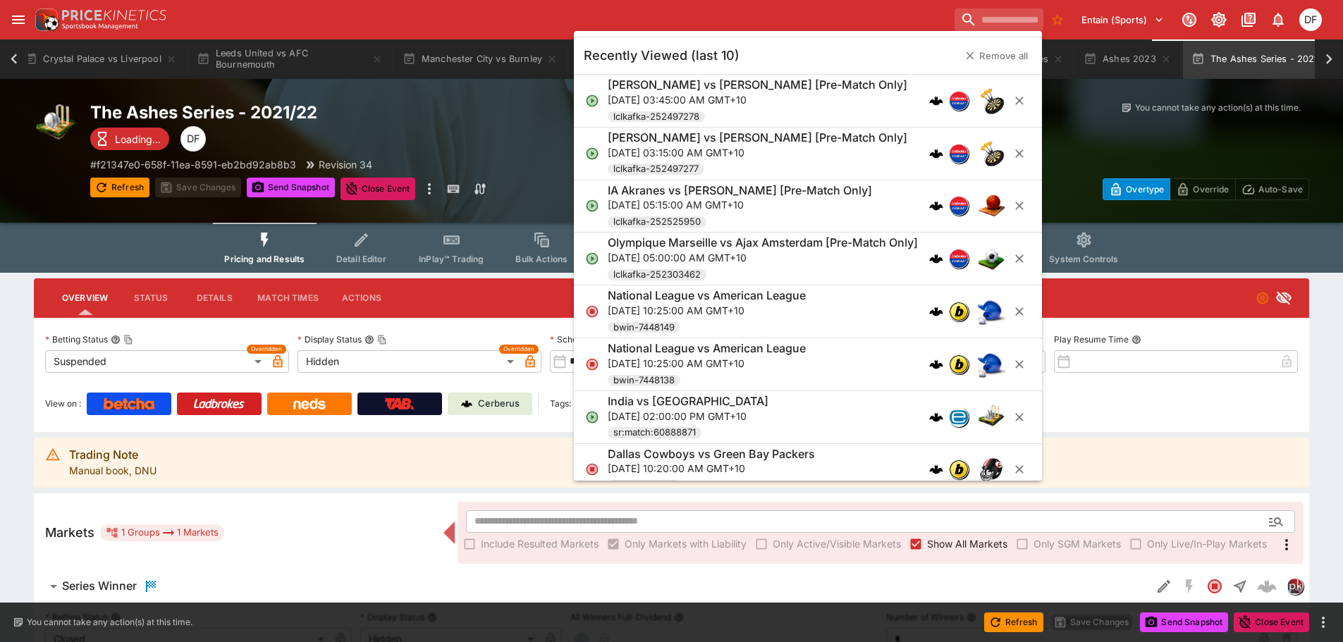
paste input "**********"
click at [950, 18] on input "**********" at bounding box center [942, 19] width 157 height 23
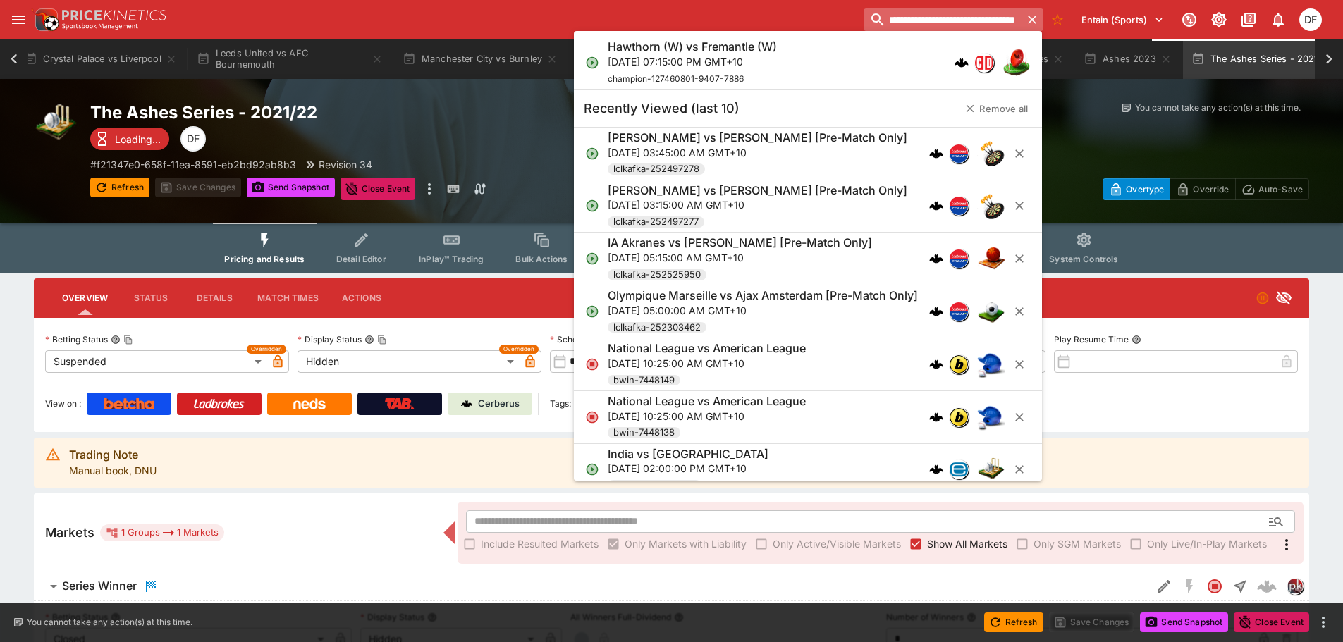
click at [950, 18] on input "**********" at bounding box center [942, 19] width 157 height 23
type input "**********"
click at [799, 47] on div "Hawthorn (W) vs Fremantle (W) Thu, Oct 2, 2025, 07:15:00 PM GMT+10 champion-127…" at bounding box center [801, 62] width 386 height 47
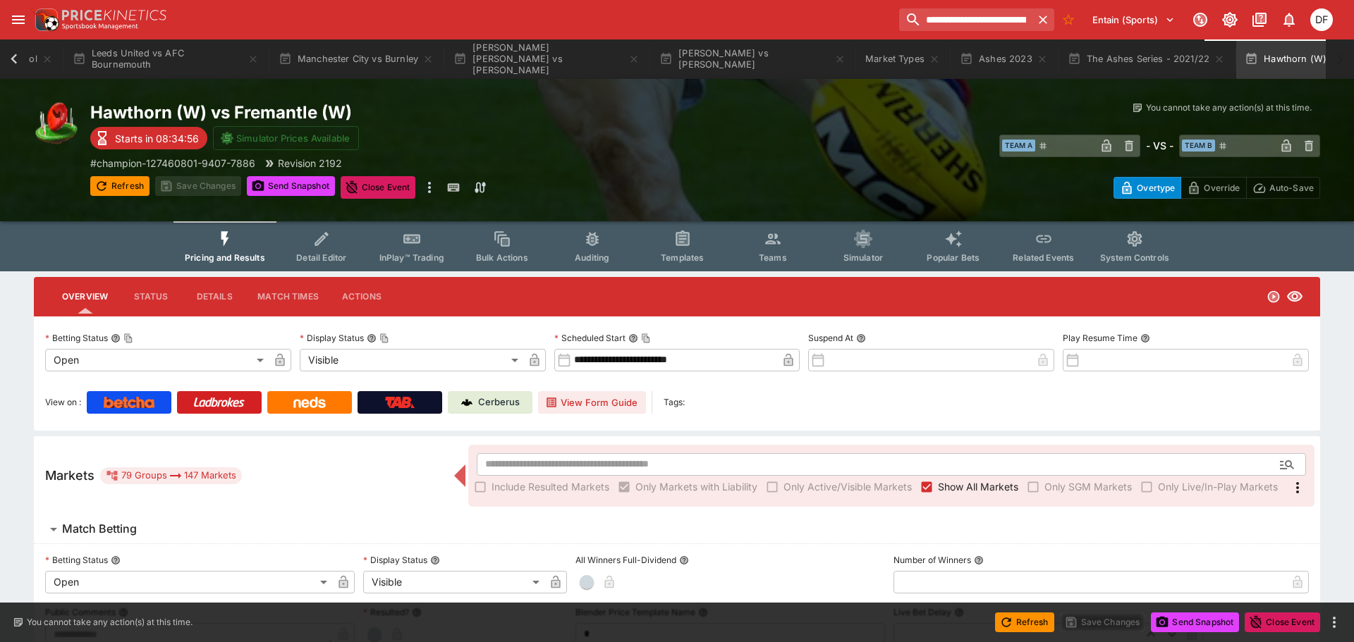
type input "**********"
type input "*******"
type input "**********"
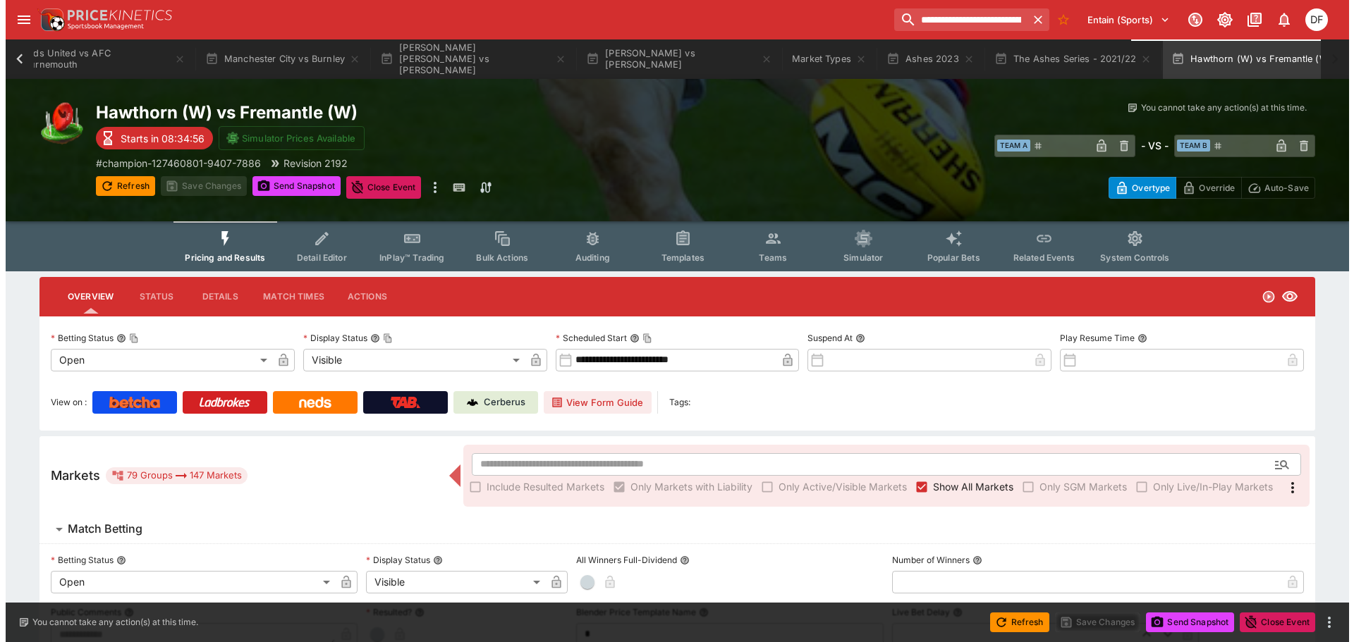
scroll to position [0, 1007]
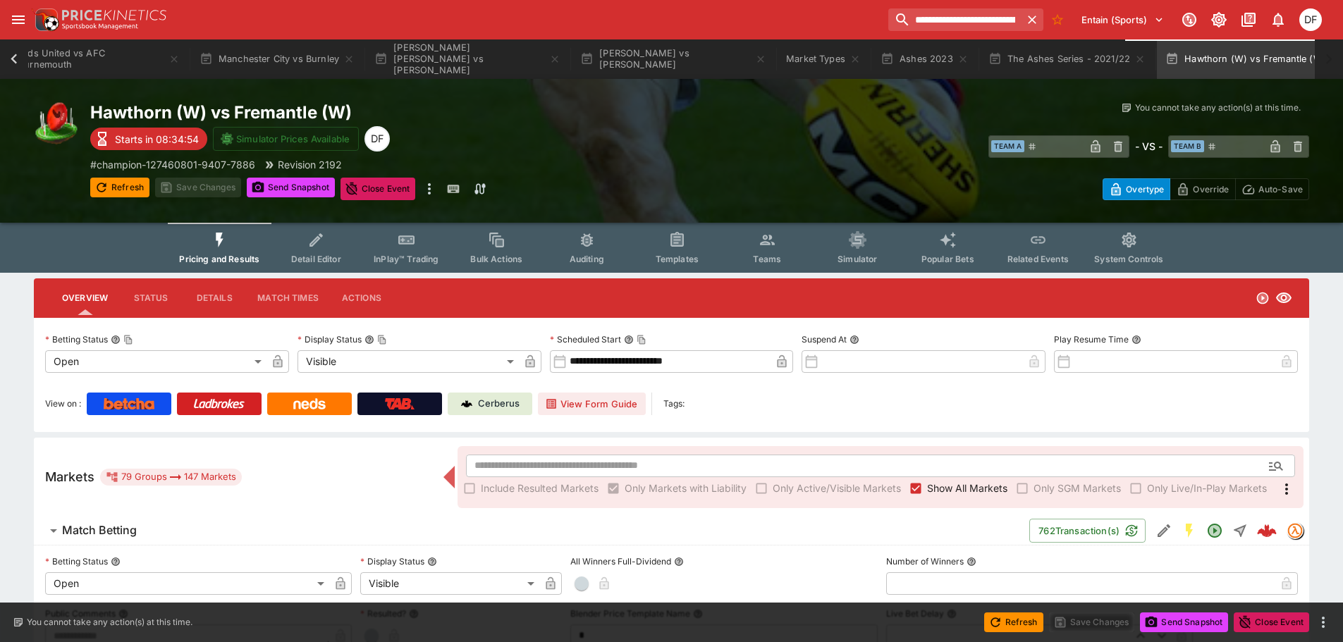
click at [405, 254] on span "InPlay™ Trading" at bounding box center [406, 259] width 65 height 11
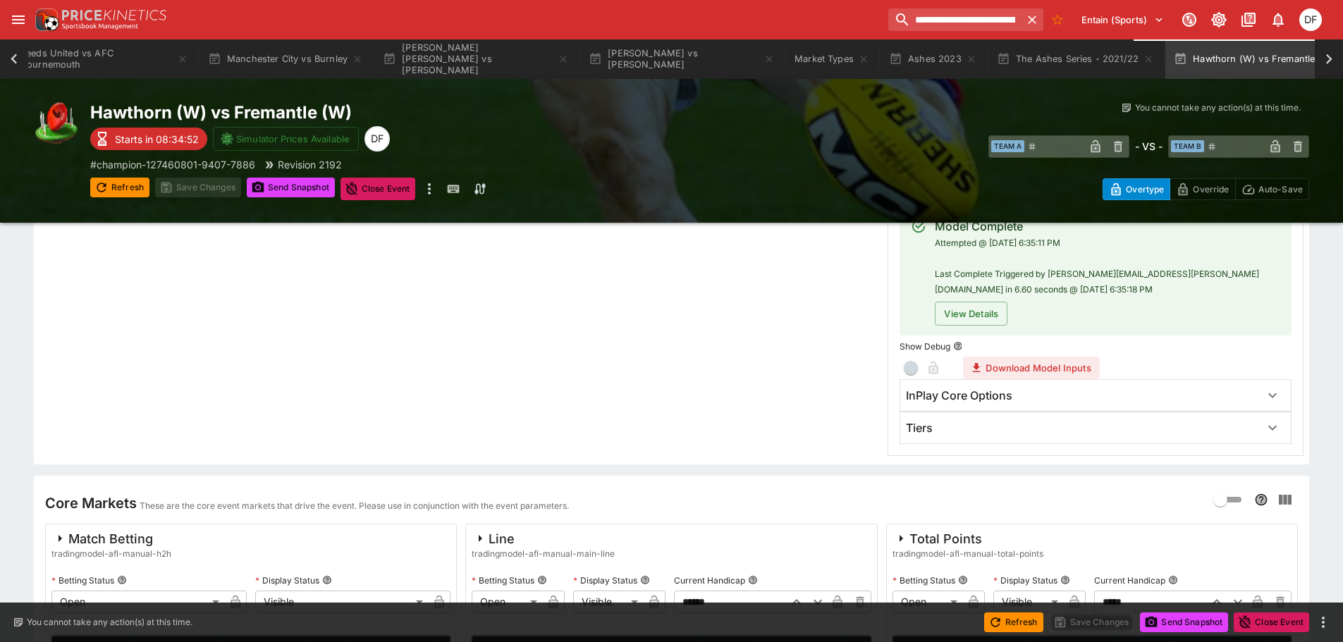
scroll to position [564, 0]
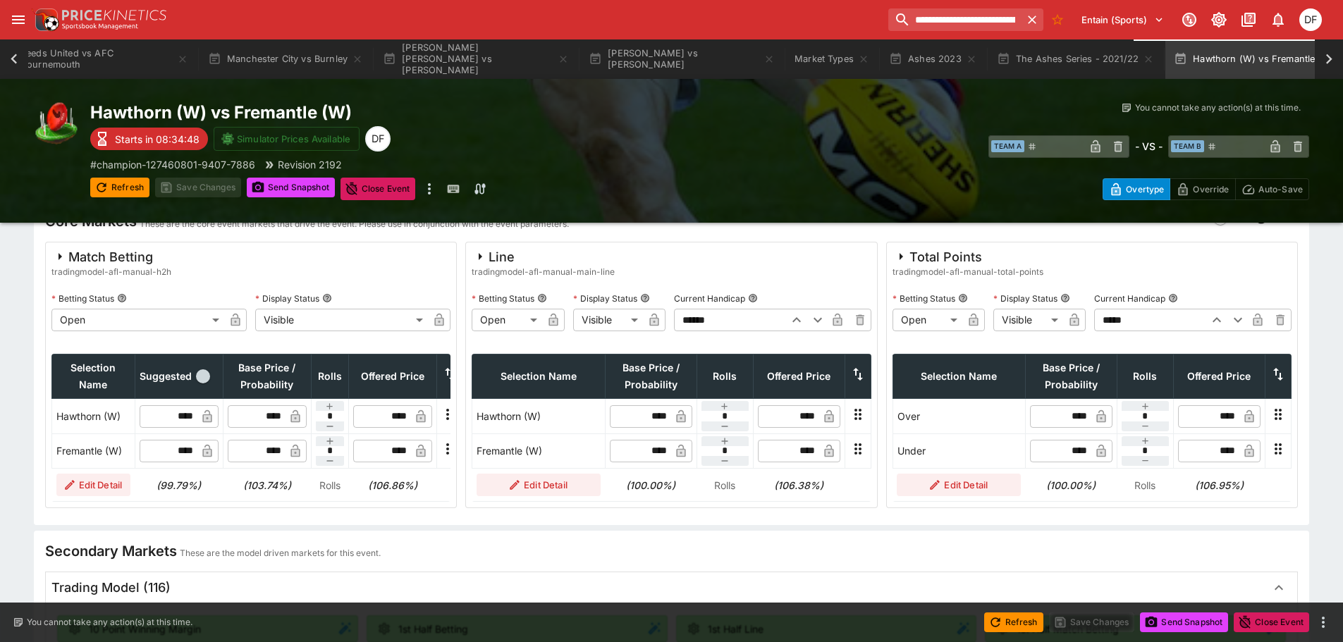
click at [674, 321] on input "******" at bounding box center [729, 320] width 110 height 23
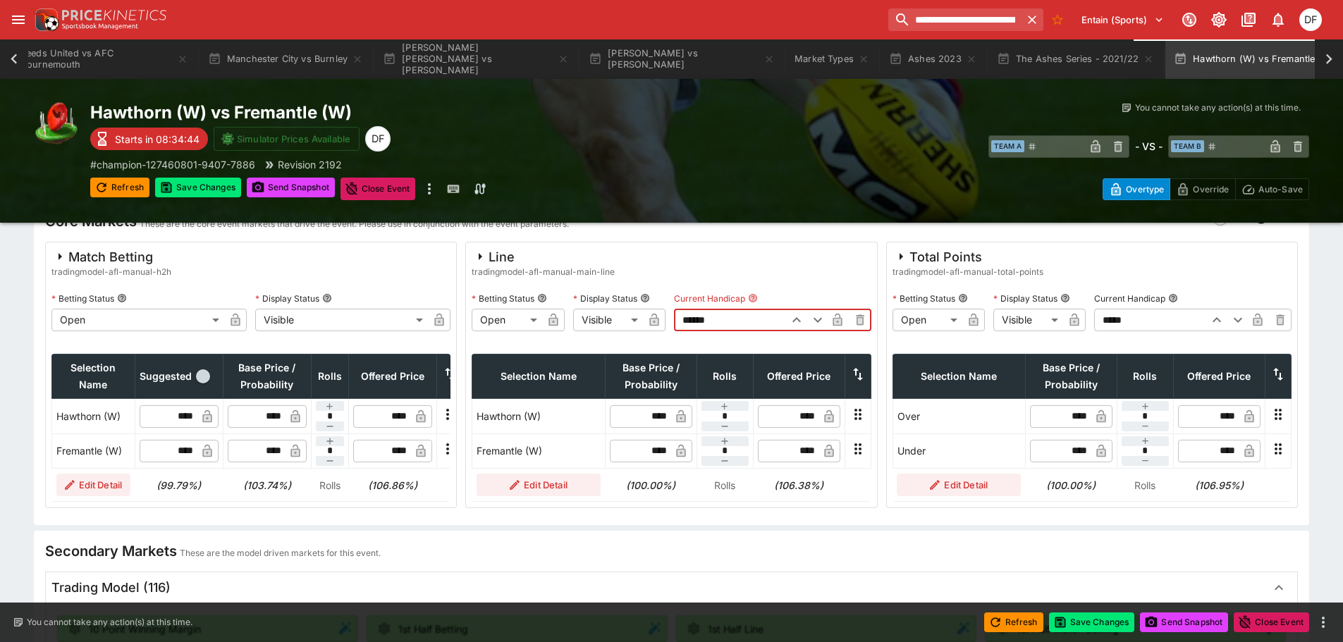
type input "******"
click at [1106, 329] on input "*****" at bounding box center [1149, 320] width 110 height 23
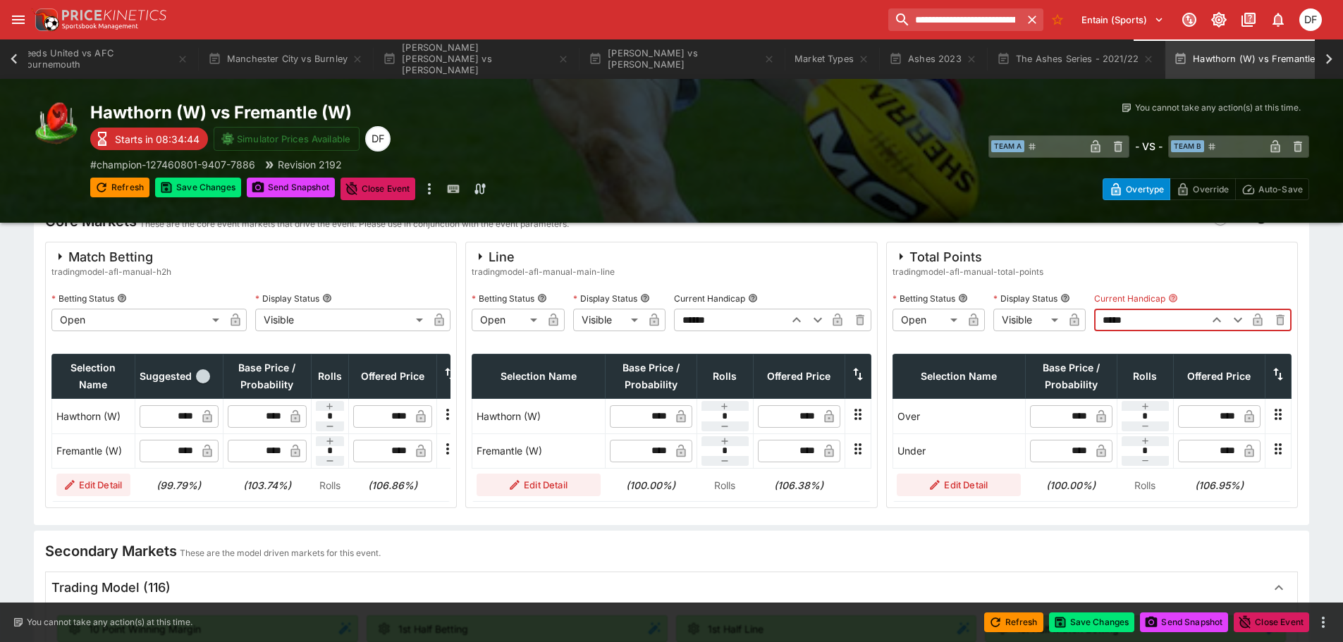
click at [1106, 329] on input "*****" at bounding box center [1149, 320] width 110 height 23
type input "*****"
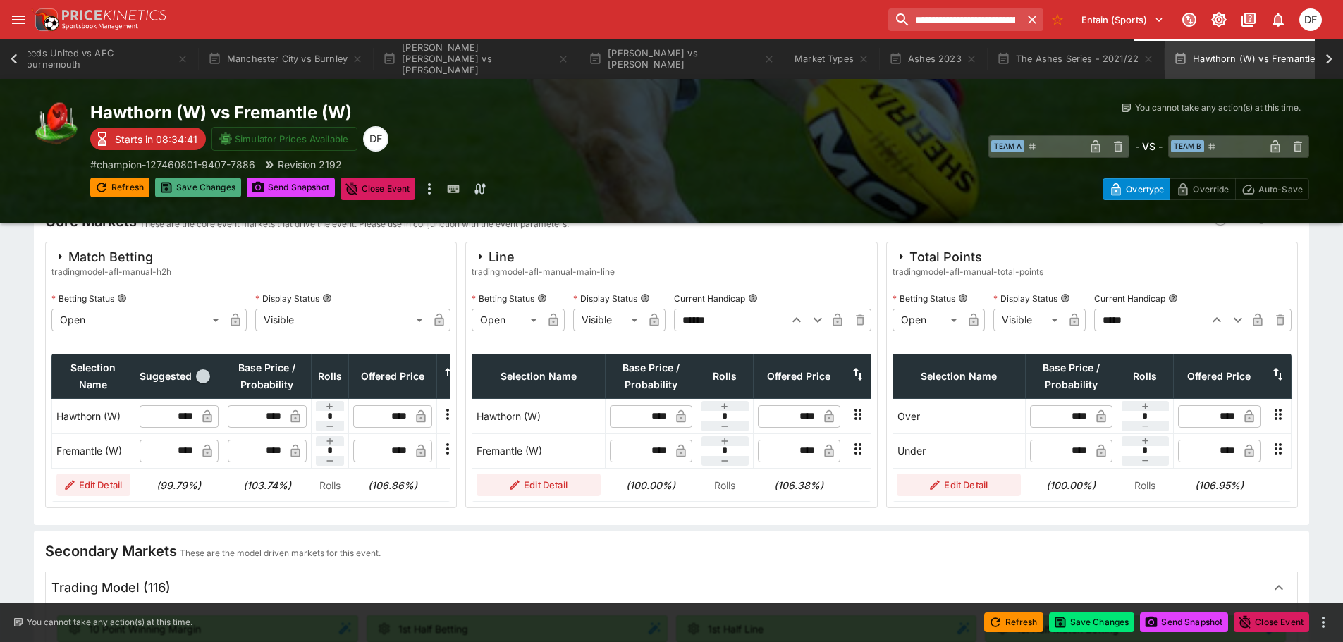
click at [223, 192] on button "Save Changes" at bounding box center [198, 188] width 86 height 20
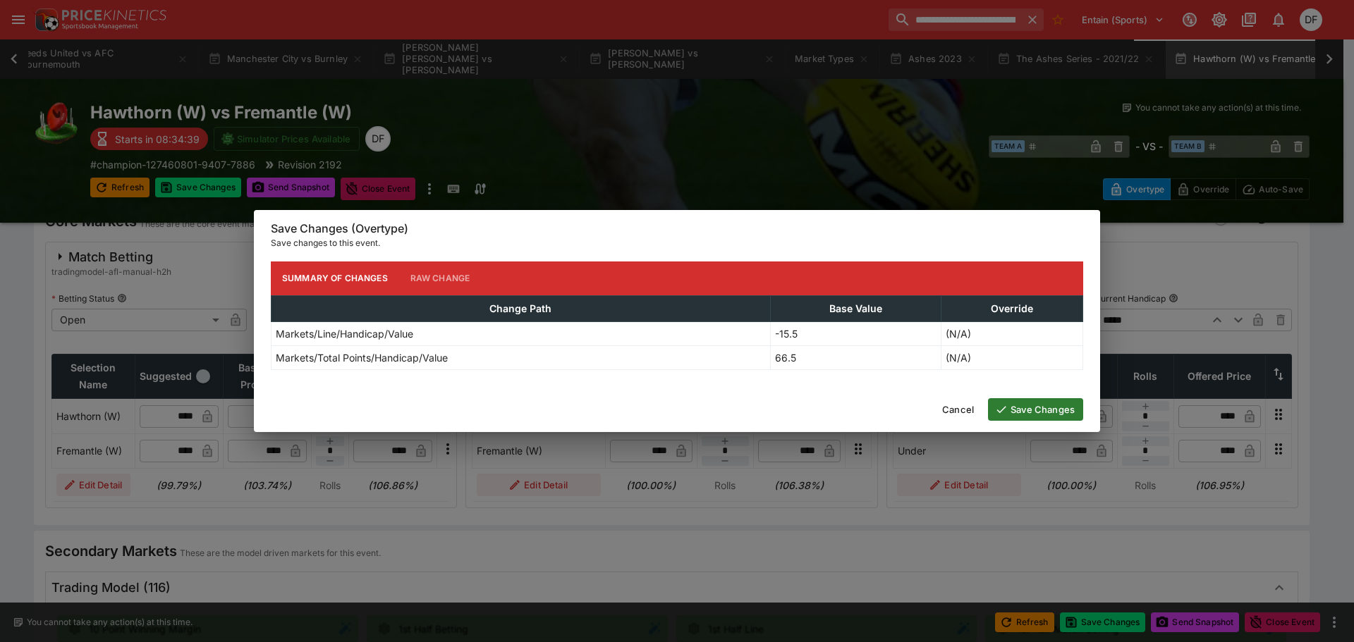
click at [1060, 412] on button "Save Changes" at bounding box center [1035, 409] width 95 height 23
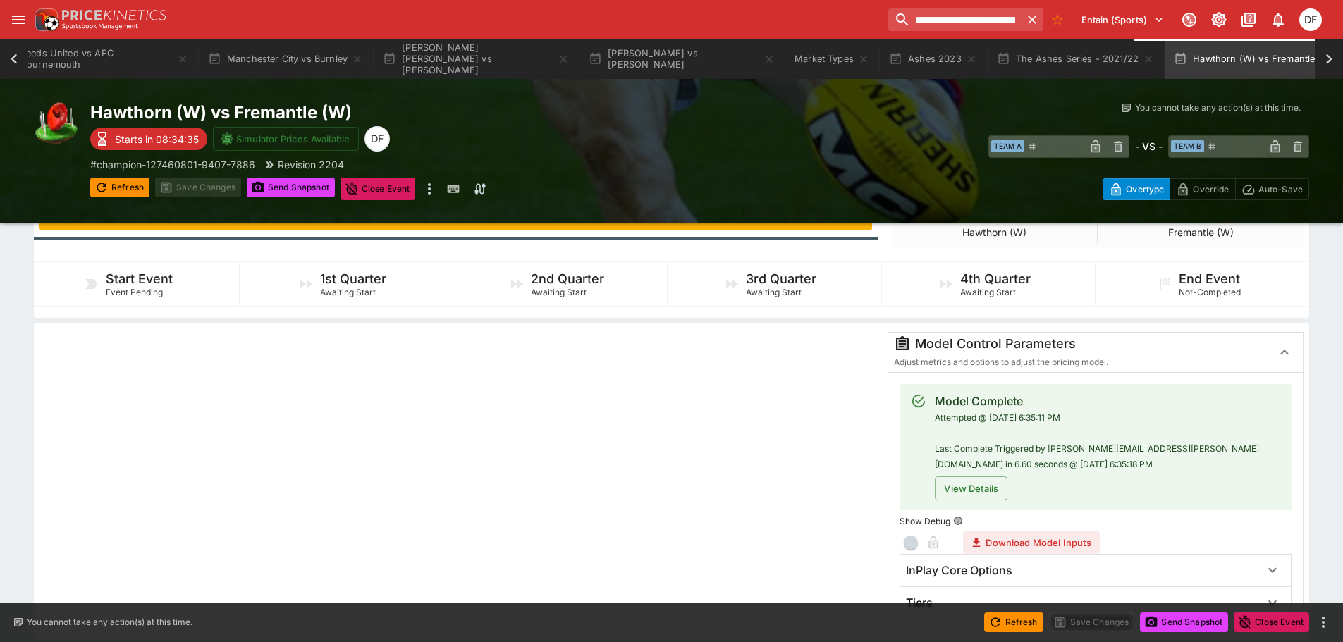
scroll to position [0, 0]
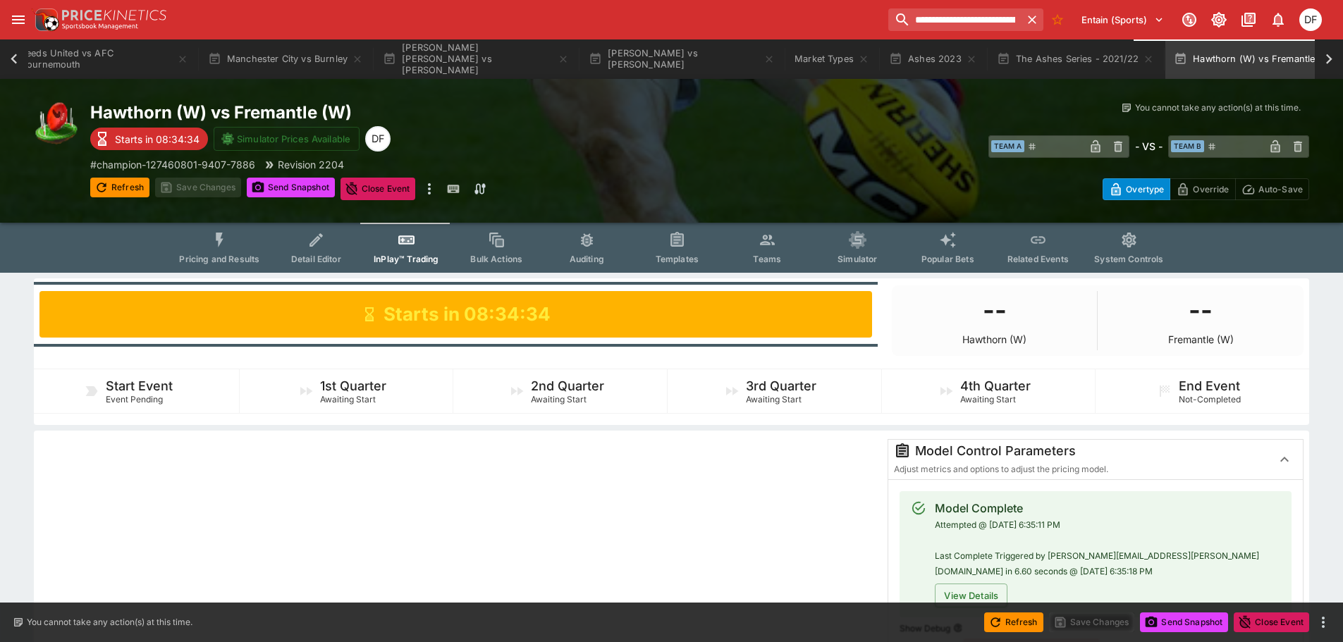
click at [236, 248] on button "Pricing and Results" at bounding box center [219, 248] width 103 height 50
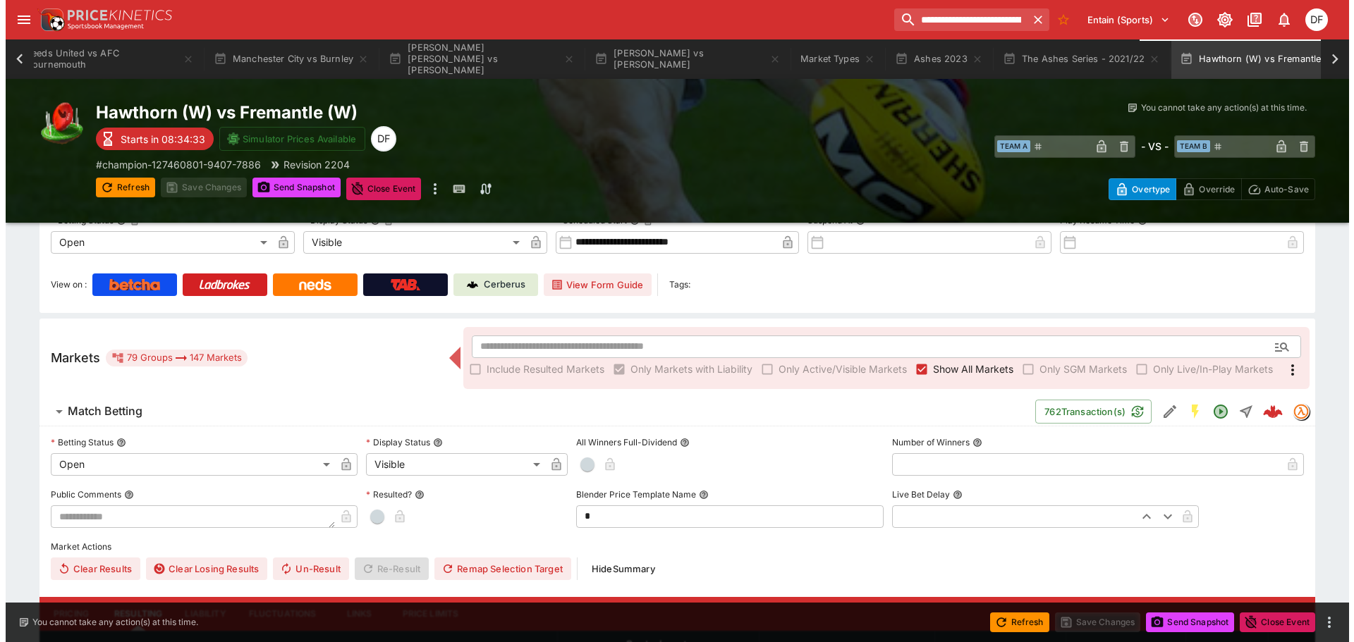
scroll to position [212, 0]
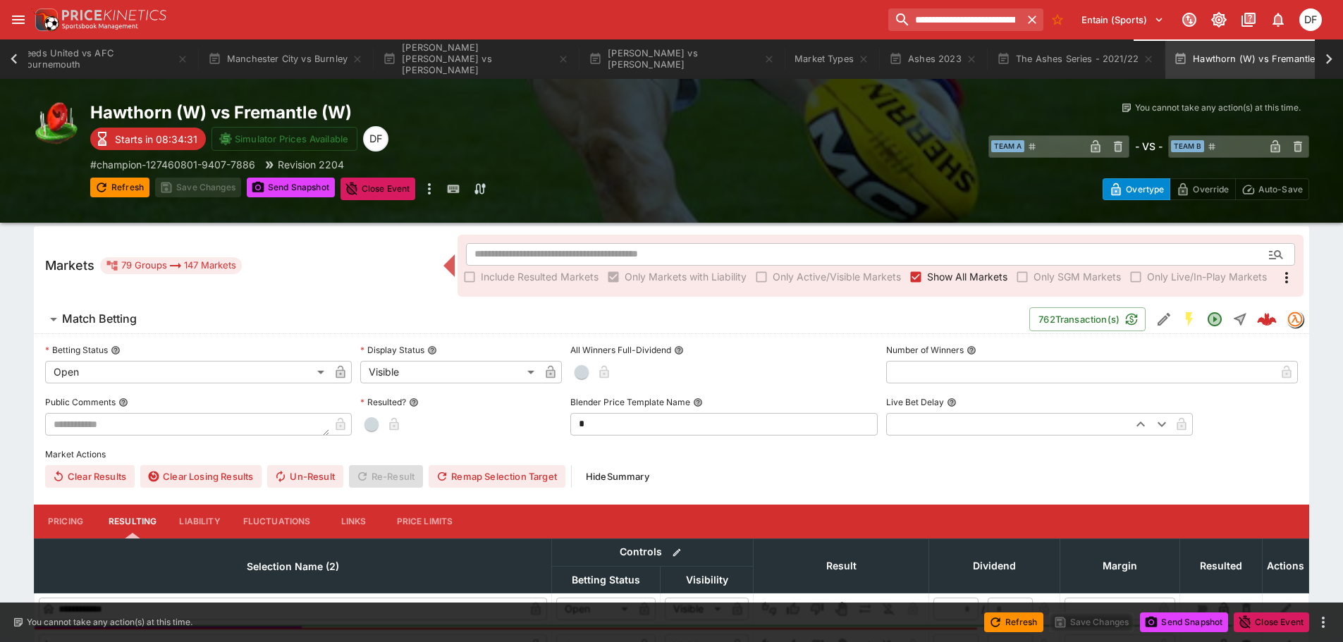
click at [142, 316] on span "Match Betting" at bounding box center [540, 319] width 956 height 15
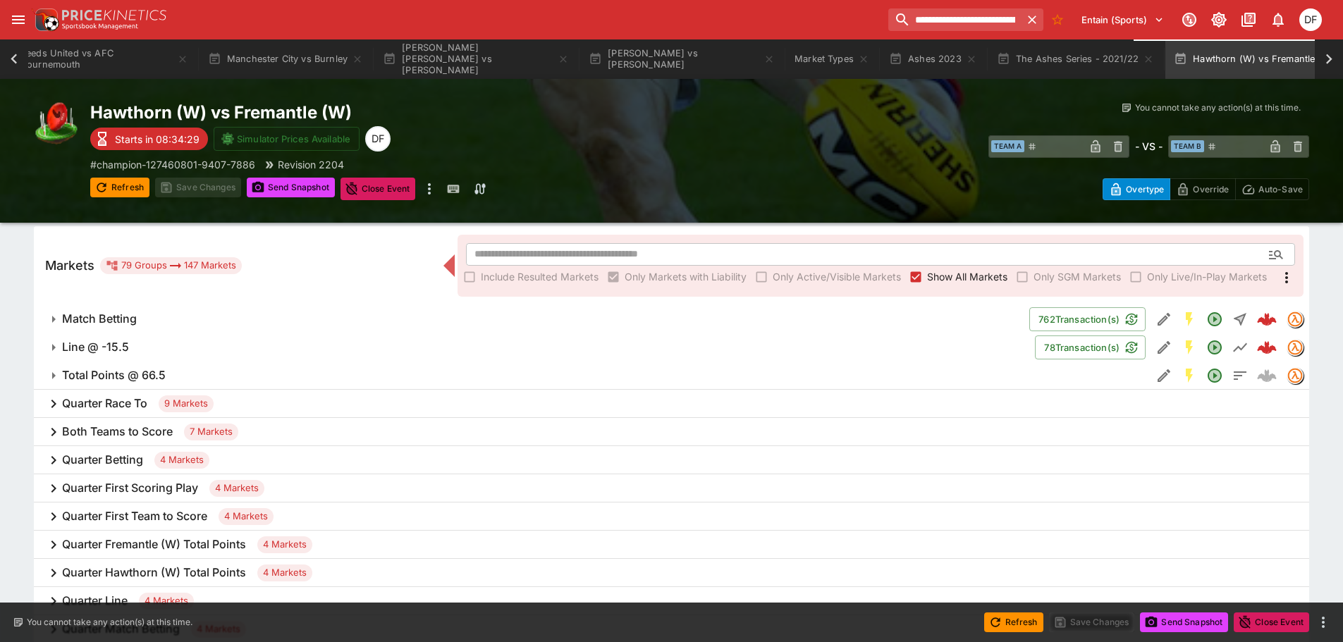
click at [183, 371] on span "Total Points @ 66.5" at bounding box center [601, 375] width 1078 height 15
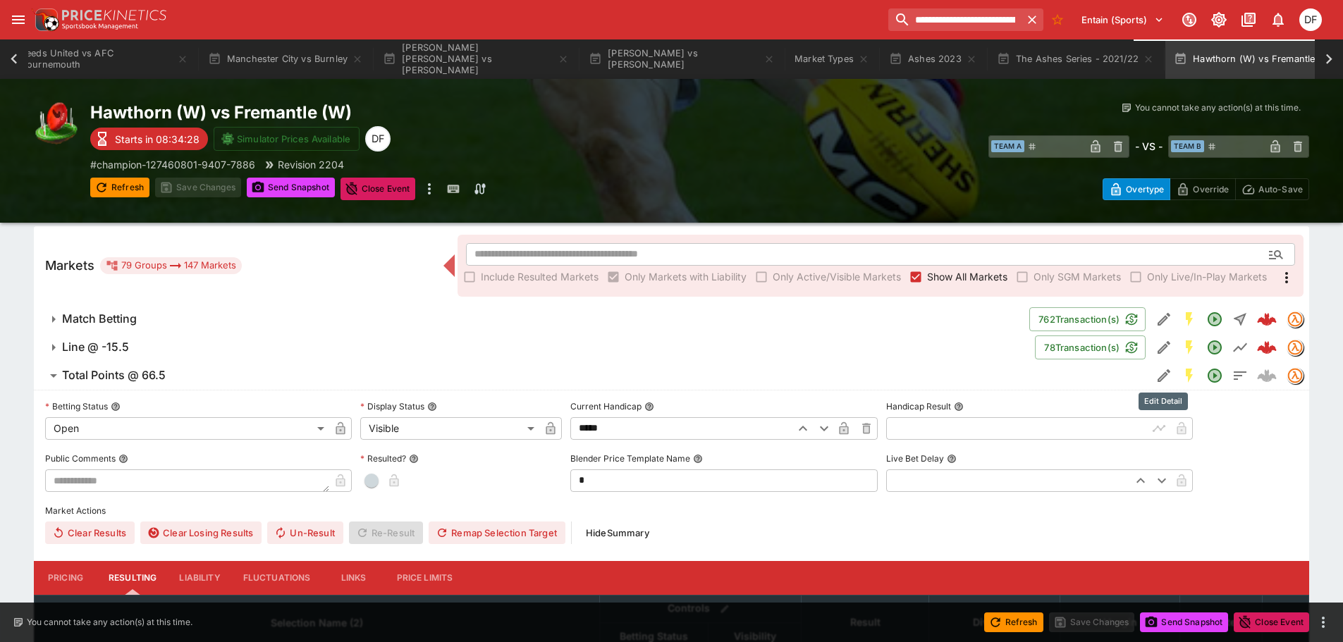
click at [1154, 374] on button "Edit Detail" at bounding box center [1163, 375] width 25 height 25
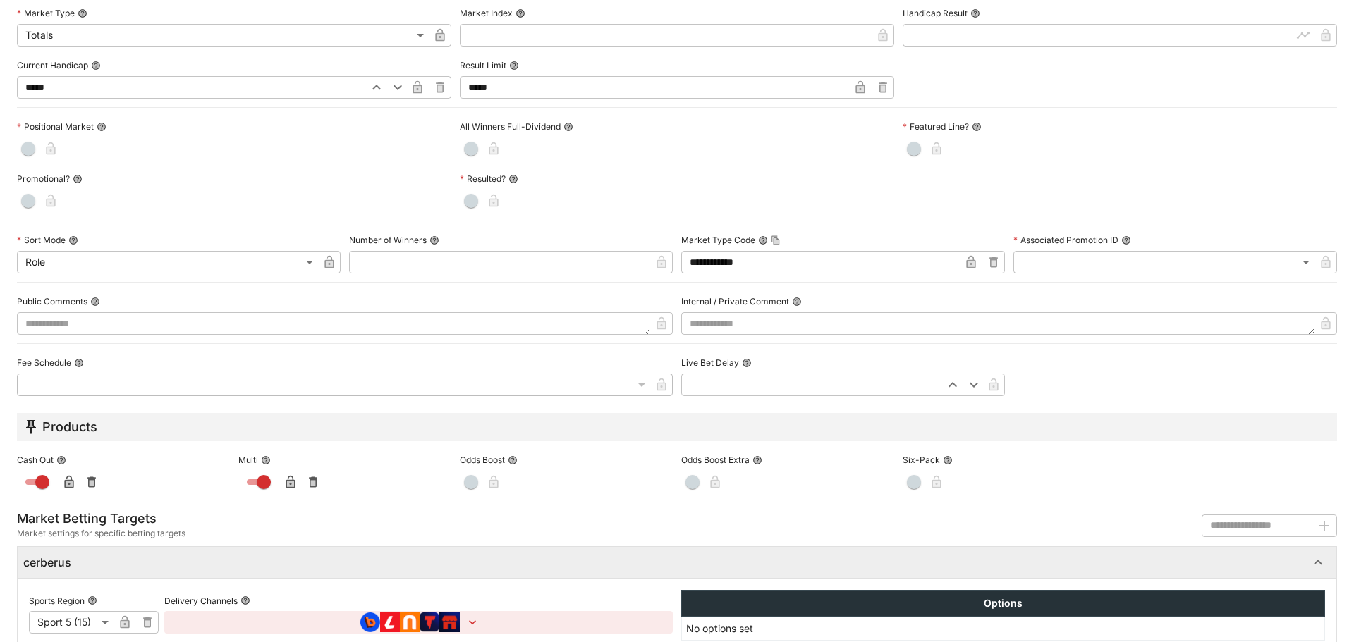
scroll to position [593, 0]
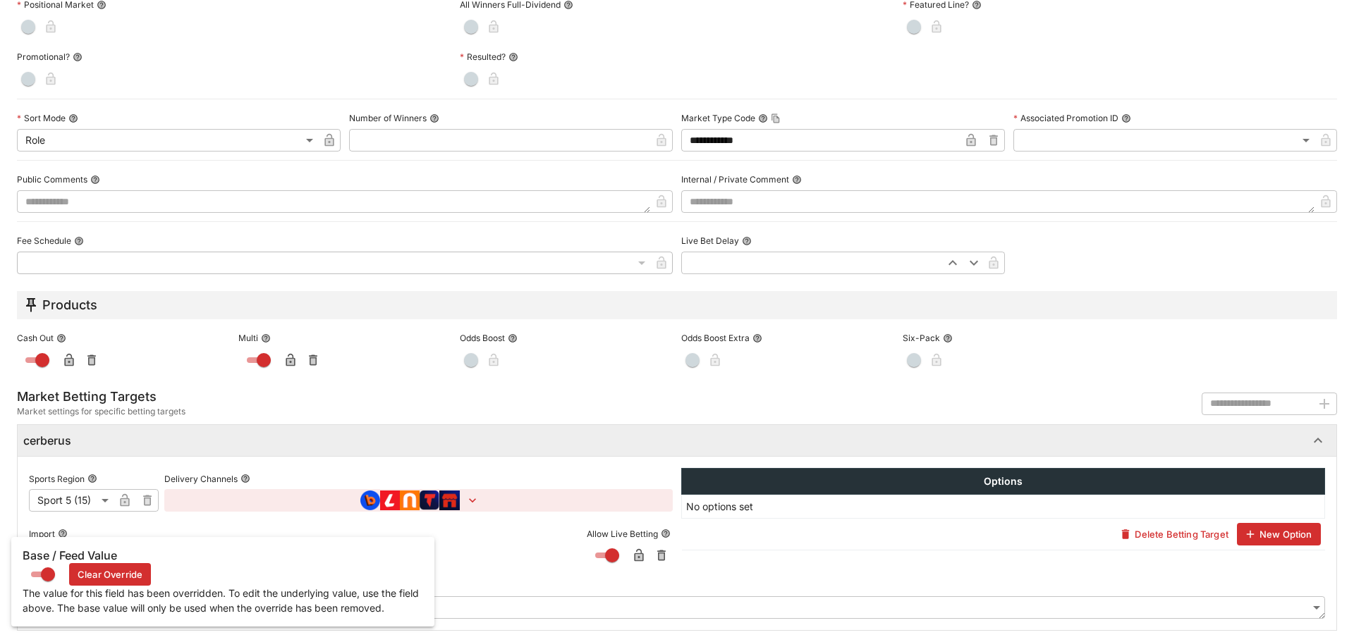
click at [101, 574] on button "Clear Override" at bounding box center [110, 574] width 82 height 23
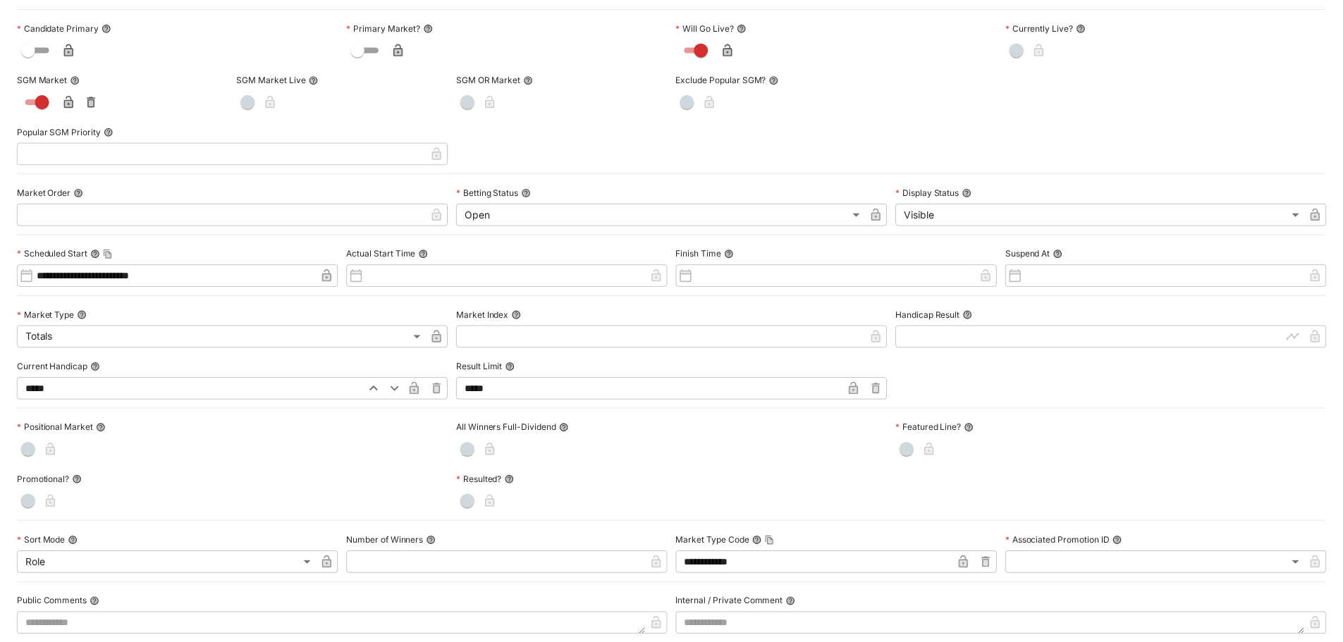
scroll to position [0, 0]
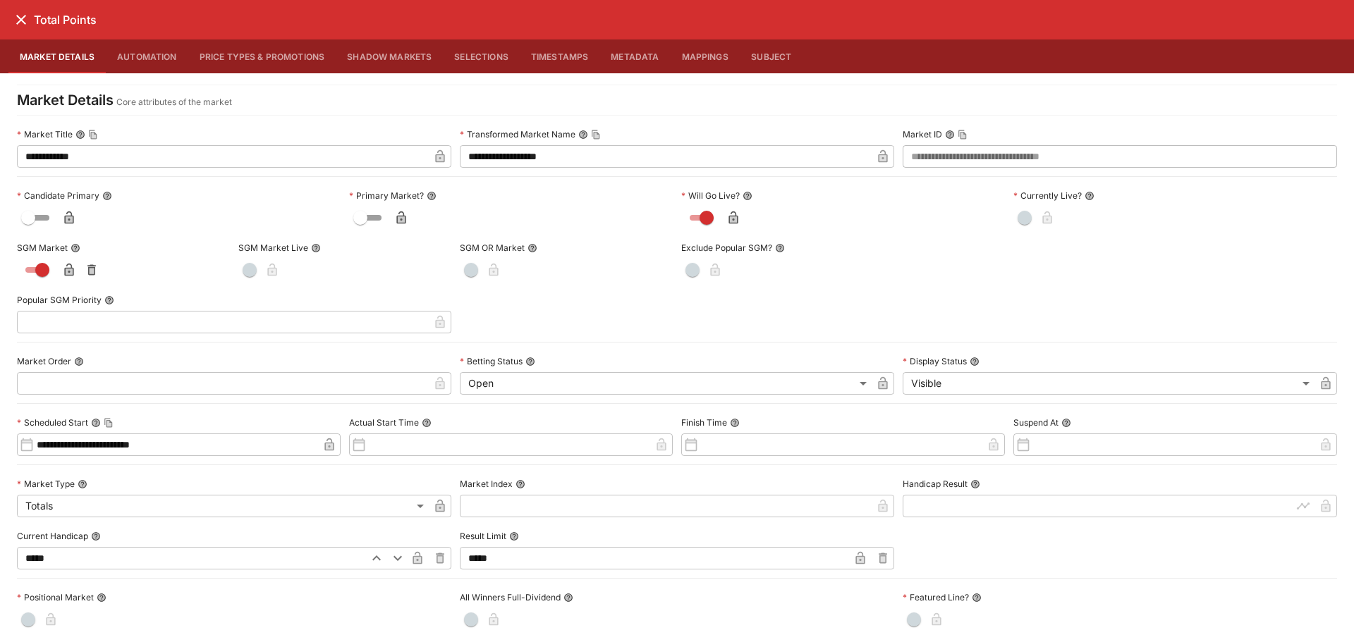
click at [15, 23] on icon "close" at bounding box center [21, 19] width 17 height 17
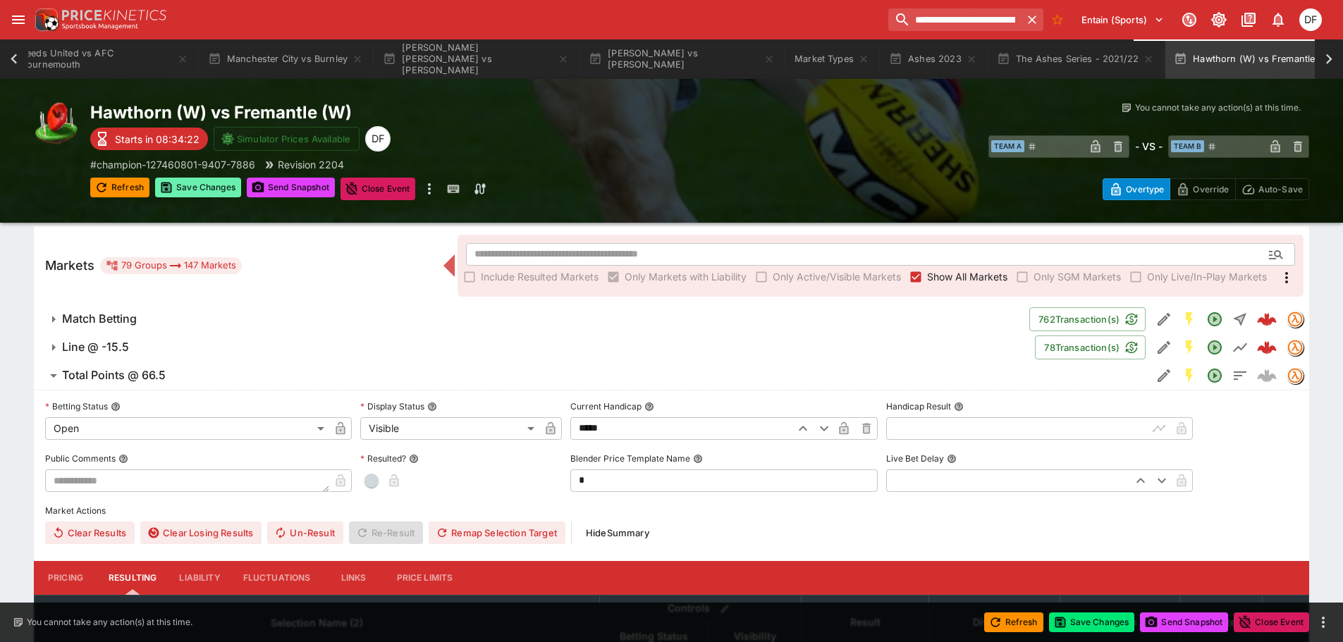
click at [215, 183] on button "Save Changes" at bounding box center [198, 188] width 86 height 20
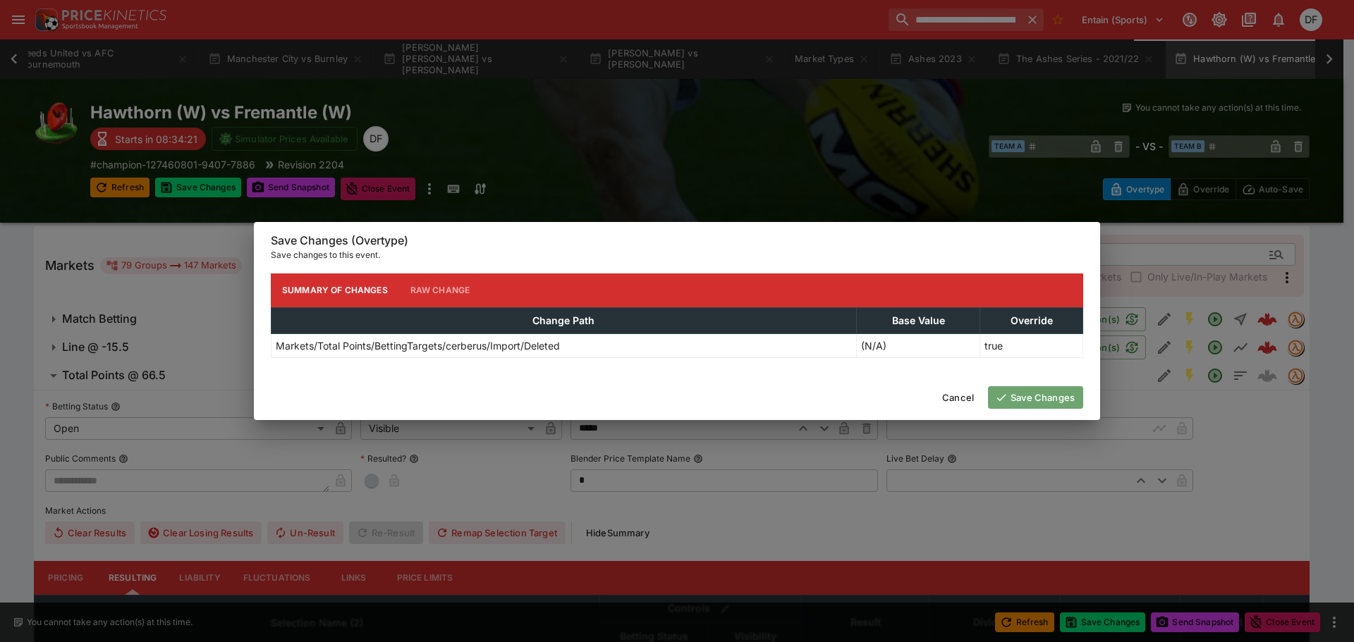
click at [1015, 390] on button "Save Changes" at bounding box center [1035, 397] width 95 height 23
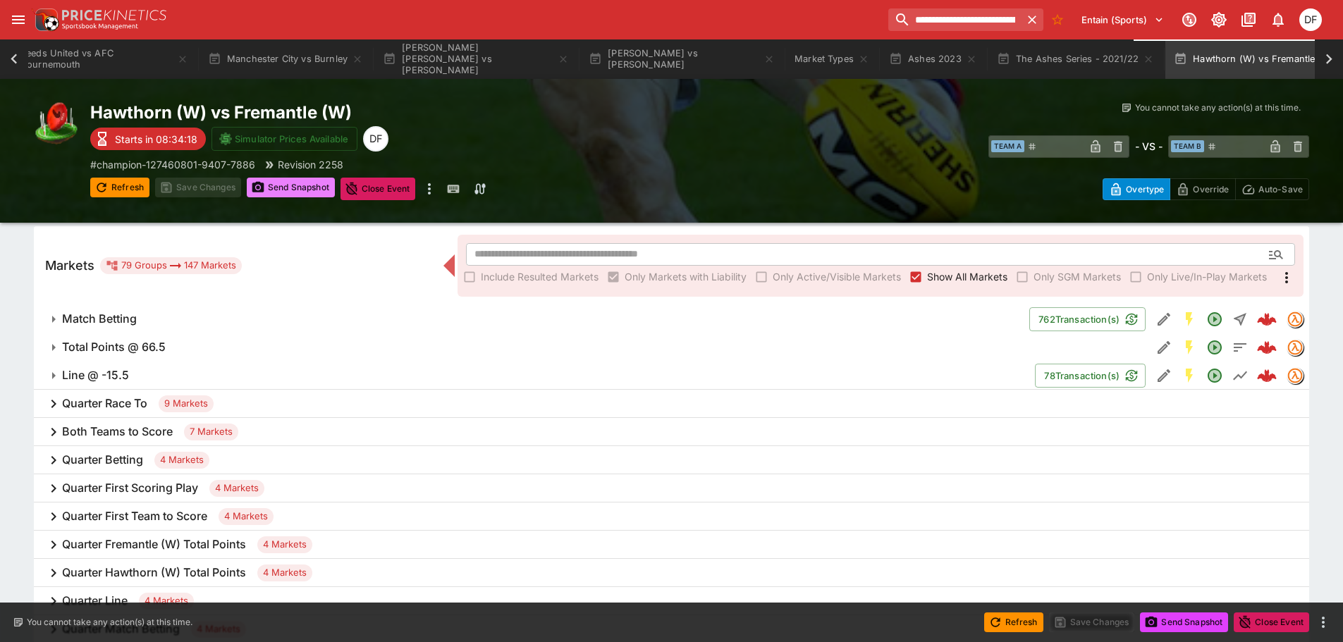
click at [278, 183] on button "Send Snapshot" at bounding box center [291, 188] width 88 height 20
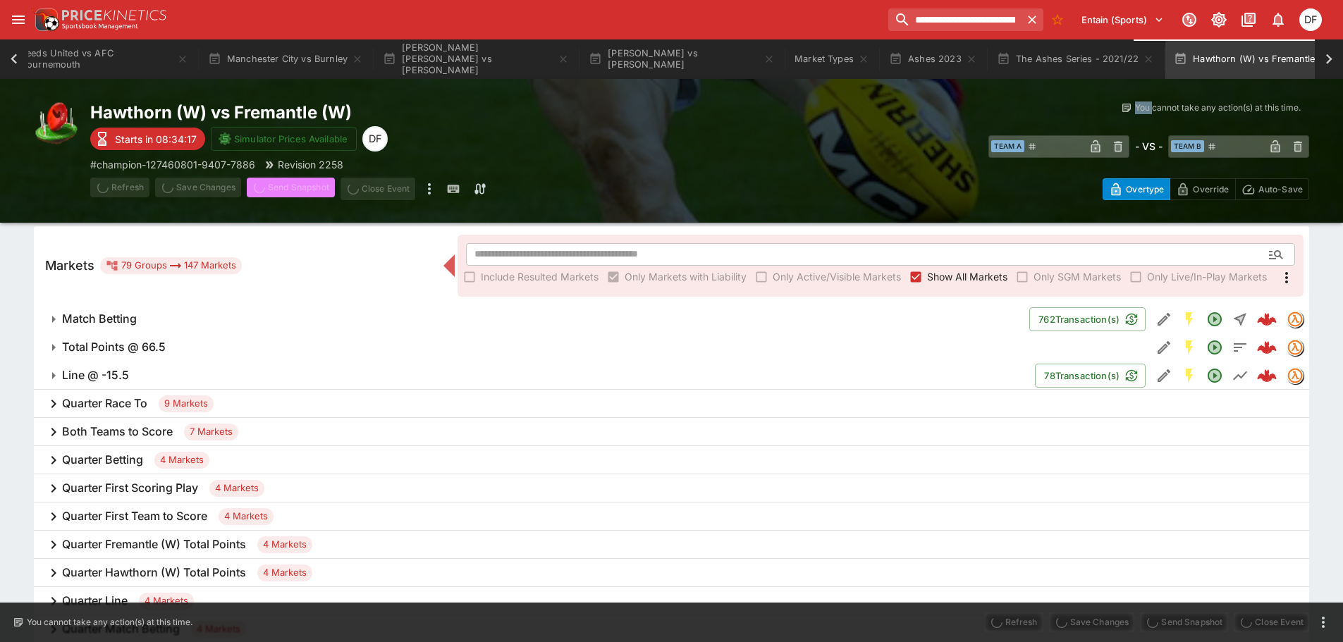
click at [278, 183] on span "Send Snapshot" at bounding box center [291, 189] width 88 height 23
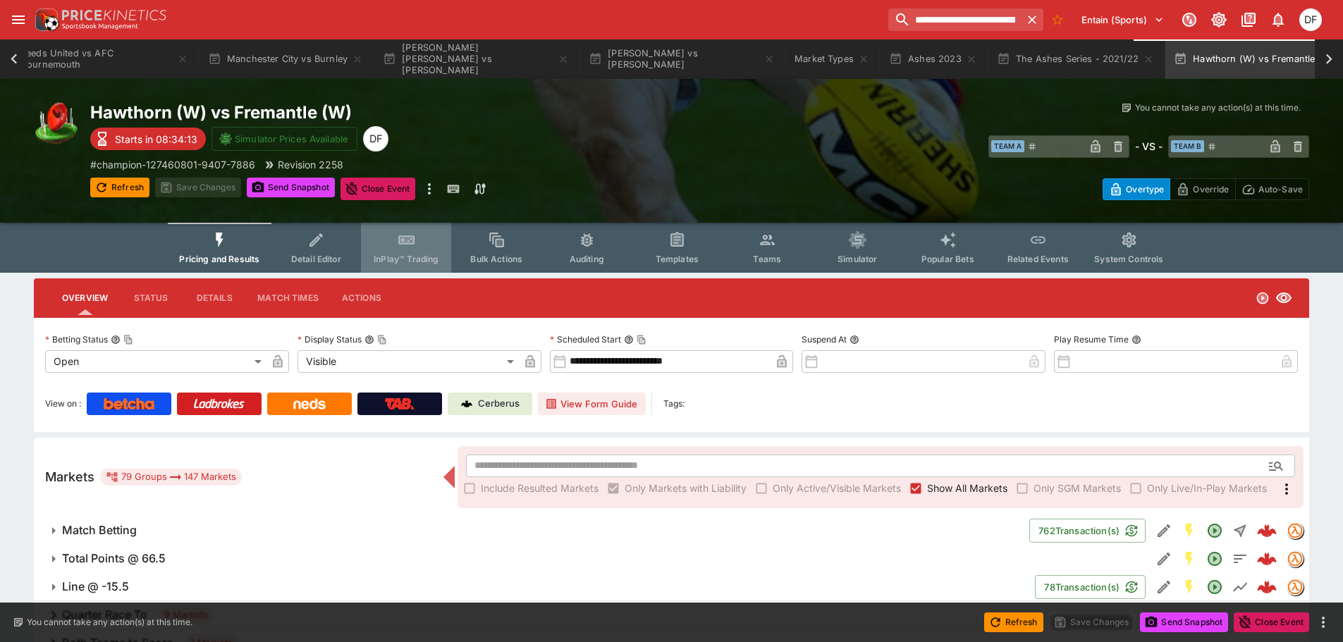
click at [434, 242] on button "InPlay™ Trading" at bounding box center [406, 248] width 90 height 50
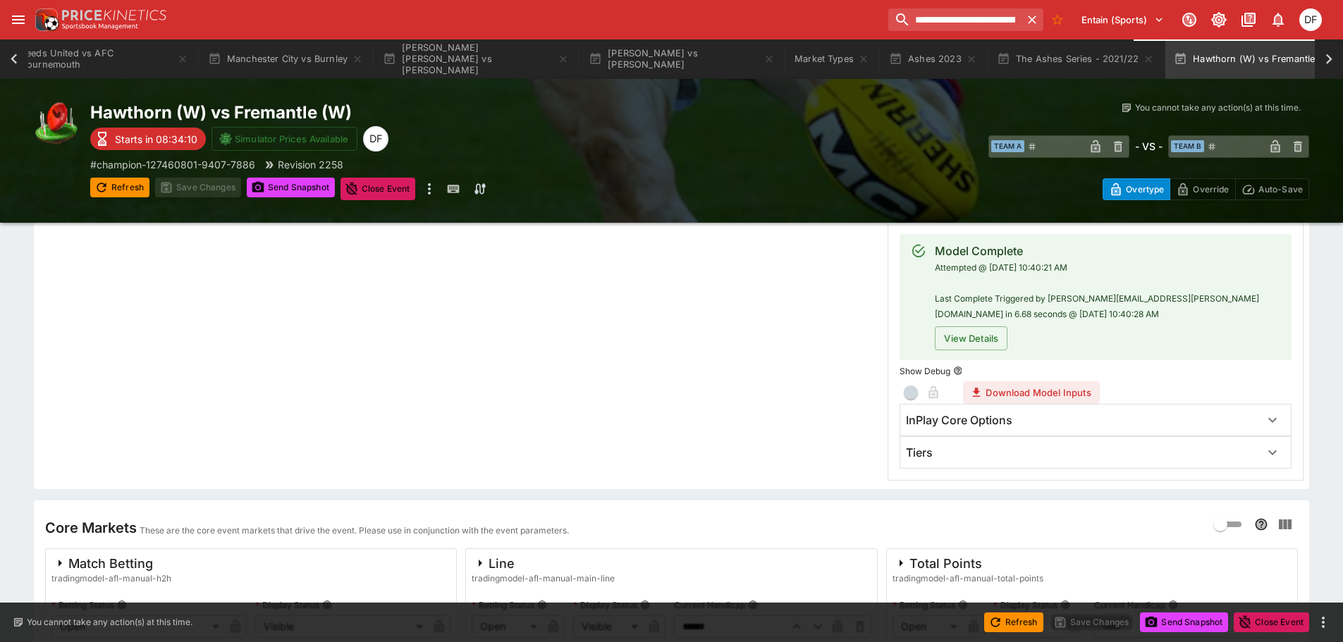
scroll to position [282, 0]
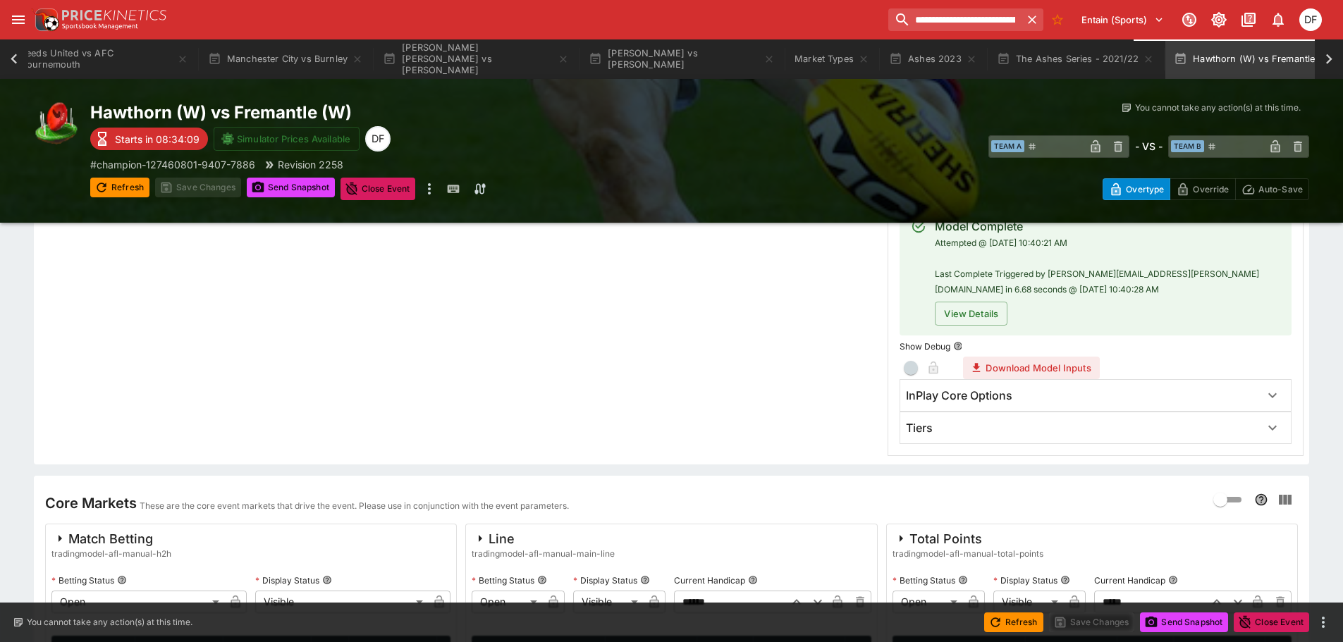
click at [974, 400] on h6 "InPlay Core Options" at bounding box center [959, 396] width 106 height 15
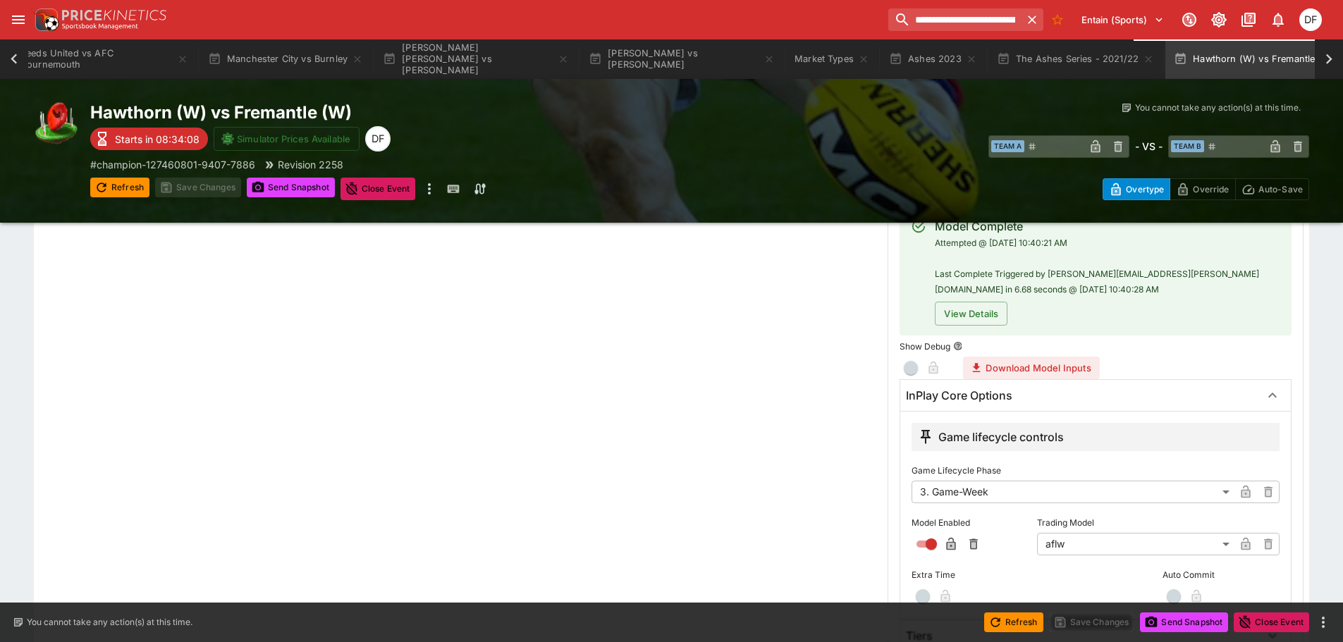
scroll to position [494, 0]
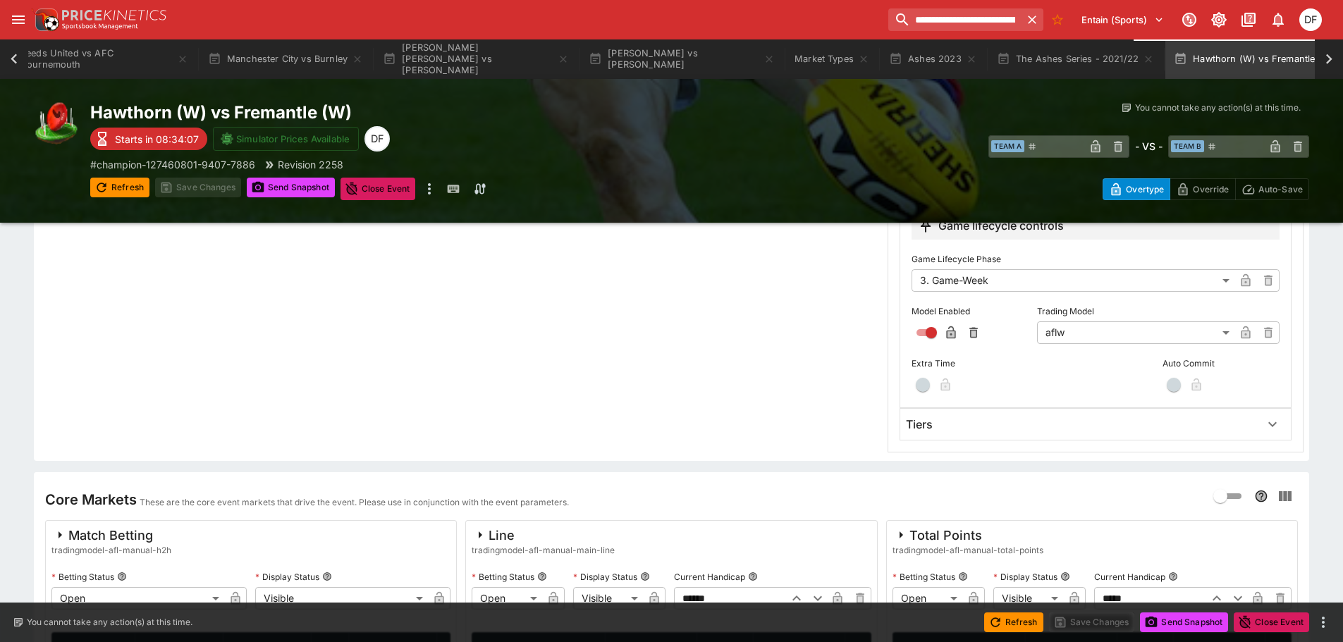
click at [963, 422] on div "Tiers" at bounding box center [1083, 424] width 354 height 15
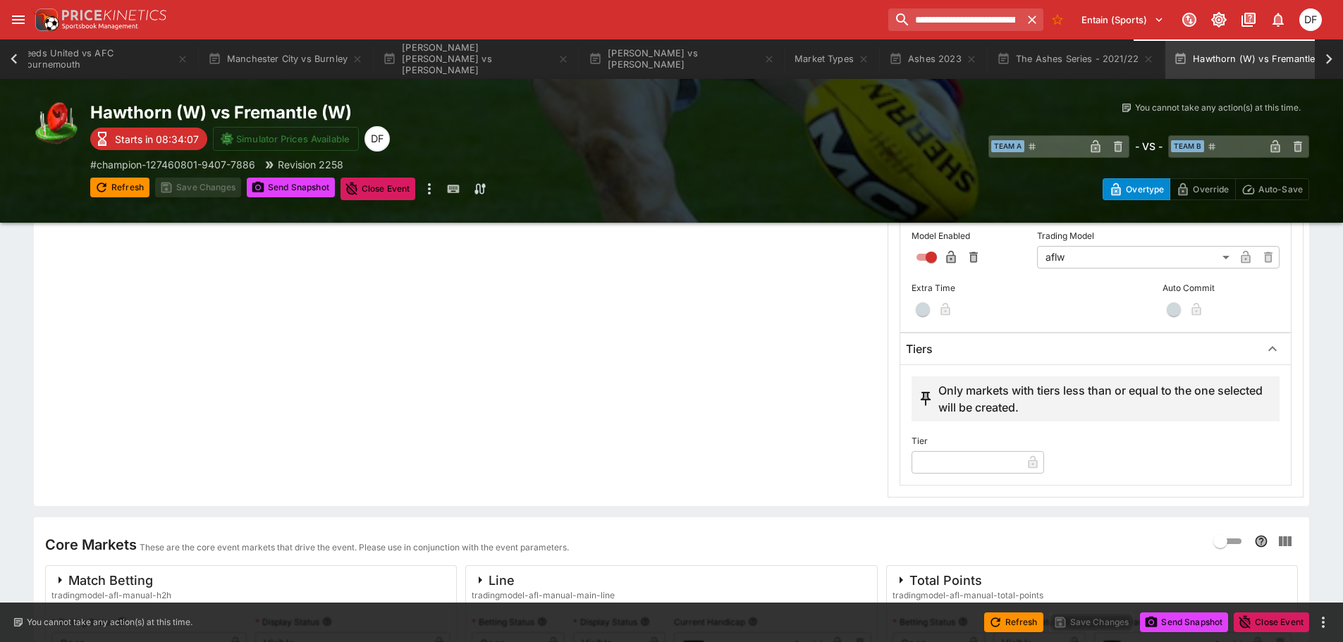
scroll to position [705, 0]
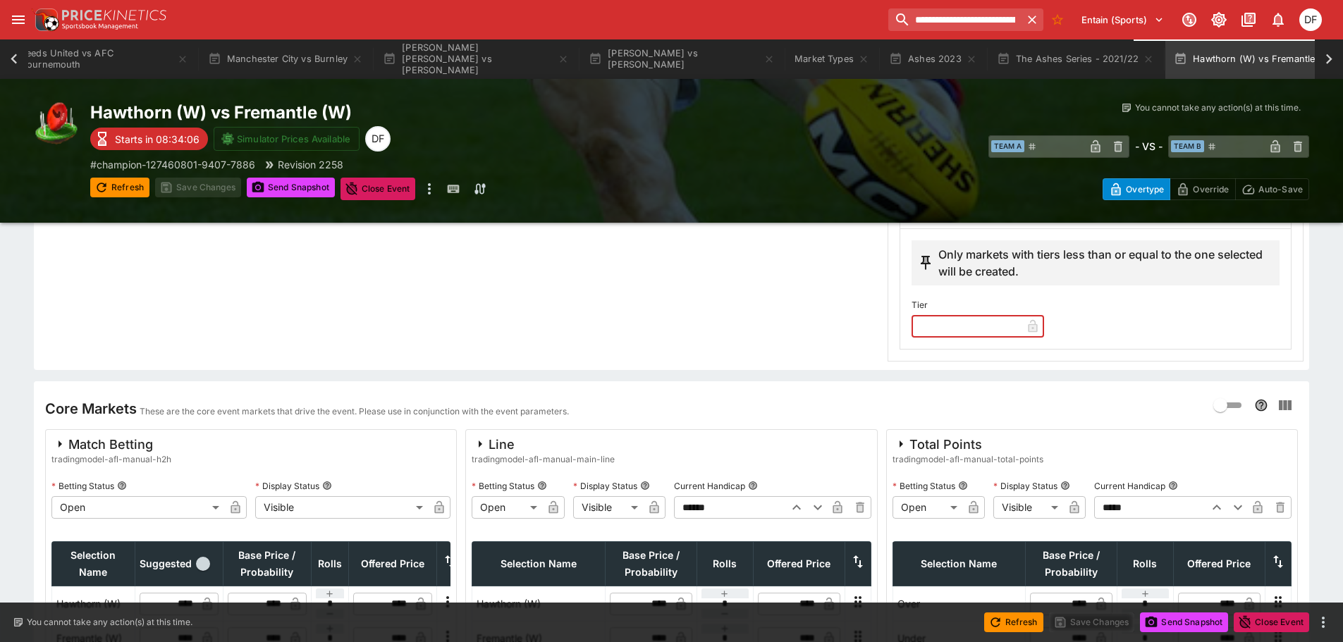
click at [974, 329] on input "text" at bounding box center [967, 326] width 110 height 23
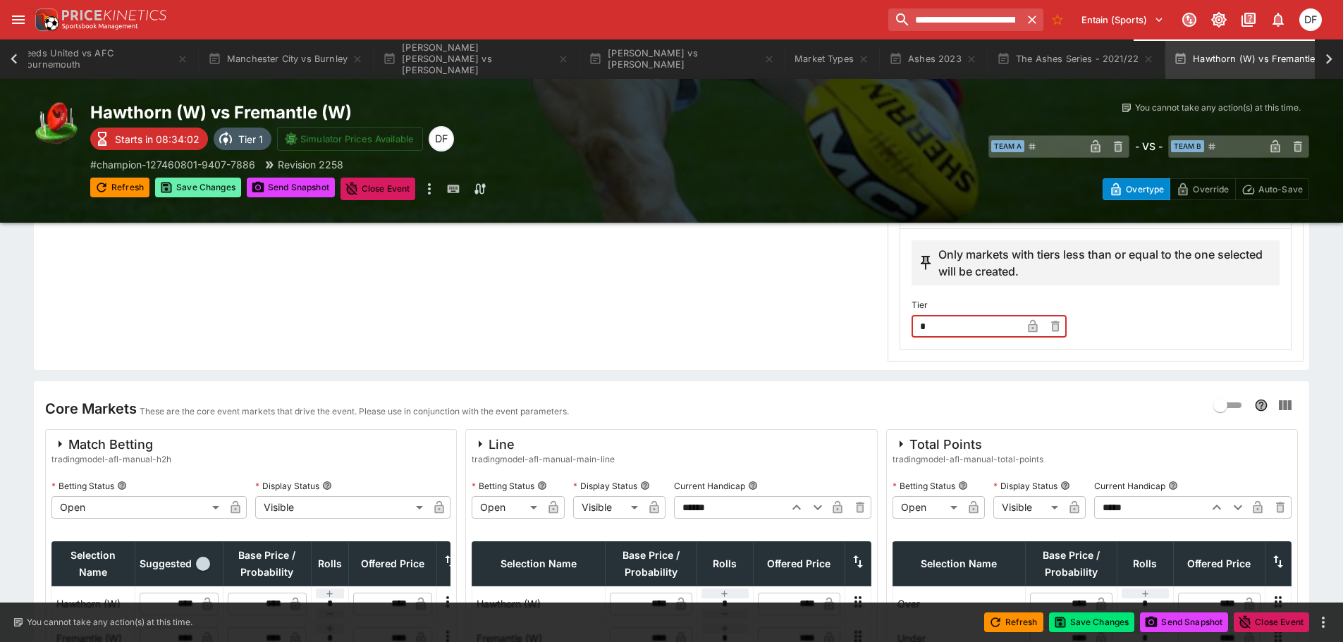
type input "*"
click at [228, 186] on button "Save Changes" at bounding box center [198, 188] width 86 height 20
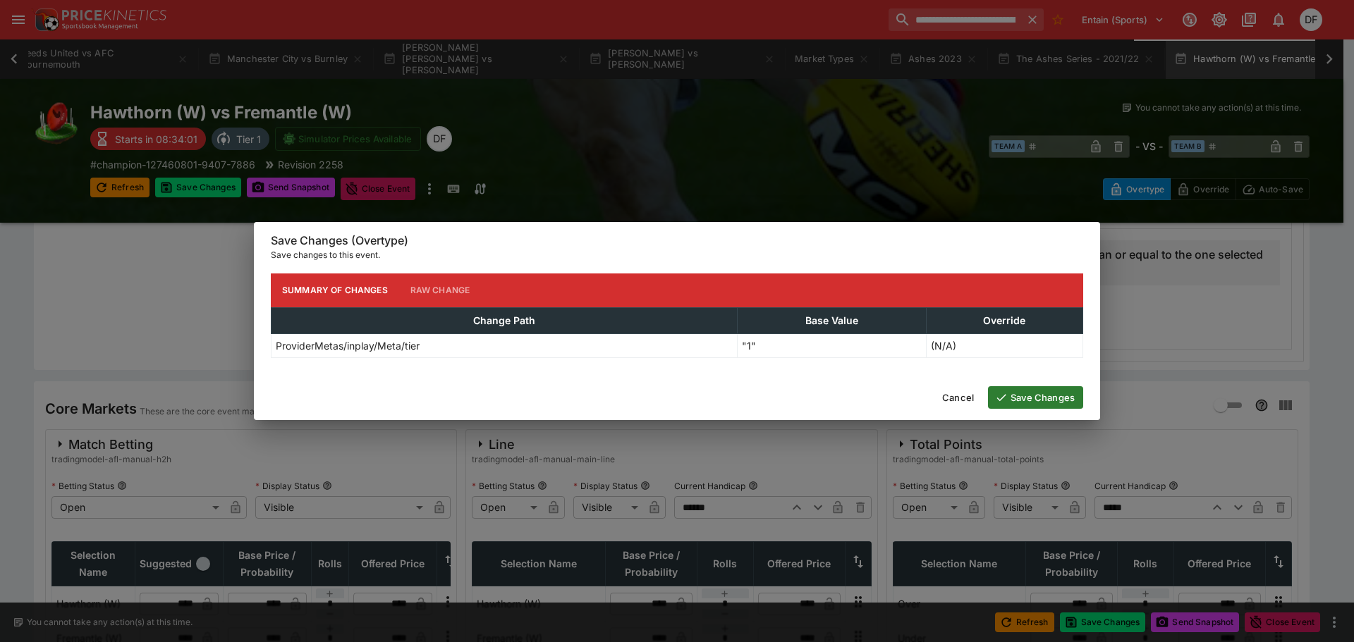
click at [1033, 398] on button "Save Changes" at bounding box center [1035, 397] width 95 height 23
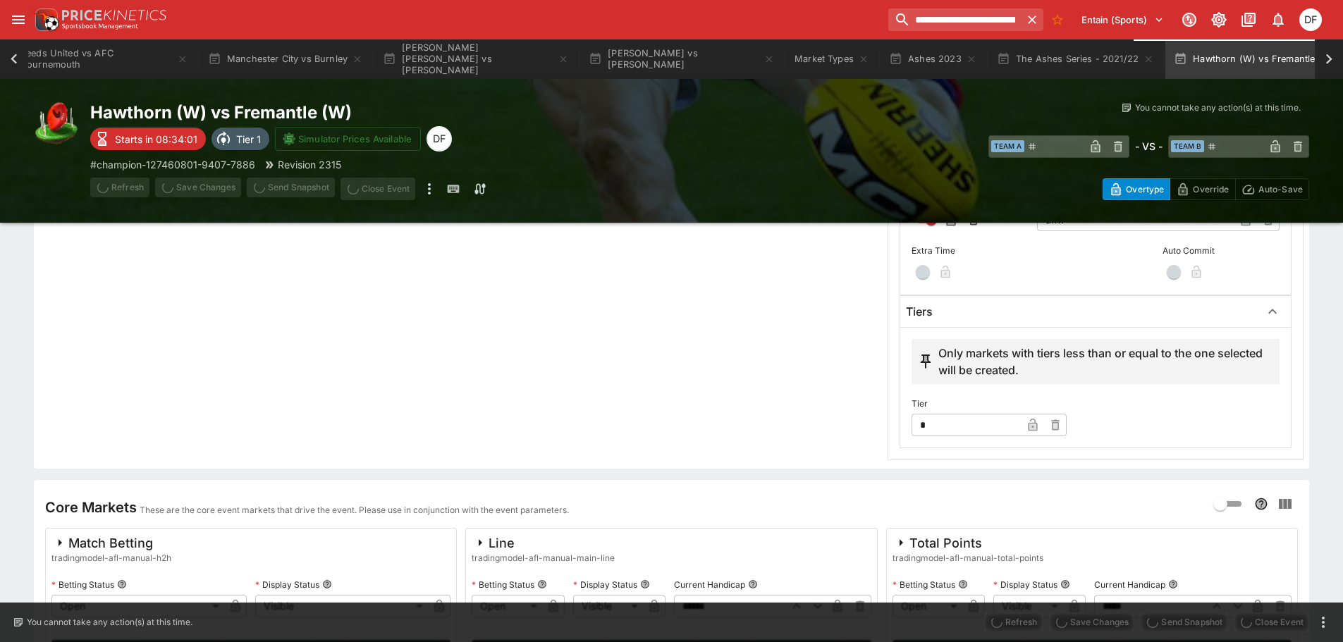
scroll to position [423, 0]
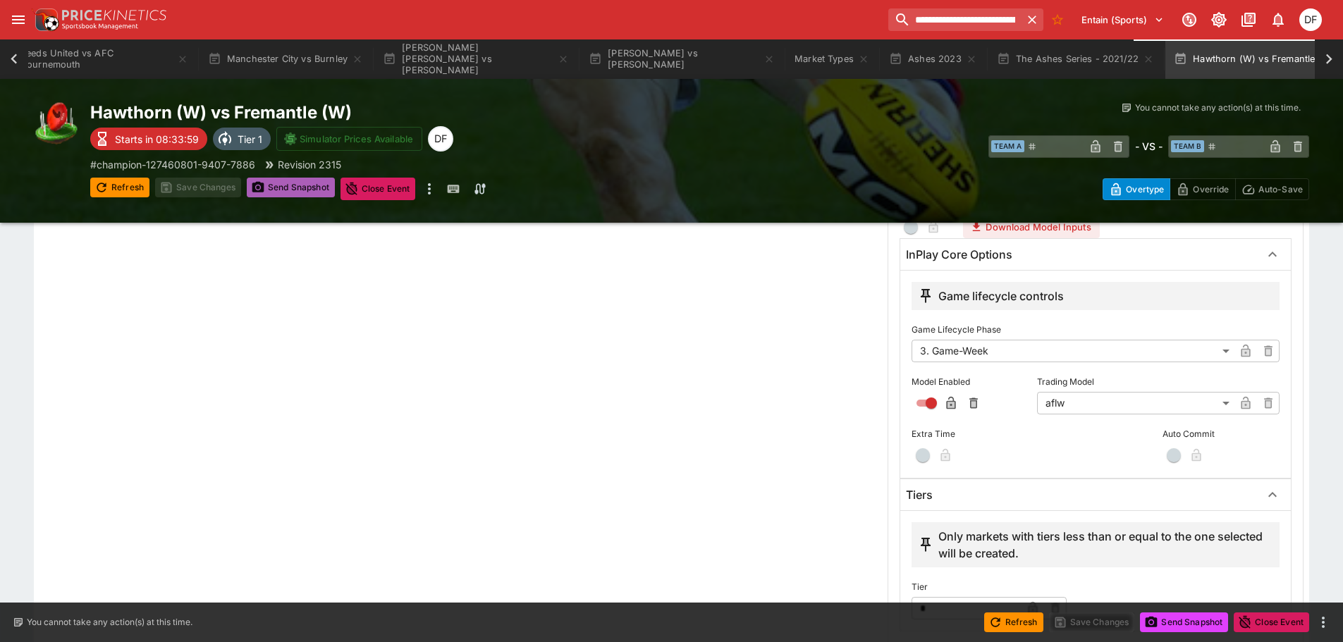
click at [304, 193] on button "Send Snapshot" at bounding box center [291, 188] width 88 height 20
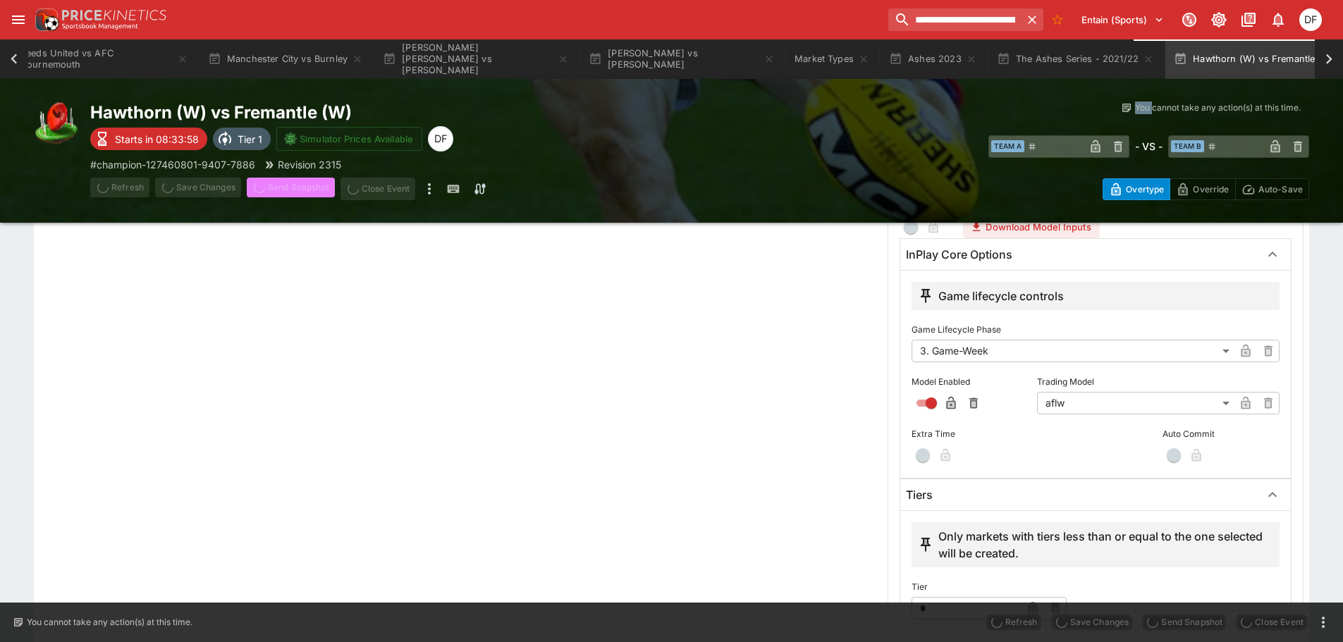
click at [304, 193] on span "Send Snapshot" at bounding box center [291, 189] width 88 height 23
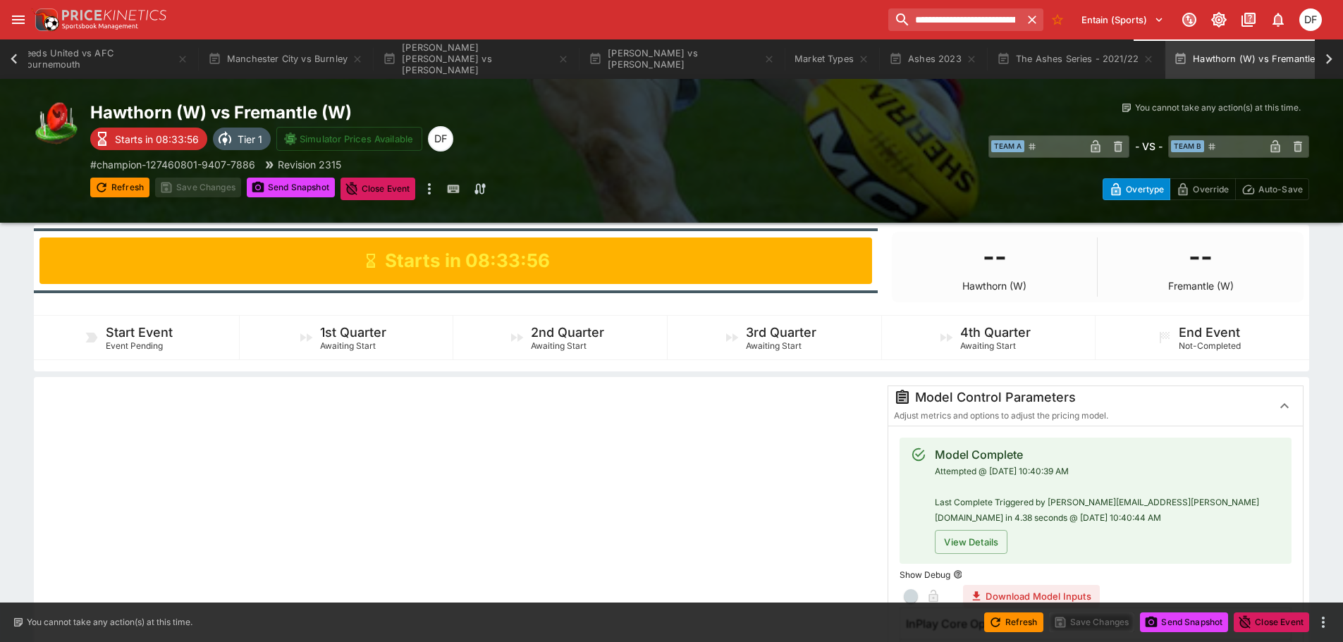
scroll to position [0, 0]
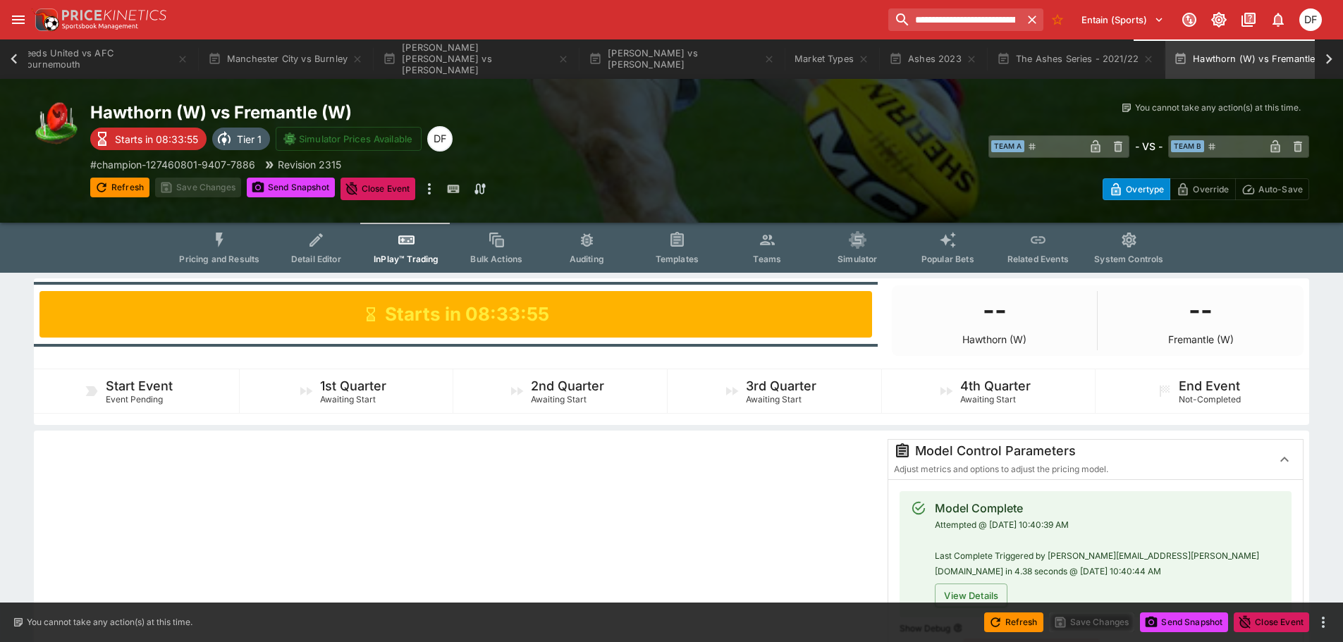
click at [239, 239] on button "Pricing and Results" at bounding box center [219, 248] width 103 height 50
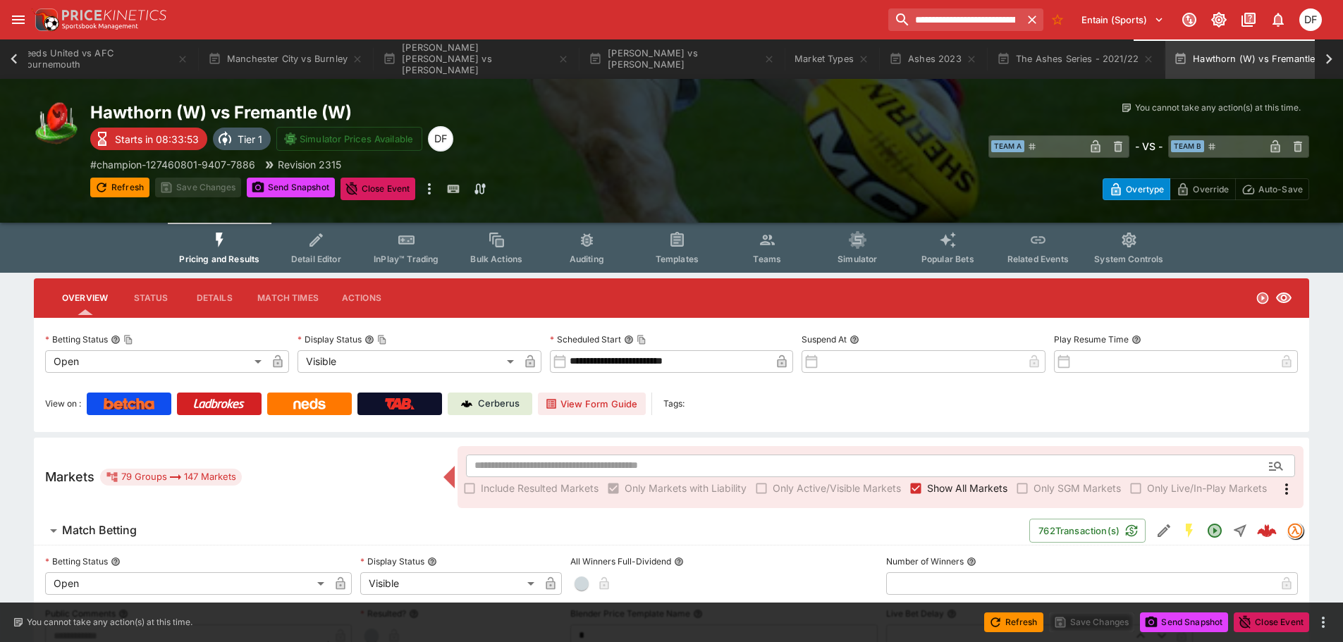
click at [127, 527] on h6 "Match Betting" at bounding box center [99, 530] width 75 height 15
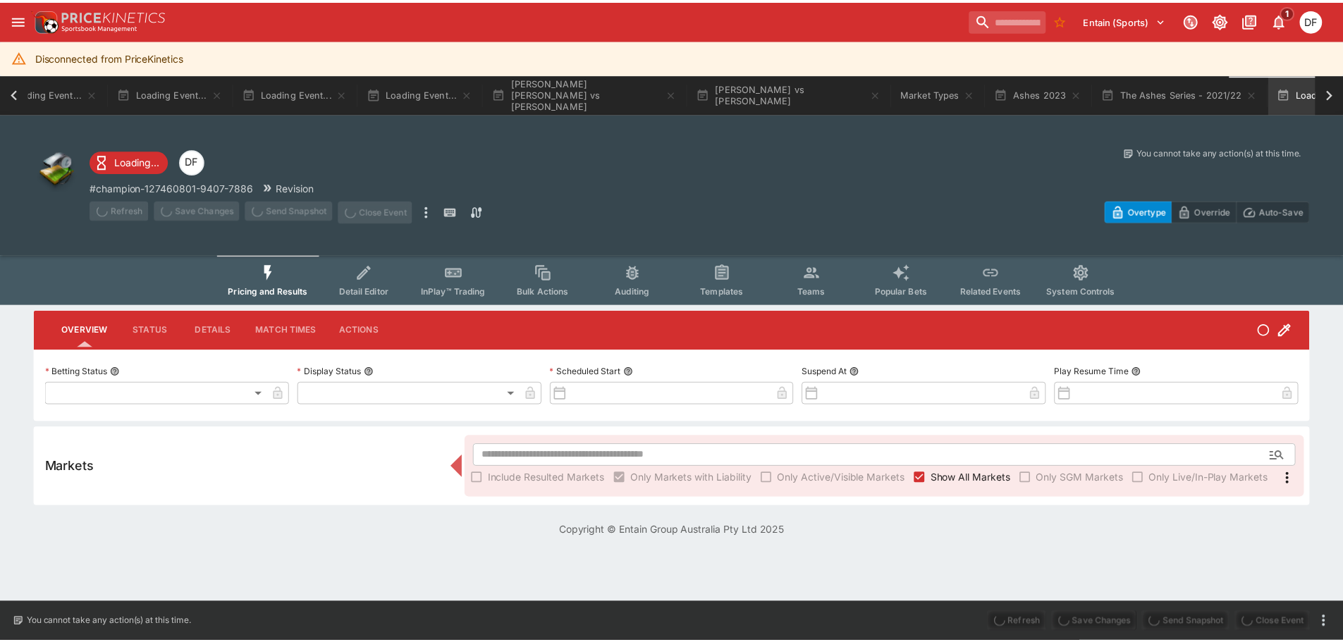
scroll to position [0, 541]
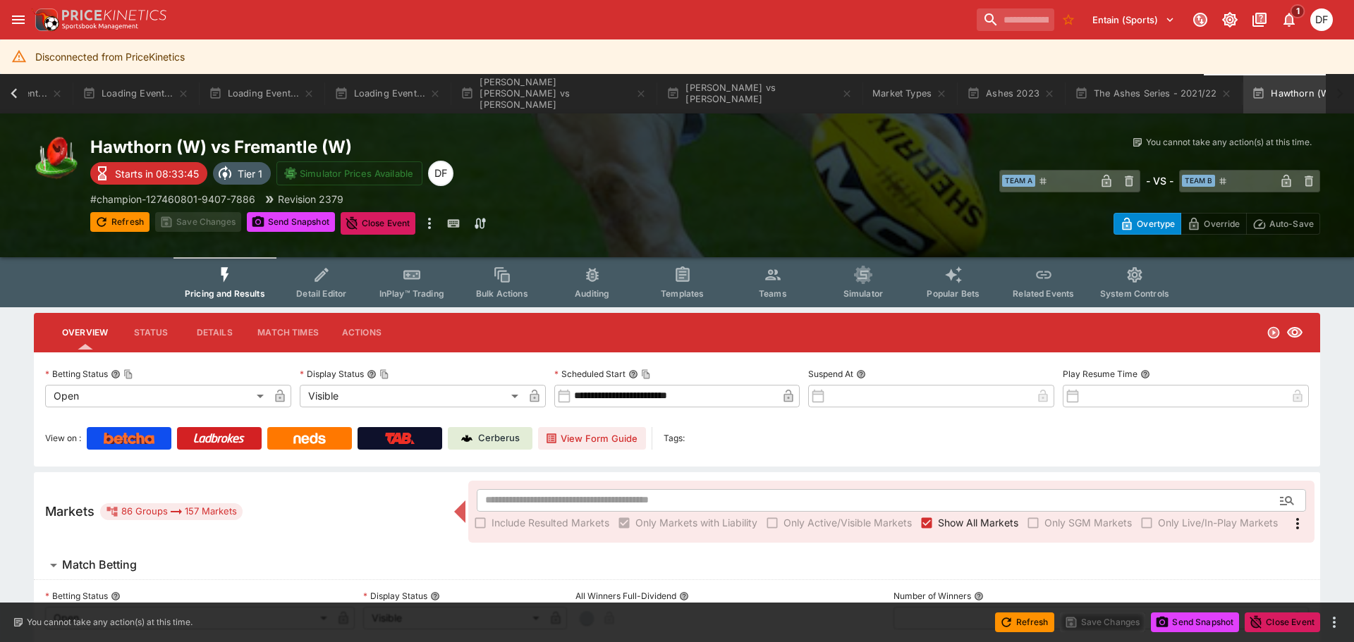
type input "**********"
type input "*******"
type input "**********"
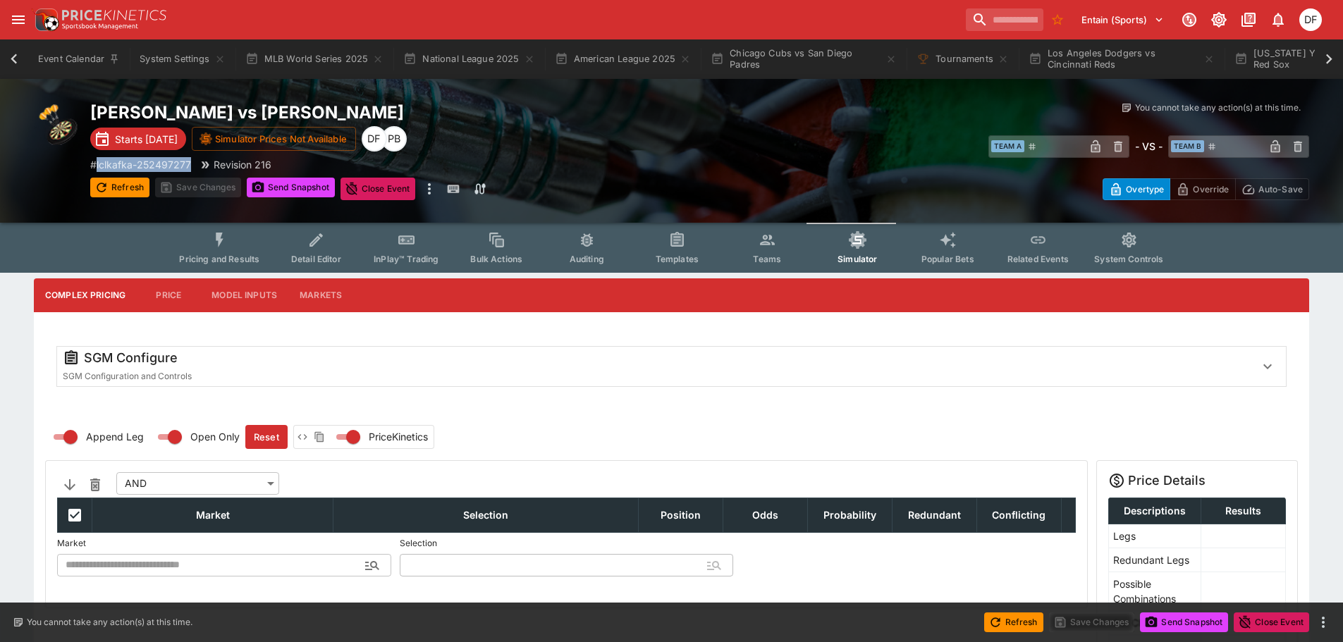
scroll to position [0, 1726]
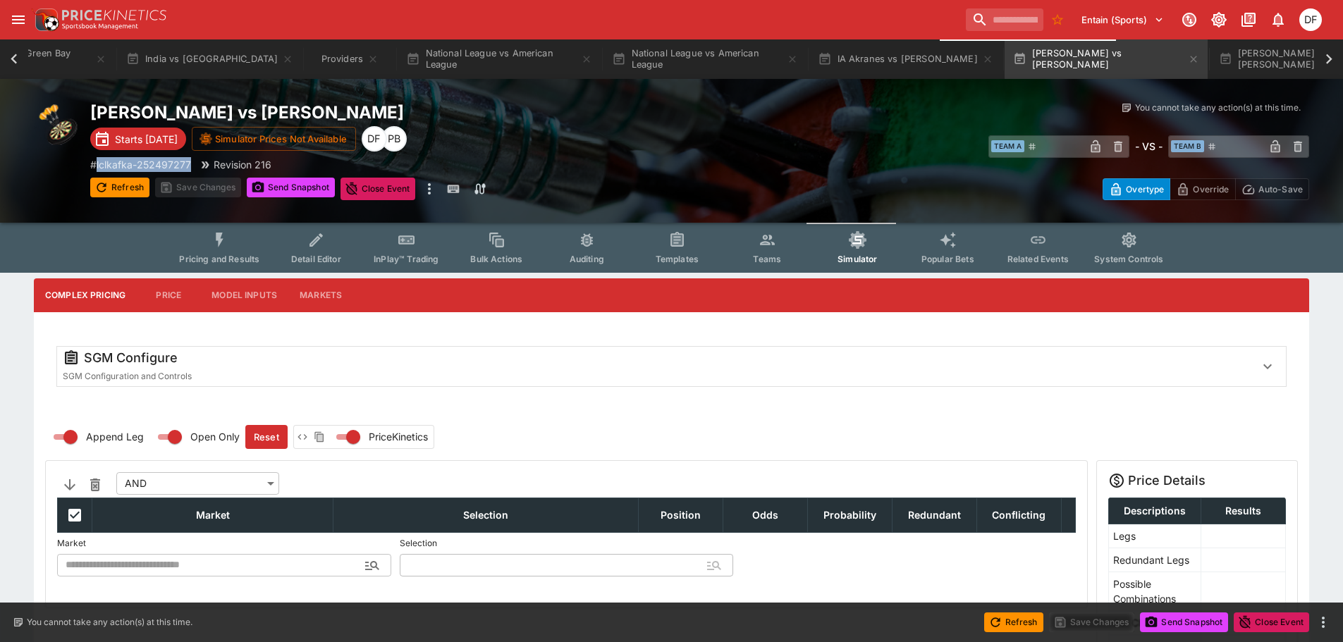
click at [683, 258] on span "Templates" at bounding box center [677, 259] width 43 height 11
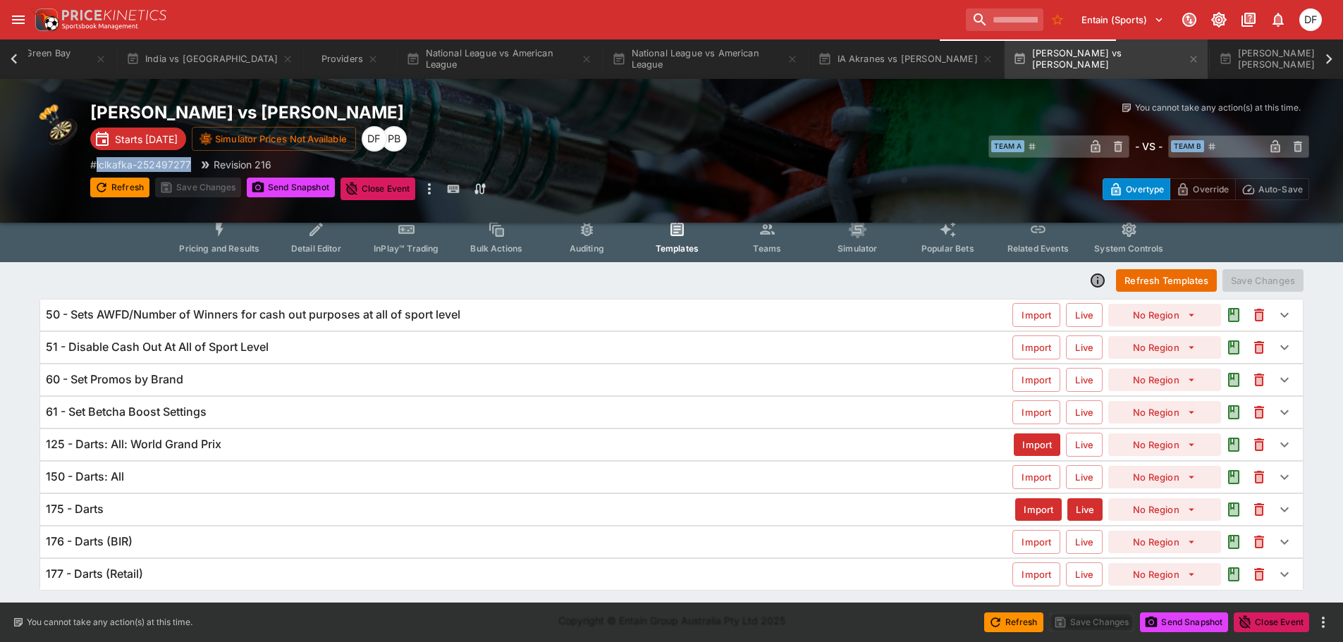
scroll to position [13, 0]
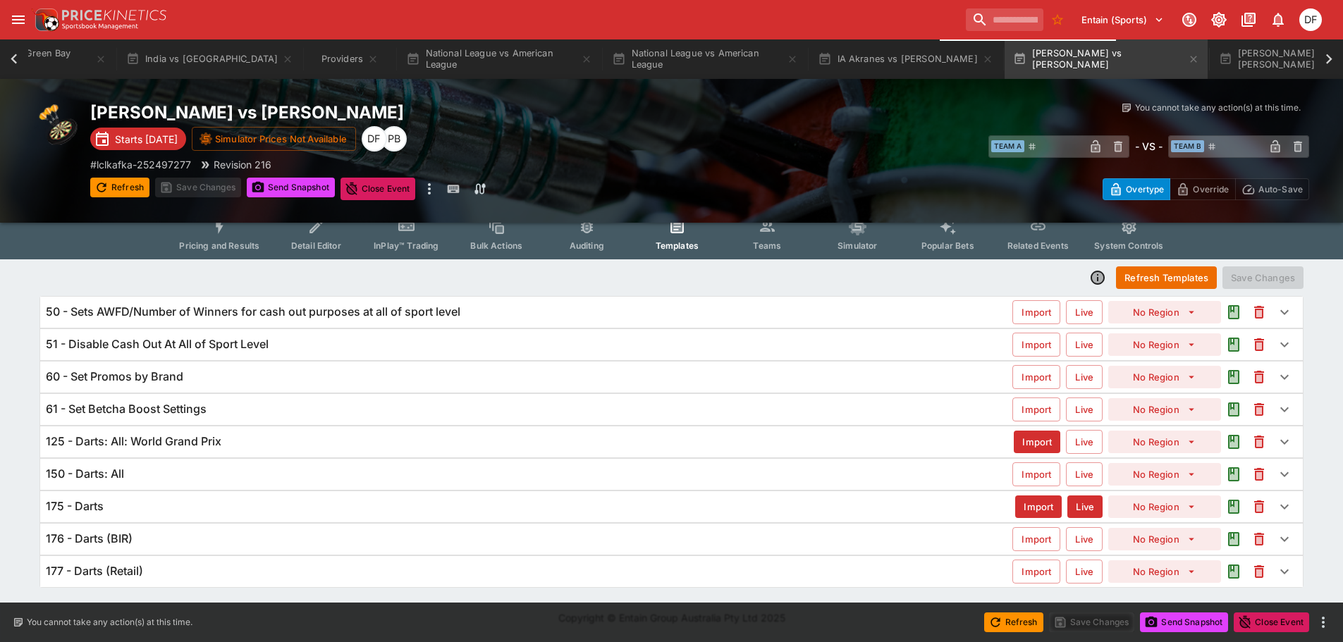
click at [238, 439] on div "125 - Darts: All: World Grand Prix" at bounding box center [530, 441] width 968 height 15
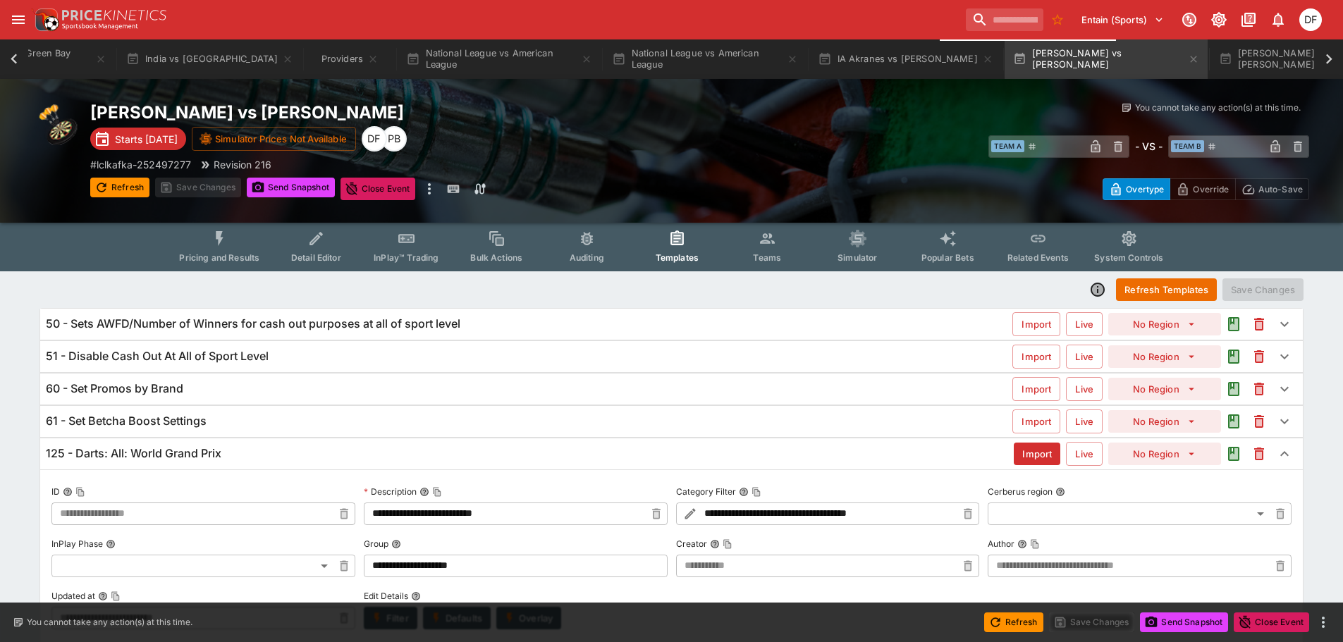
scroll to position [0, 0]
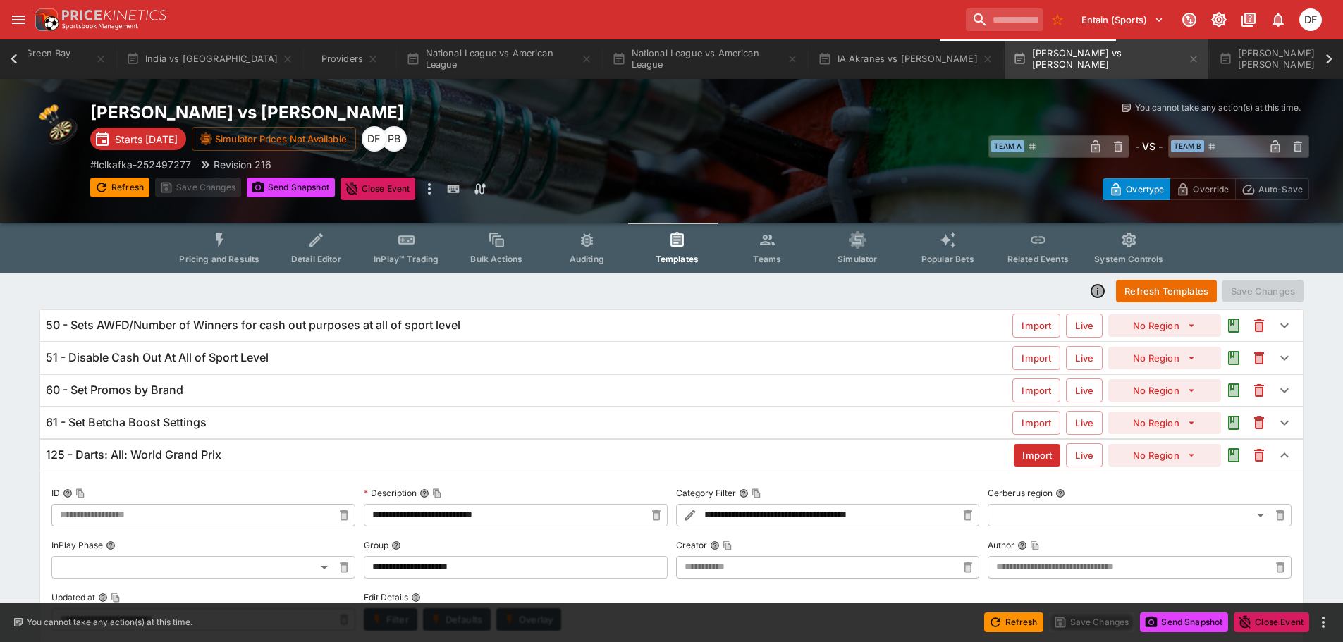
click at [659, 164] on div "# lclkafka-252497277 Revision 216" at bounding box center [395, 164] width 610 height 15
